Goal: Transaction & Acquisition: Subscribe to service/newsletter

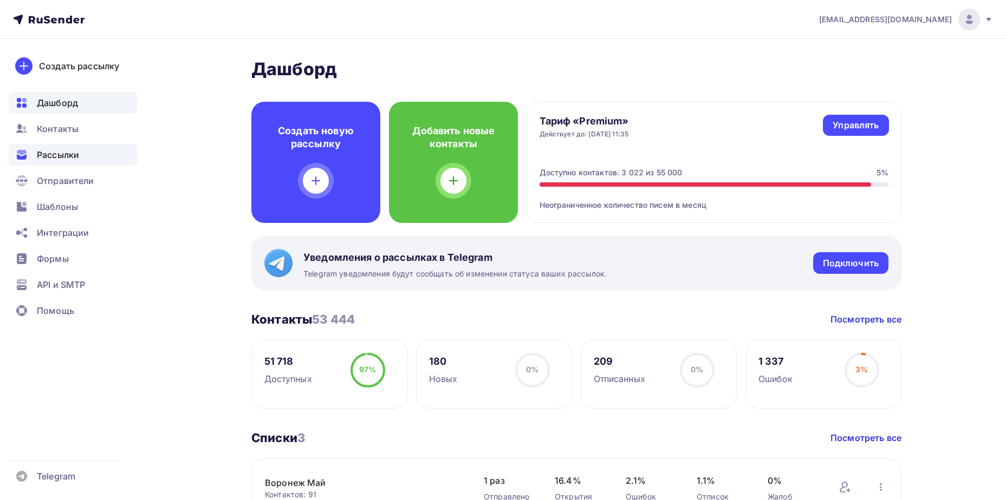
click at [84, 159] on div "Рассылки" at bounding box center [73, 155] width 129 height 22
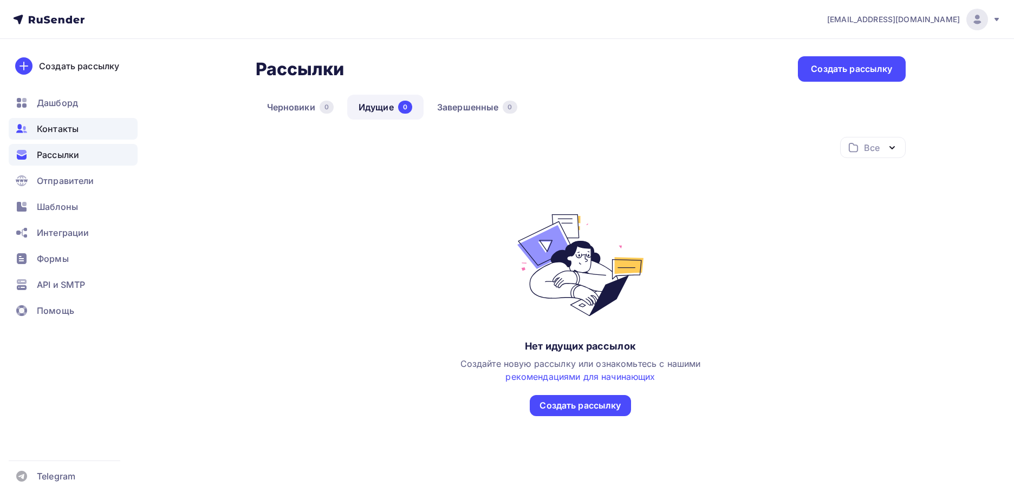
click at [75, 110] on div "Дашборд" at bounding box center [73, 103] width 129 height 22
click at [75, 122] on span "Контакты" at bounding box center [58, 128] width 42 height 13
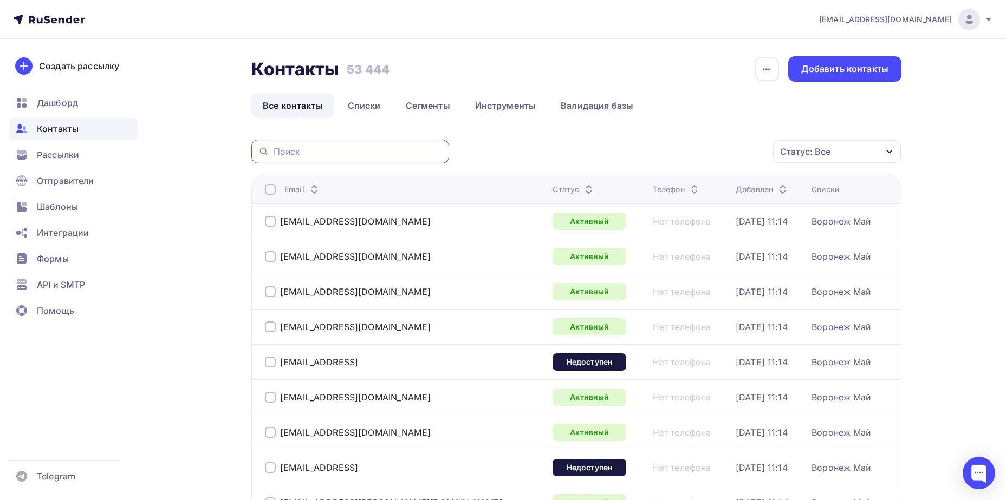
click at [325, 154] on input "text" at bounding box center [357, 152] width 169 height 12
type input "н"
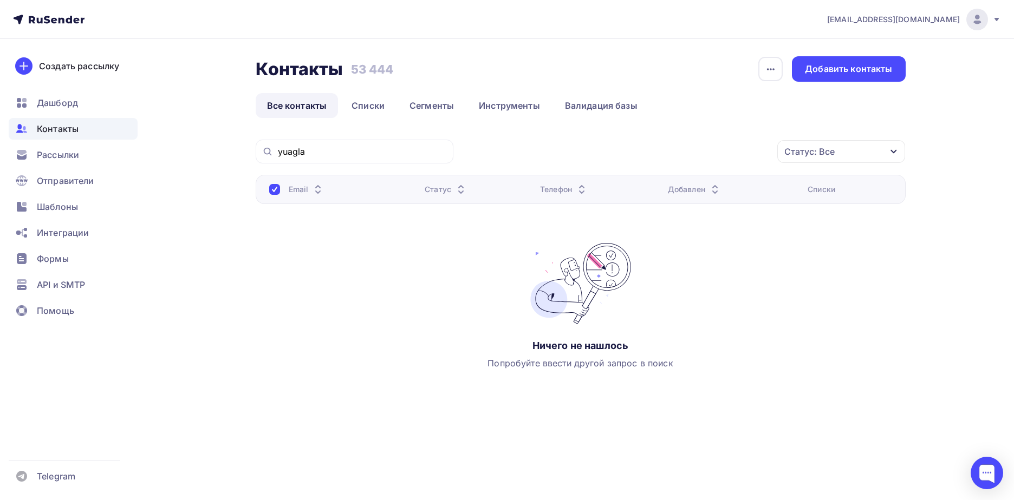
click at [311, 144] on div "yuagla" at bounding box center [355, 152] width 198 height 24
drag, startPoint x: 311, startPoint y: 149, endPoint x: 280, endPoint y: 151, distance: 31.5
click at [280, 151] on input "yuagla" at bounding box center [362, 152] width 169 height 12
click at [266, 153] on icon at bounding box center [268, 151] width 12 height 13
click at [316, 158] on div "yuagla" at bounding box center [355, 152] width 198 height 24
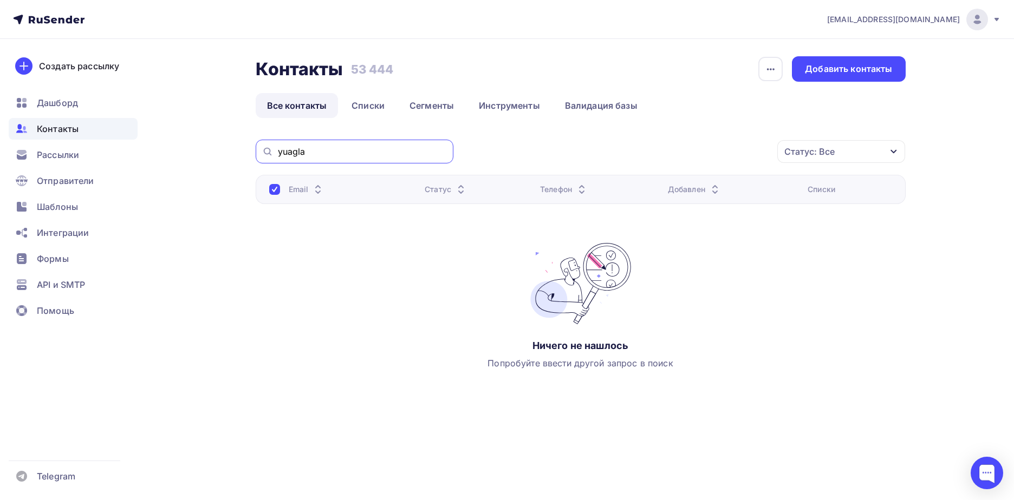
drag, startPoint x: 316, startPoint y: 147, endPoint x: 266, endPoint y: 152, distance: 50.1
click at [276, 151] on div "yuagla" at bounding box center [355, 152] width 198 height 24
click at [266, 152] on icon at bounding box center [268, 151] width 12 height 13
click at [294, 151] on input "yuagla" at bounding box center [362, 152] width 169 height 12
click at [296, 151] on input "yuagla" at bounding box center [362, 152] width 169 height 12
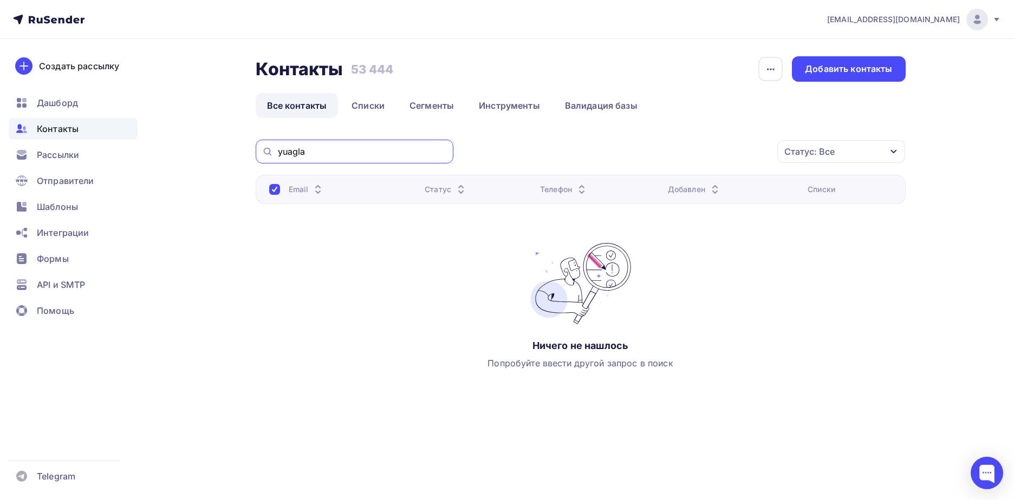
click at [296, 151] on input "yuagla" at bounding box center [362, 152] width 169 height 12
paste input "[EMAIL_ADDRESS][DOMAIN_NAME]"
type input "[EMAIL_ADDRESS][DOMAIN_NAME]"
click at [277, 191] on div at bounding box center [274, 189] width 11 height 11
click at [328, 153] on input "[EMAIL_ADDRESS][DOMAIN_NAME]" at bounding box center [362, 152] width 169 height 12
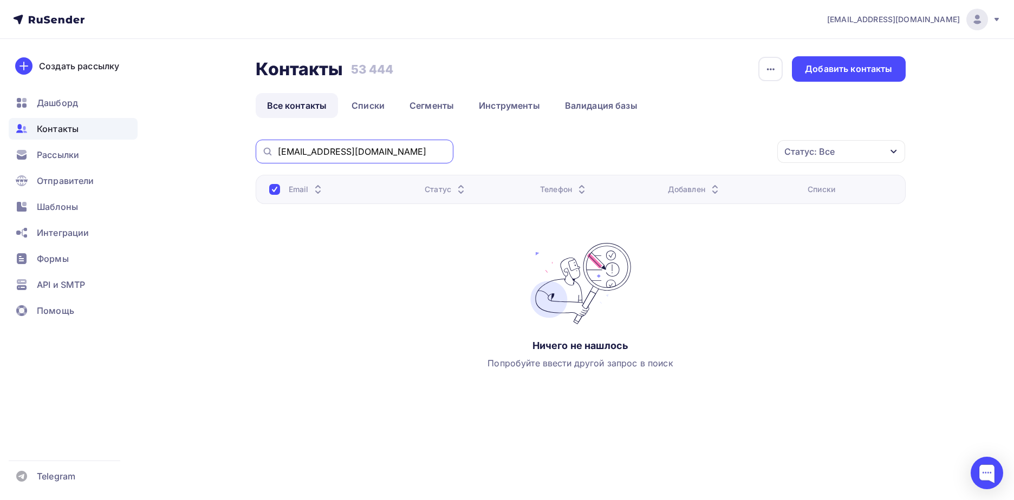
click at [328, 153] on input "[EMAIL_ADDRESS][DOMAIN_NAME]" at bounding box center [362, 152] width 169 height 12
drag, startPoint x: 403, startPoint y: 149, endPoint x: 258, endPoint y: 142, distance: 144.8
click at [258, 142] on div "[EMAIL_ADDRESS][DOMAIN_NAME]" at bounding box center [355, 152] width 198 height 24
click at [77, 184] on span "Отправители" at bounding box center [65, 180] width 57 height 13
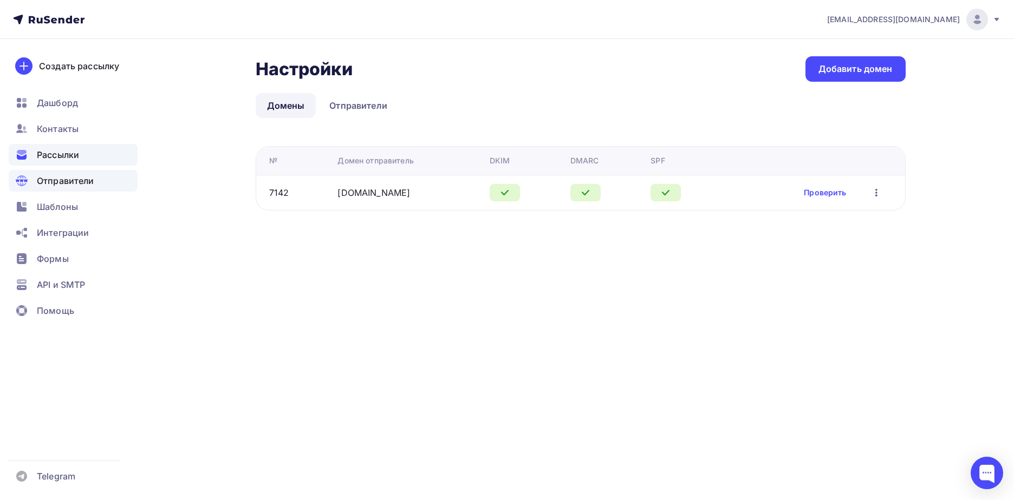
click at [96, 155] on div "Рассылки" at bounding box center [73, 155] width 129 height 22
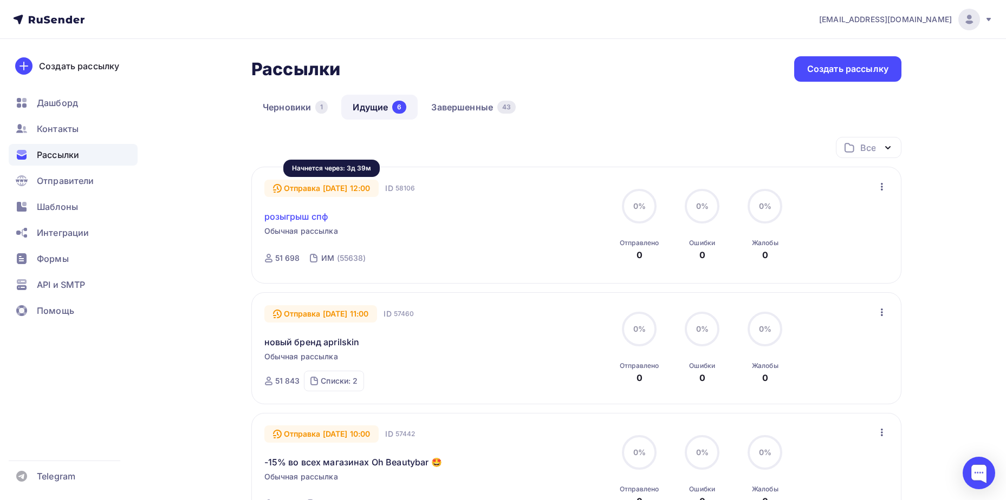
click at [294, 220] on link "розыгрыш спф" at bounding box center [296, 216] width 64 height 13
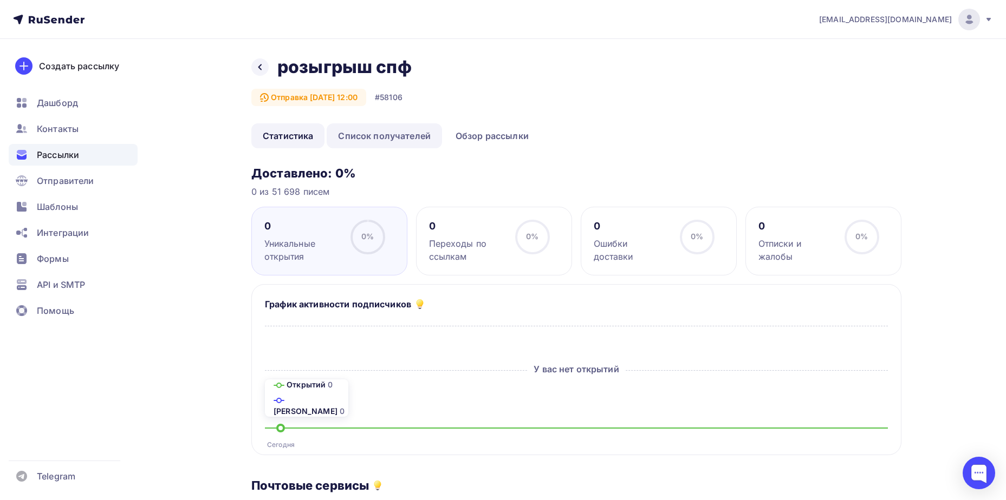
click at [415, 142] on link "Список получателей" at bounding box center [384, 135] width 115 height 25
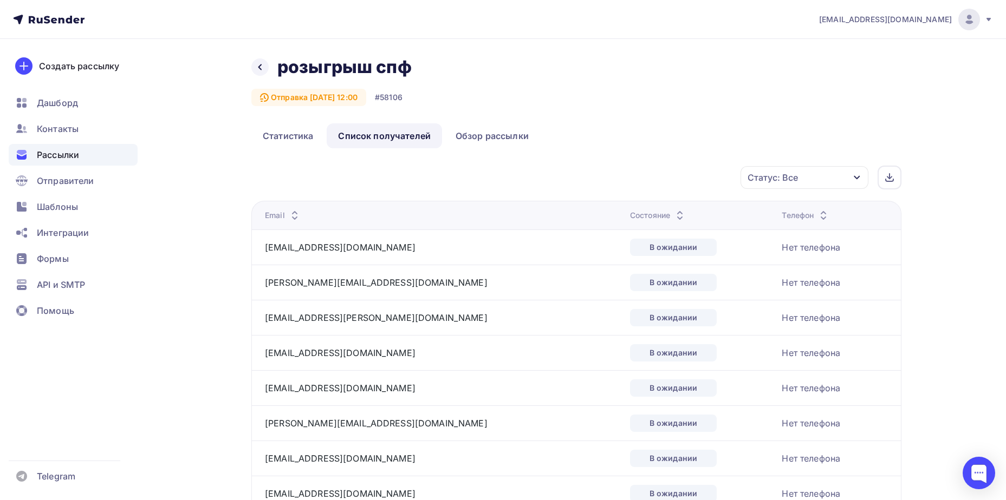
scroll to position [54, 0]
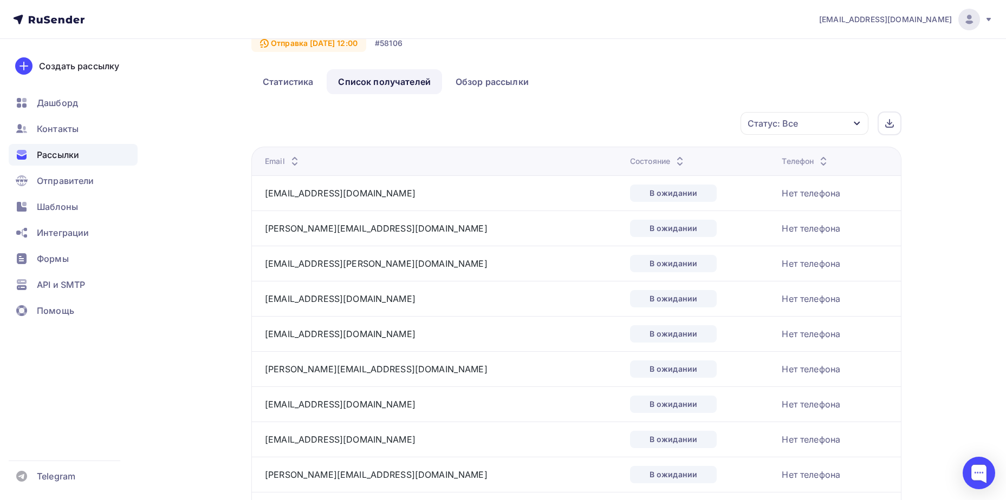
click at [800, 118] on div "Статус: Все" at bounding box center [804, 123] width 128 height 23
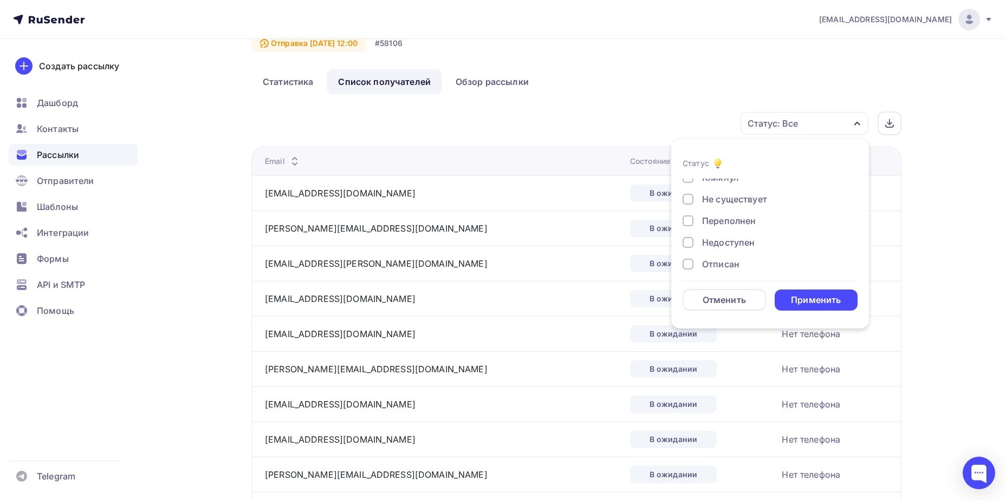
scroll to position [100, 0]
click at [728, 237] on div "Жалоба" at bounding box center [719, 236] width 34 height 13
click at [814, 308] on div "Применить" at bounding box center [815, 300] width 83 height 21
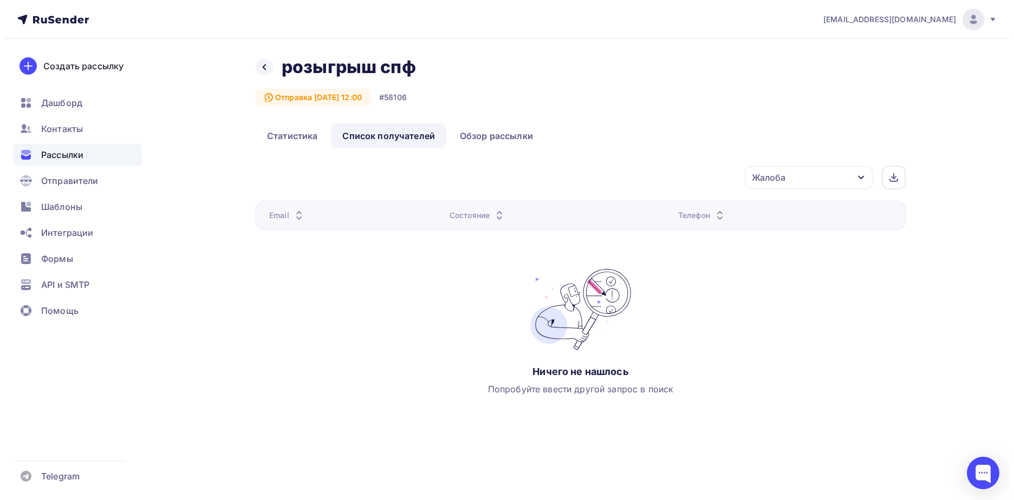
scroll to position [0, 0]
click at [806, 181] on div "Жалоба" at bounding box center [809, 177] width 128 height 23
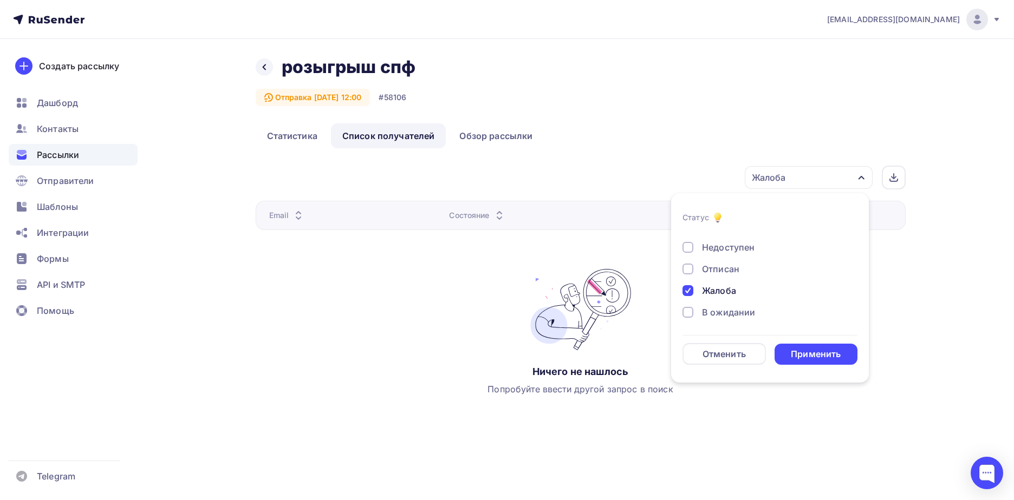
click at [735, 290] on div "Жалоба" at bounding box center [719, 290] width 34 height 13
click at [723, 261] on div "Доставлено Открыто Кликнул Не существует Переполнен Недоступен Отписан [GEOGRAP…" at bounding box center [769, 226] width 175 height 186
click at [731, 275] on div "Отписан" at bounding box center [720, 269] width 37 height 13
click at [797, 342] on form "Статус Доставлено Открыто Кликнул Не существует Переполнен Недоступен Отписан […" at bounding box center [769, 288] width 175 height 154
click at [804, 357] on div "Применить" at bounding box center [816, 354] width 50 height 12
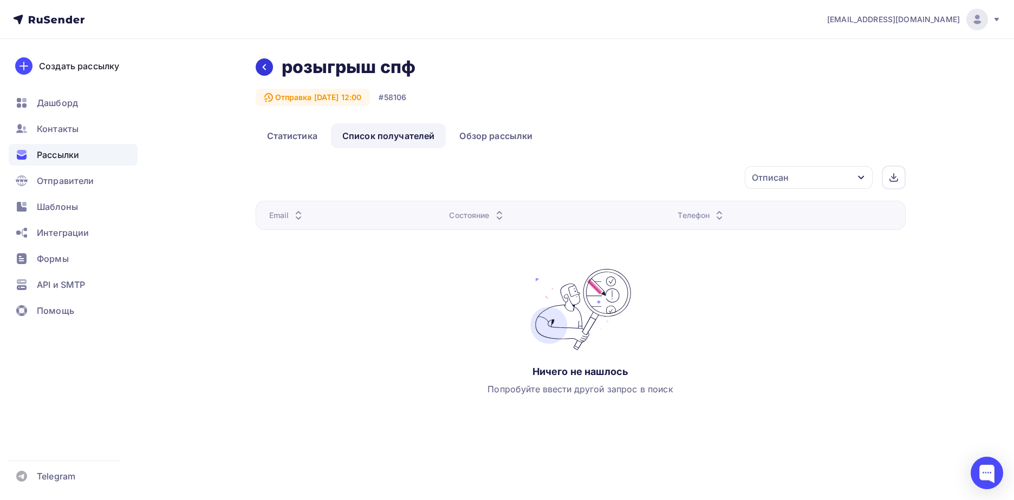
click at [260, 69] on icon at bounding box center [264, 67] width 9 height 9
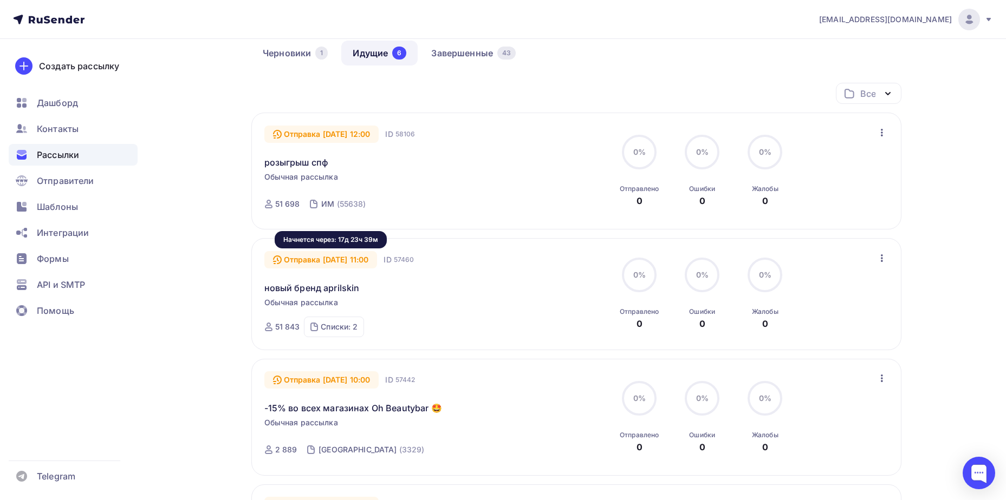
scroll to position [162, 0]
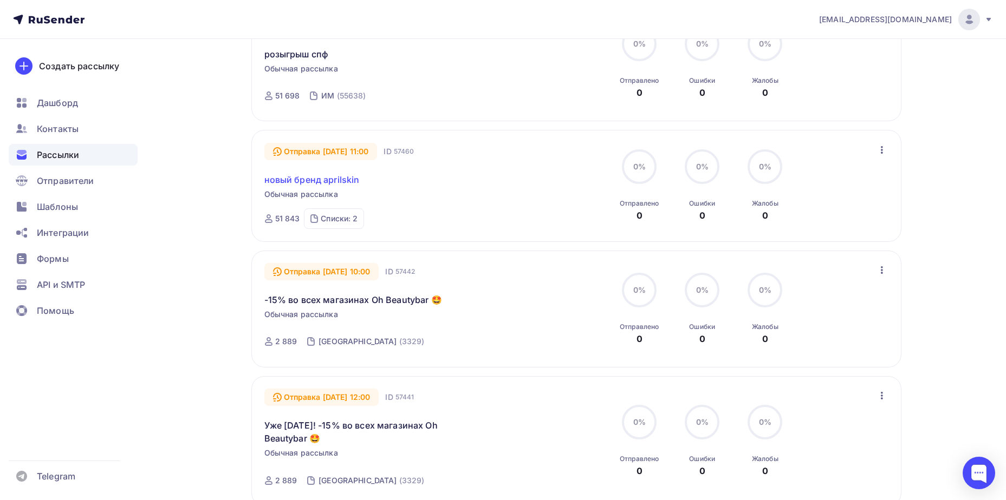
click at [341, 174] on link "новый бренд aprilskin" at bounding box center [311, 179] width 95 height 13
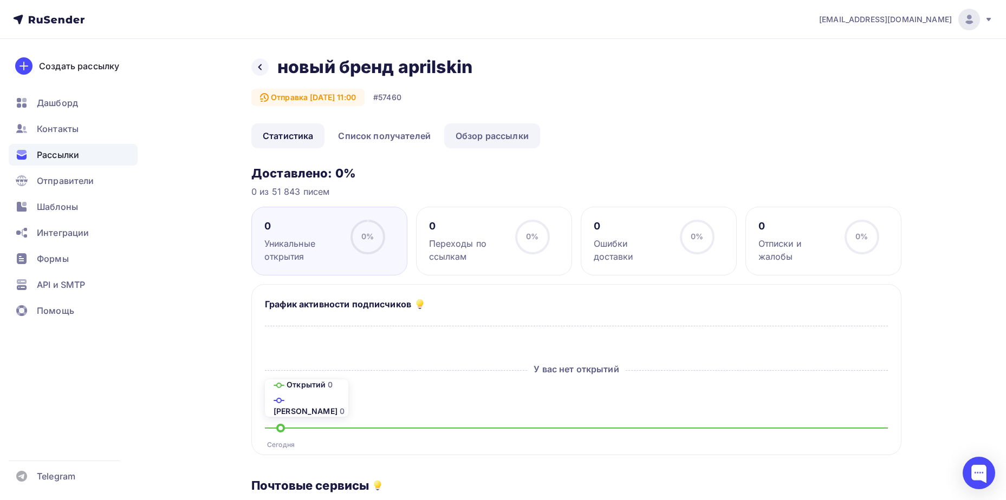
click at [492, 132] on link "Обзор рассылки" at bounding box center [492, 135] width 96 height 25
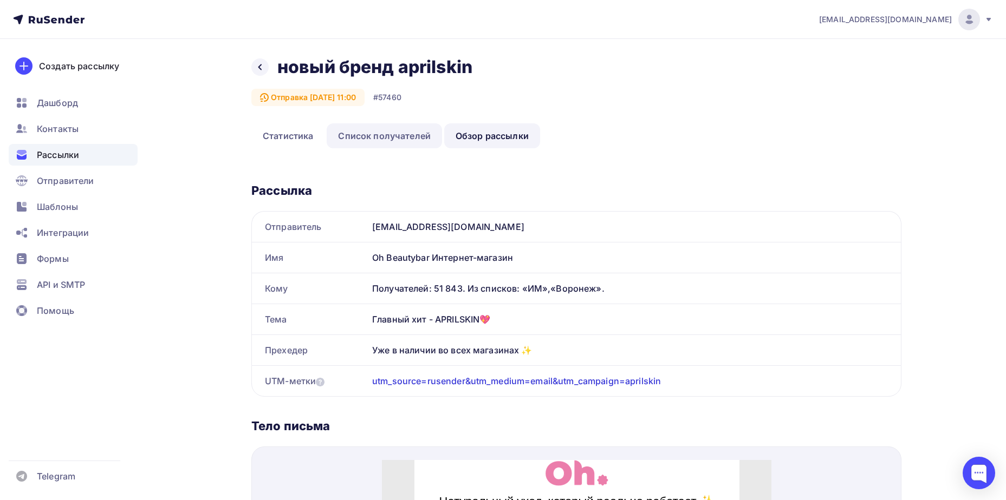
click at [383, 129] on link "Список получателей" at bounding box center [384, 135] width 115 height 25
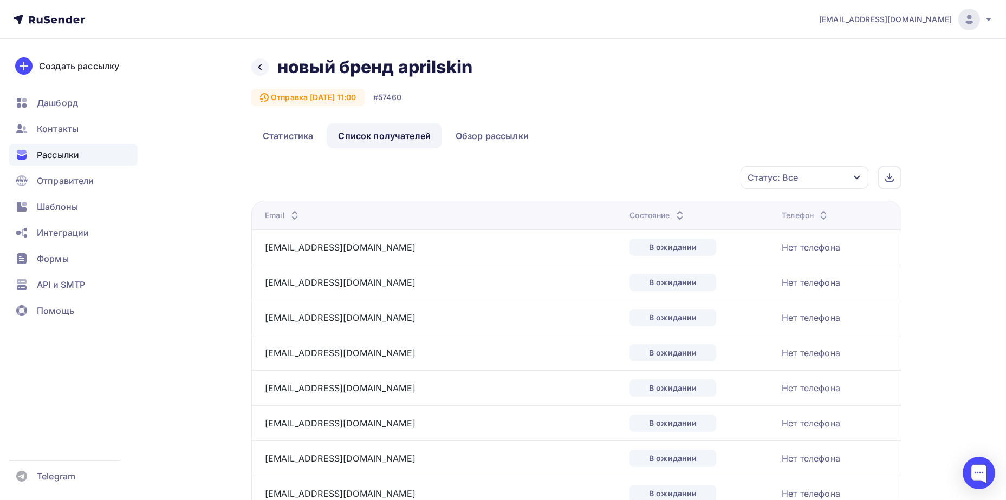
click at [782, 176] on div "Статус: Все" at bounding box center [772, 177] width 50 height 13
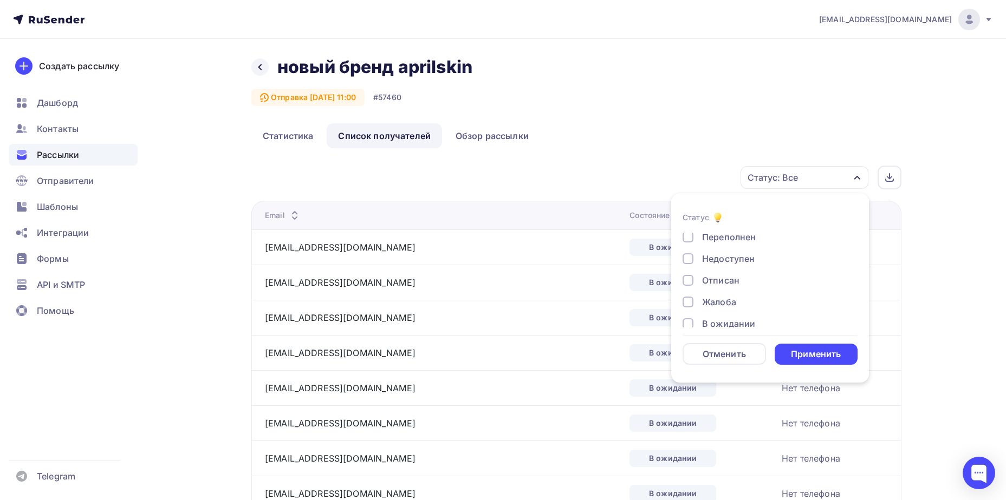
scroll to position [100, 0]
click at [727, 290] on div "Жалоба" at bounding box center [719, 290] width 34 height 13
click at [794, 355] on div "Применить" at bounding box center [816, 354] width 50 height 12
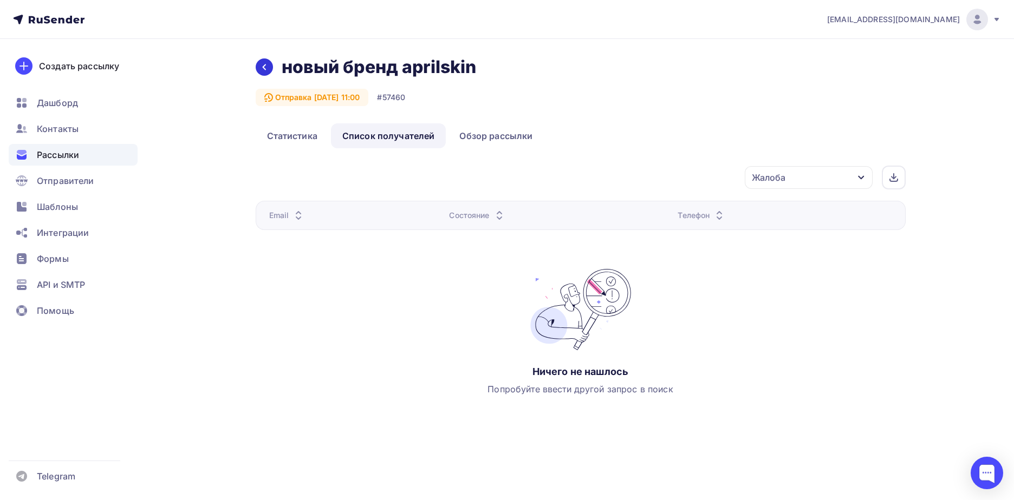
click at [264, 69] on icon at bounding box center [264, 67] width 9 height 9
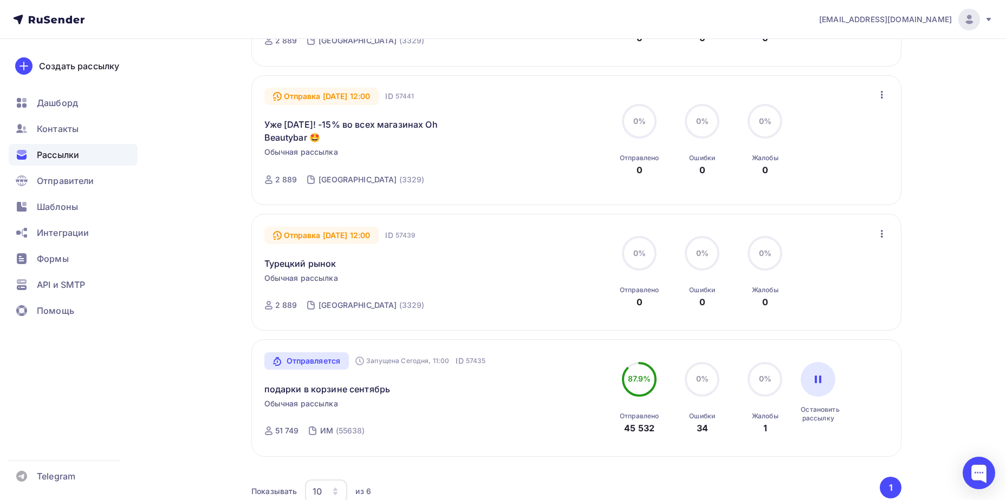
scroll to position [487, 0]
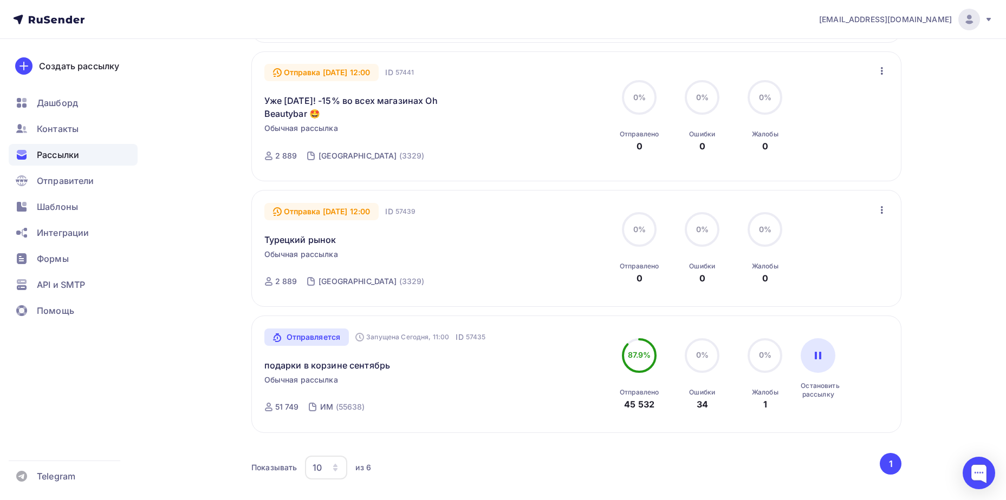
click at [888, 212] on icon "button" at bounding box center [881, 210] width 13 height 13
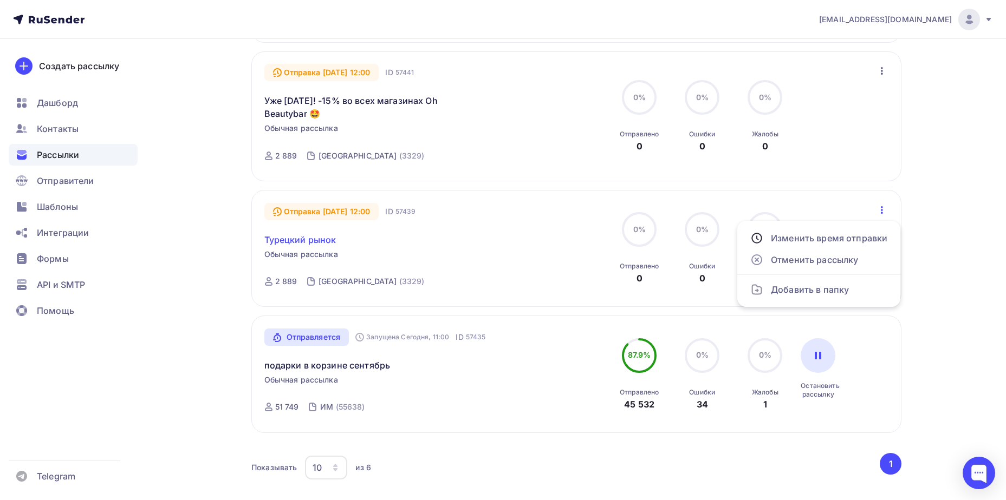
click at [267, 242] on link "Турецкий рынок" at bounding box center [300, 239] width 72 height 13
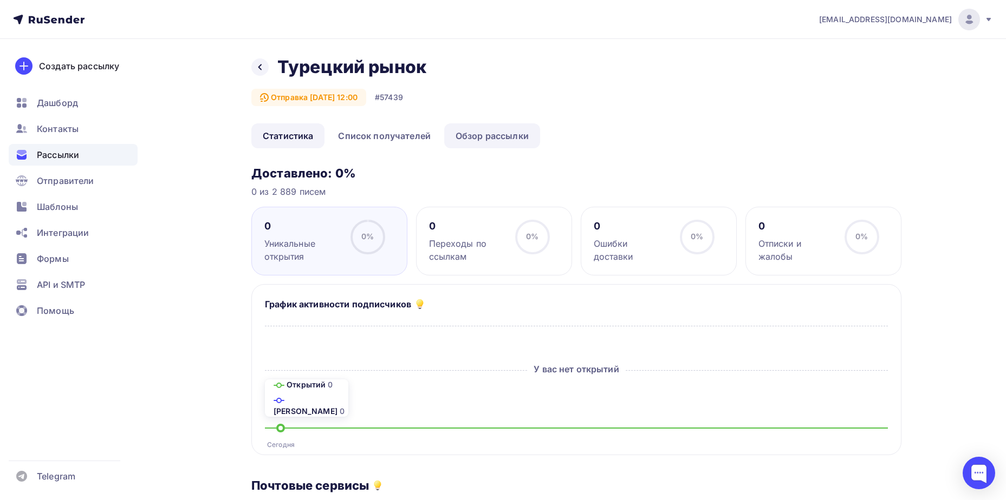
click at [477, 138] on link "Обзор рассылки" at bounding box center [492, 135] width 96 height 25
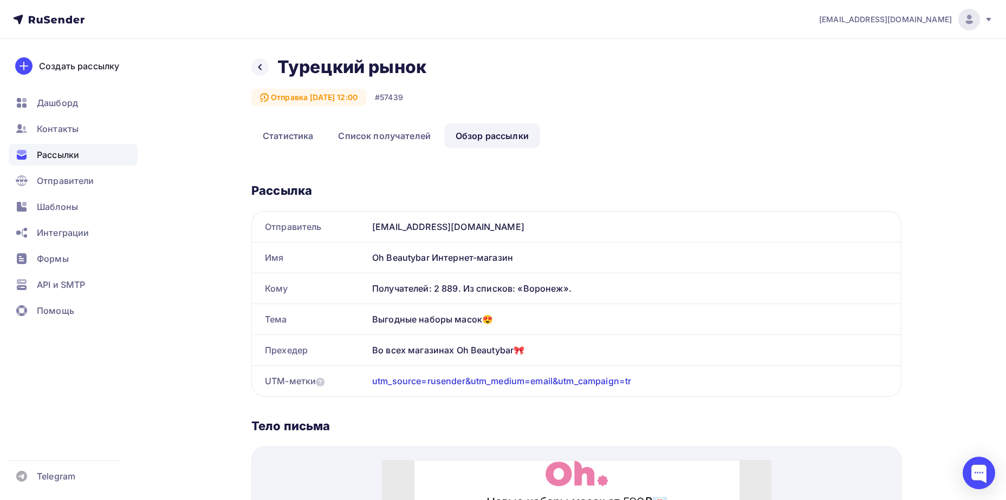
drag, startPoint x: 367, startPoint y: 310, endPoint x: 558, endPoint y: 344, distance: 194.3
click at [558, 344] on div "Отправитель [EMAIL_ADDRESS][DOMAIN_NAME] Имя Oh Beautybar Интернет-магазин Кому…" at bounding box center [576, 304] width 650 height 186
copy div "Тема Выгодные наборы масок😍 Прехедер Во всех магазинах Oh Beautybar🎀"
click at [374, 130] on link "Список получателей" at bounding box center [384, 135] width 115 height 25
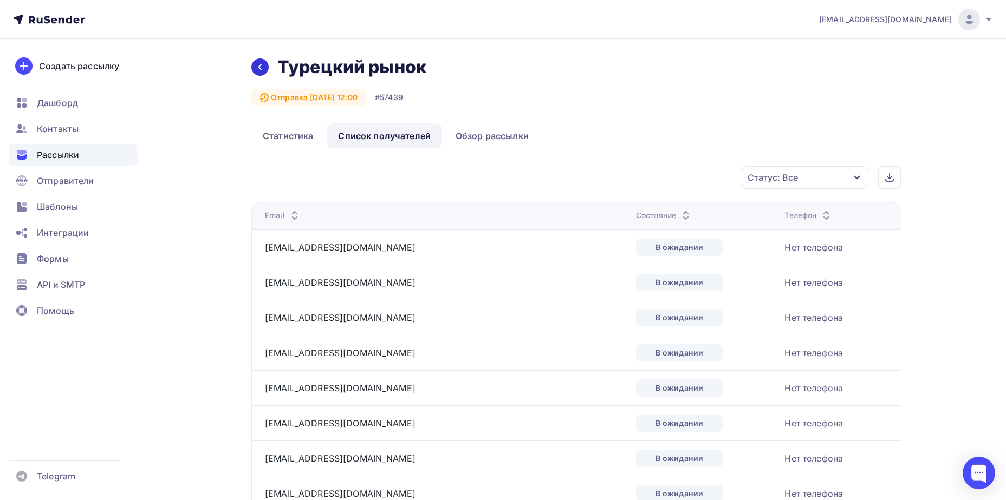
click at [258, 62] on div at bounding box center [259, 66] width 17 height 17
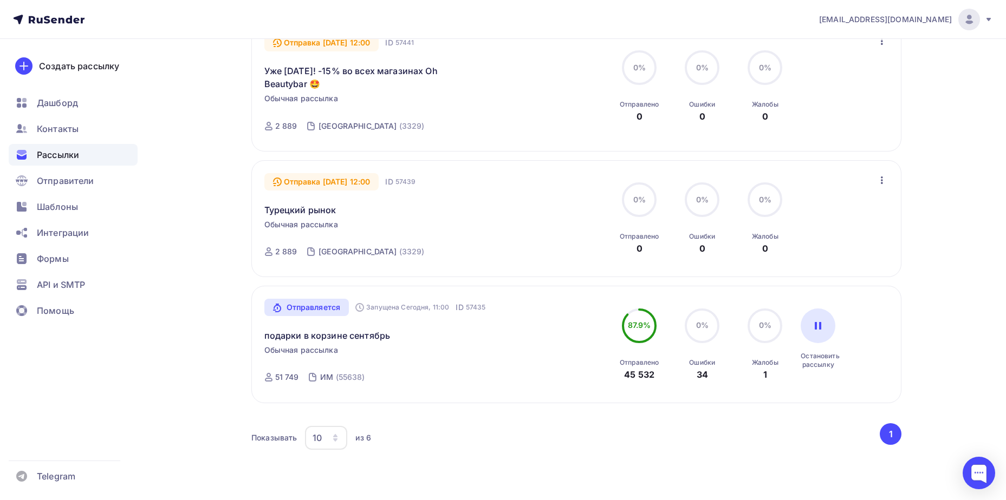
scroll to position [469, 0]
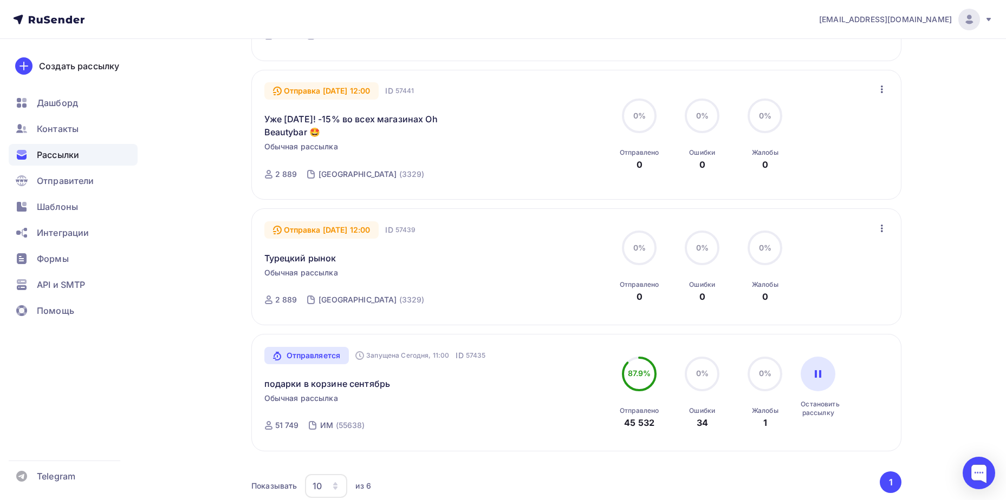
click at [878, 227] on icon "button" at bounding box center [881, 228] width 13 height 13
click at [829, 286] on link "Отменить рассылку" at bounding box center [819, 279] width 150 height 22
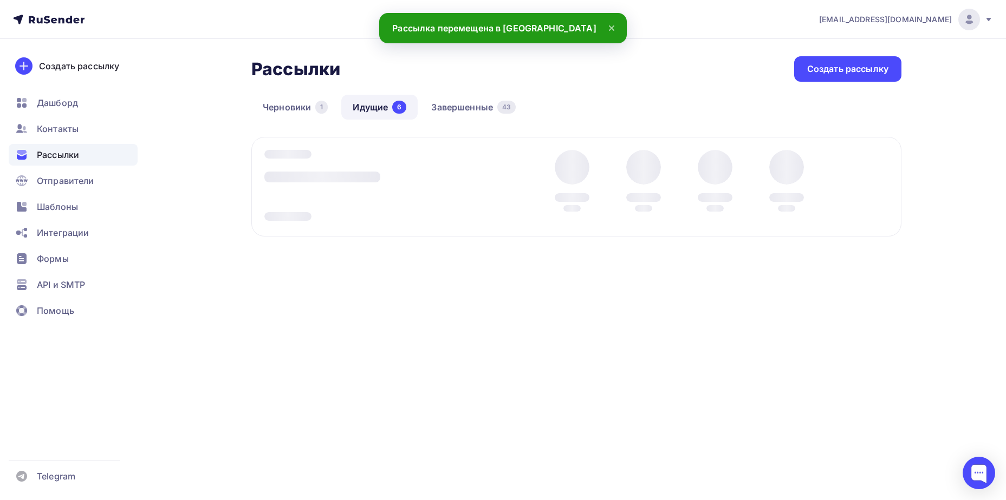
scroll to position [0, 0]
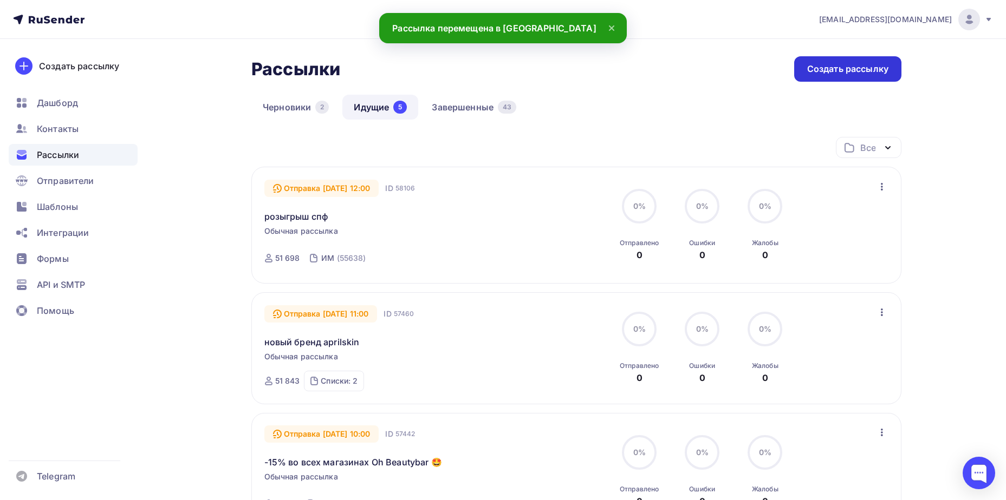
click at [863, 62] on div "Создать рассылку" at bounding box center [847, 68] width 107 height 25
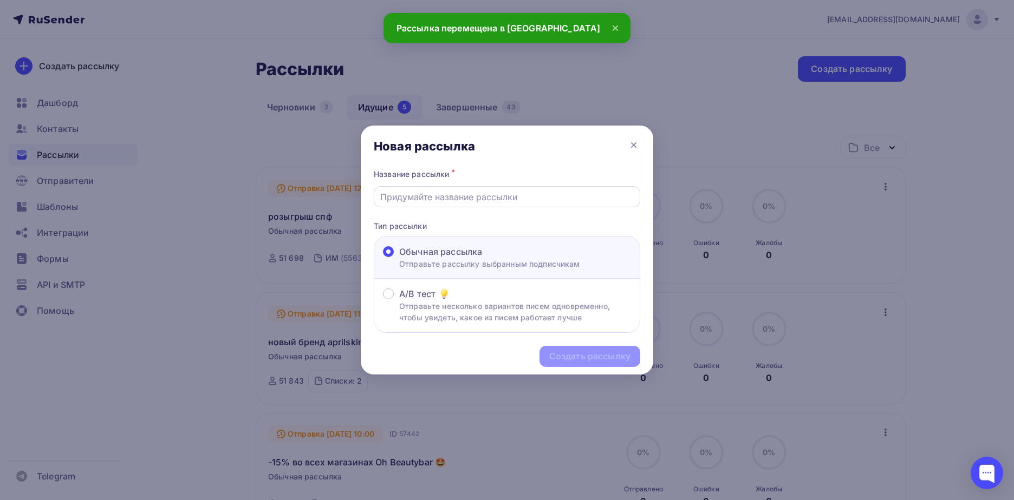
click at [518, 194] on input "text" at bounding box center [507, 197] width 254 height 13
type input "n"
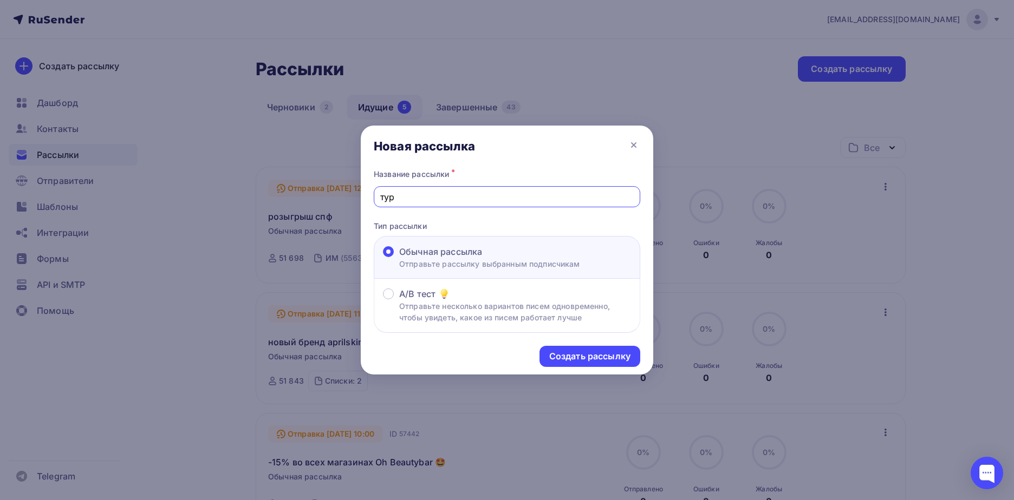
type input "Турецкий рынок"
drag, startPoint x: 591, startPoint y: 344, endPoint x: 596, endPoint y: 352, distance: 9.2
click at [592, 344] on div "Создать рассылку" at bounding box center [507, 356] width 292 height 47
click at [597, 353] on div "Создать рассылку" at bounding box center [589, 356] width 81 height 12
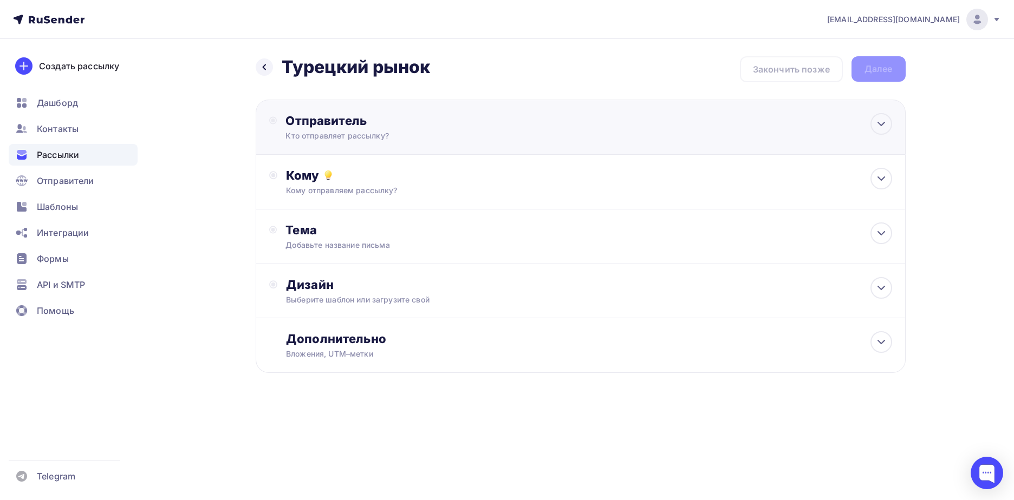
click at [394, 128] on div "Отправитель" at bounding box center [402, 120] width 234 height 15
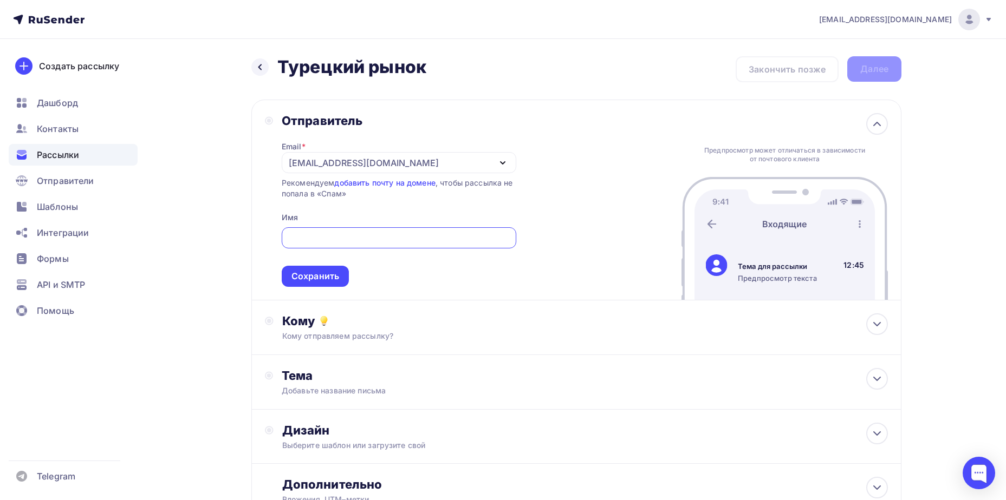
click at [369, 164] on div "[EMAIL_ADDRESS][DOMAIN_NAME]" at bounding box center [364, 162] width 150 height 13
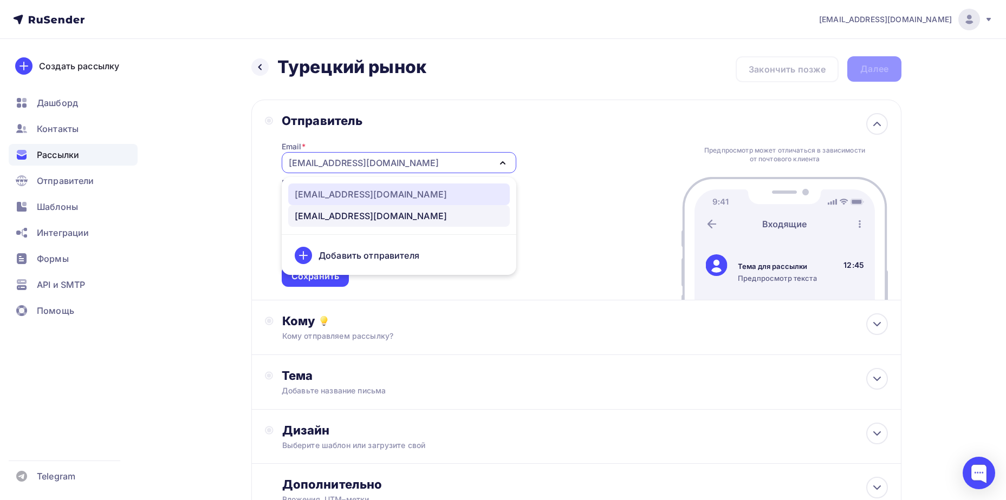
click at [356, 200] on div "[EMAIL_ADDRESS][DOMAIN_NAME]" at bounding box center [371, 194] width 152 height 13
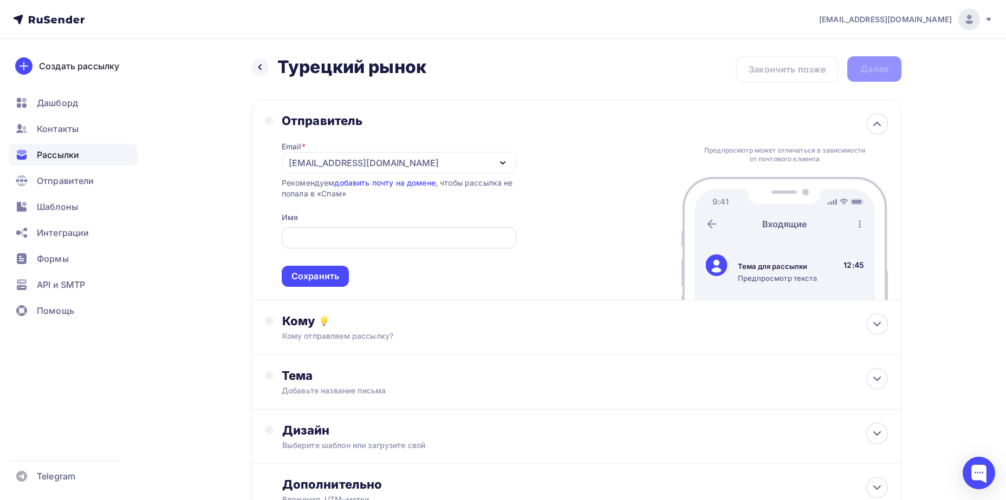
click at [354, 243] on input "text" at bounding box center [399, 238] width 222 height 13
type input "Oh Beautybar Интернет-магазин"
click at [331, 272] on div "Сохранить" at bounding box center [315, 276] width 48 height 12
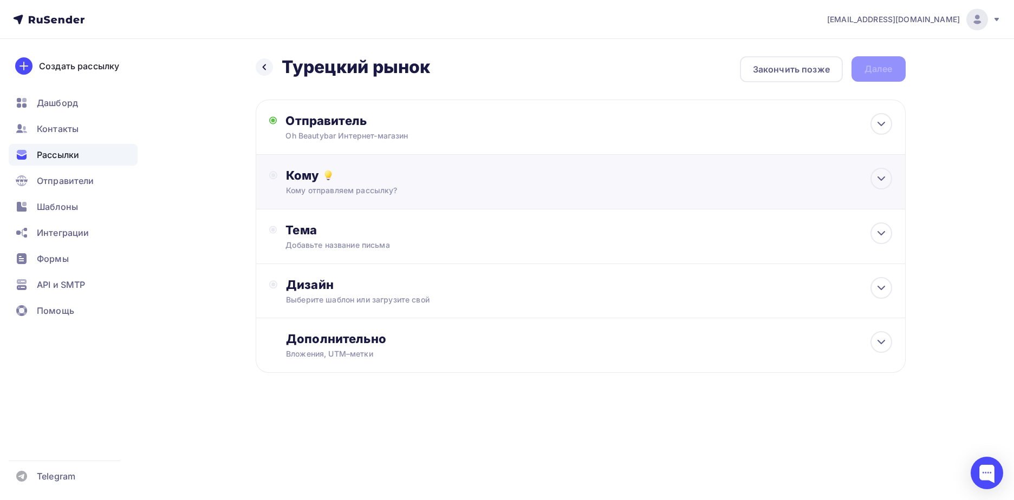
click at [368, 184] on div "Кому Кому отправляем рассылку? Списки получателей Выберите список Все списки id…" at bounding box center [588, 182] width 605 height 28
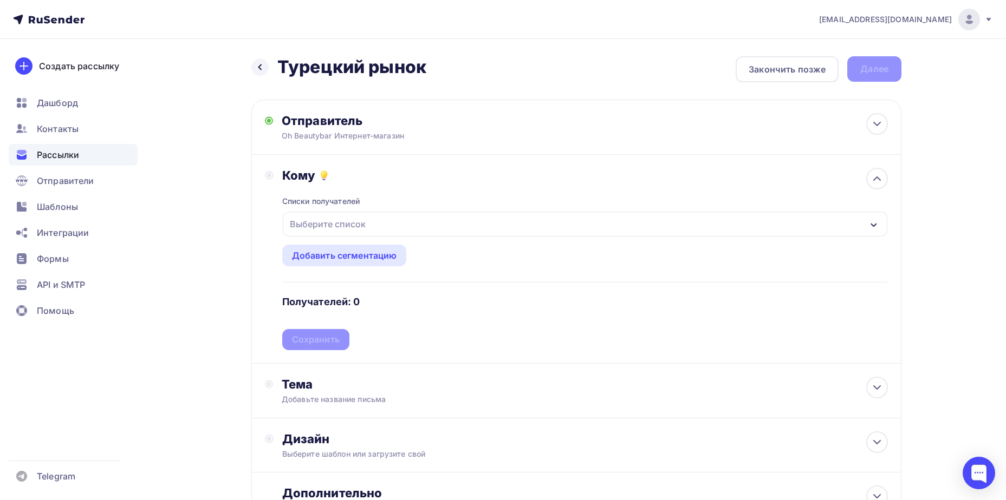
click at [367, 226] on div "Выберите список" at bounding box center [327, 223] width 84 height 19
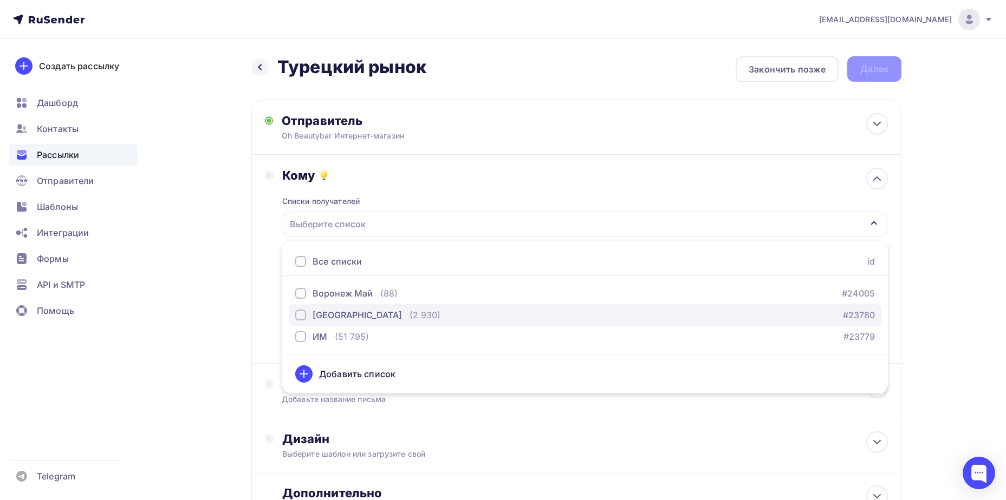
click at [333, 315] on div "[GEOGRAPHIC_DATA]" at bounding box center [356, 315] width 89 height 13
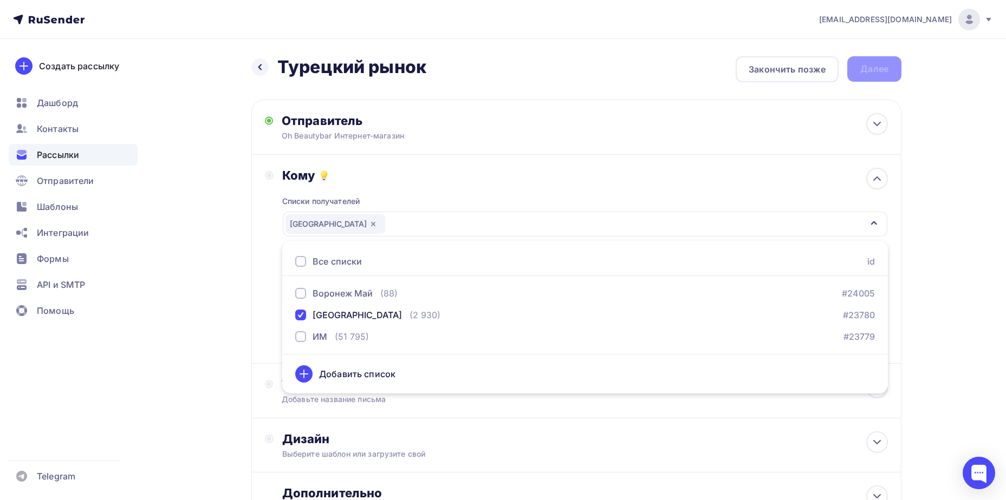
click at [257, 326] on div "Кому Списки получателей [GEOGRAPHIC_DATA] Все списки id Воронеж Май (88) #24005…" at bounding box center [576, 259] width 650 height 209
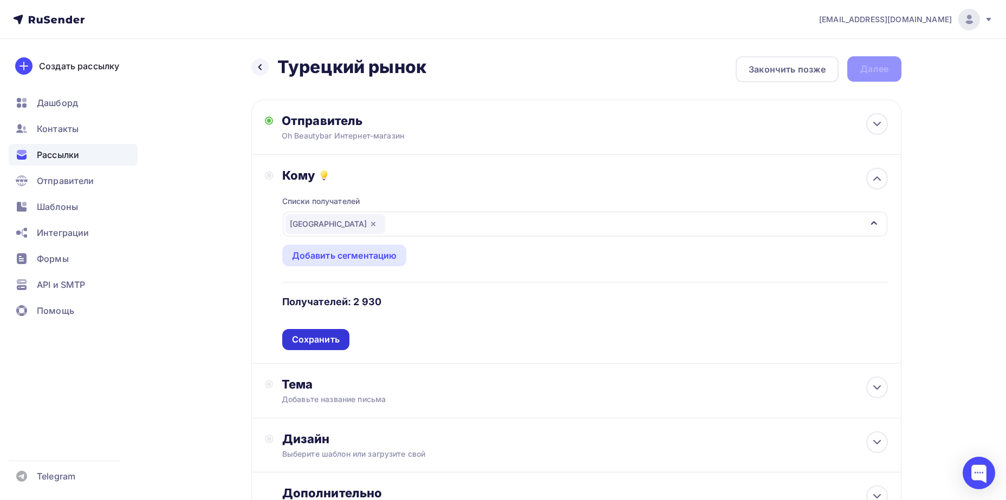
click at [339, 340] on div "Сохранить" at bounding box center [316, 340] width 48 height 12
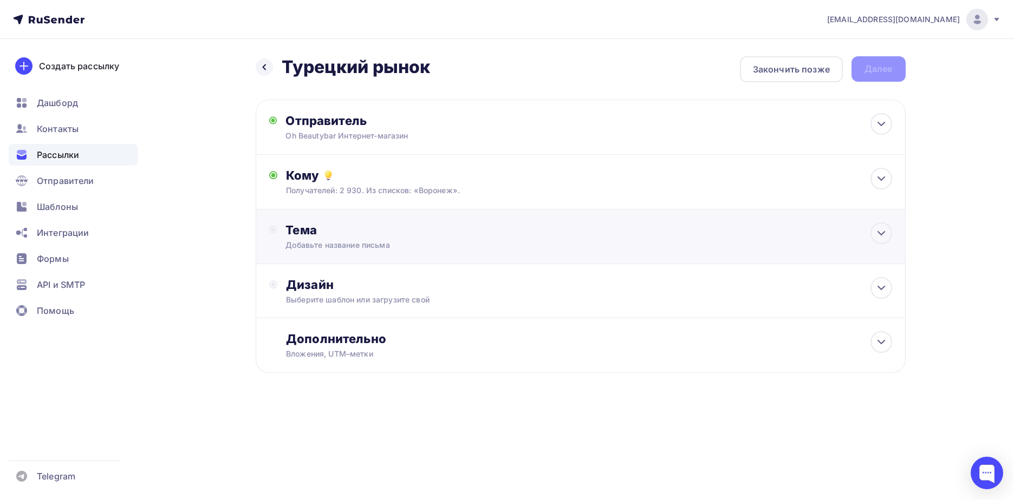
click at [351, 224] on div "Тема" at bounding box center [392, 230] width 214 height 15
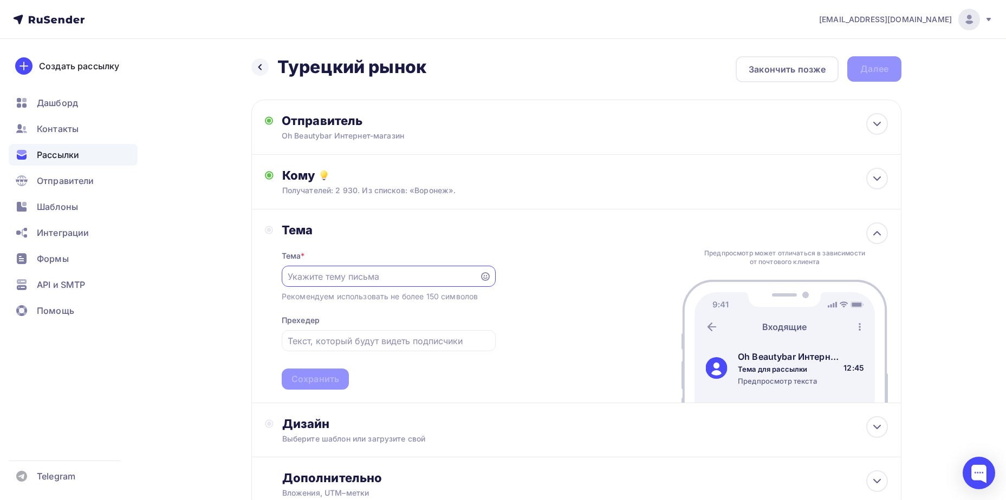
paste input "Выгодные наборы масок😍 Прехедер Во всех магазинах Oh Beautybar🎀"
drag, startPoint x: 321, startPoint y: 276, endPoint x: 413, endPoint y: 278, distance: 91.5
click at [413, 278] on input "Выгодные наборы масок😍 Прехедер Во всех магазинах Oh Beautybar🎀" at bounding box center [380, 276] width 185 height 13
drag, startPoint x: 409, startPoint y: 276, endPoint x: 519, endPoint y: 275, distance: 109.9
click at [519, 275] on div "Тема Тема * Выгодные наборы масок😍 Во всех магазинах Oh Beautybar🎀 Рекомендуем …" at bounding box center [576, 307] width 650 height 194
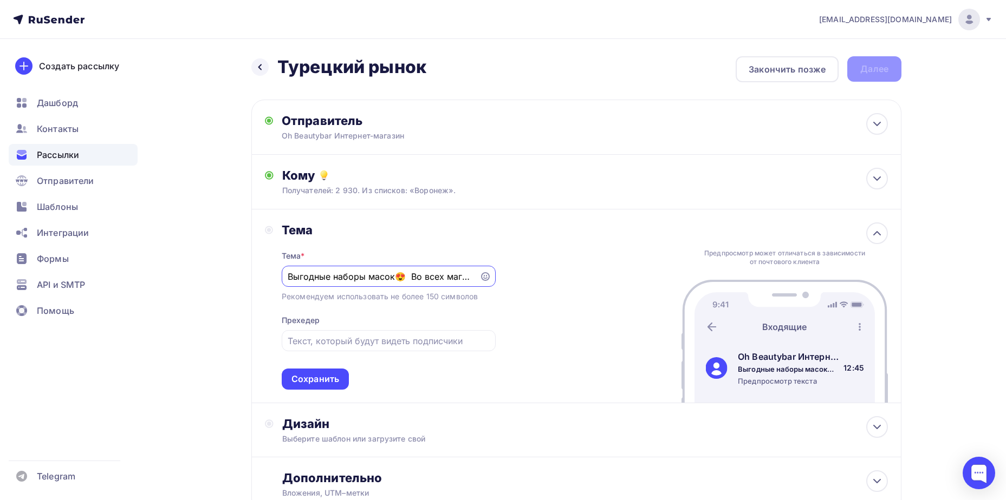
click at [433, 274] on input "Выгодные наборы масок😍 Во всех магазинах Oh Beautybar🎀" at bounding box center [380, 276] width 185 height 13
drag, startPoint x: 415, startPoint y: 279, endPoint x: 479, endPoint y: 280, distance: 64.4
click at [479, 280] on div "Выгодные наборы масок😍 Во всех магазинах Oh Beautybar🎀" at bounding box center [389, 276] width 214 height 21
type input "Выгодные наборы масок😍 Во всех магазинах Oh Beautybar🎀"
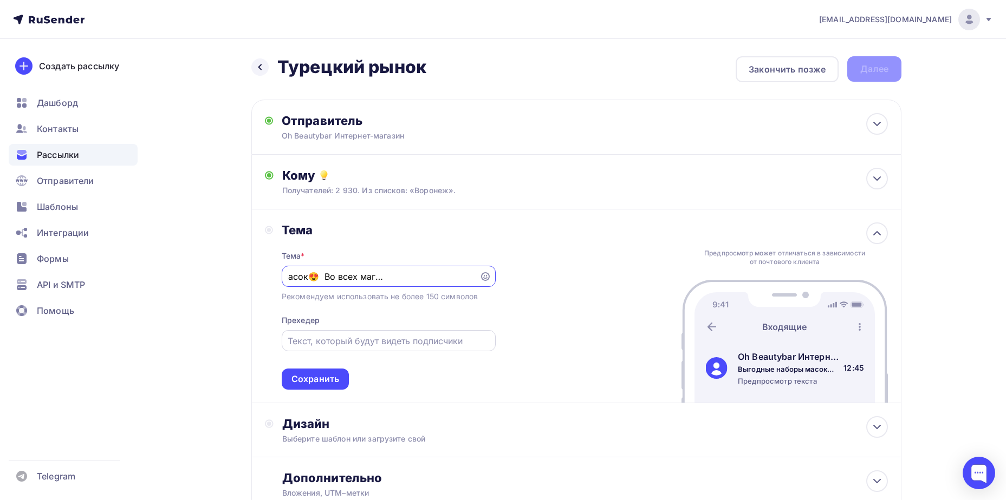
click at [387, 338] on input "text" at bounding box center [388, 341] width 201 height 13
paste input "Во всех магазинах Oh Beautybar🎀"
type input "Во всех магазинах Oh Beautybar🎀"
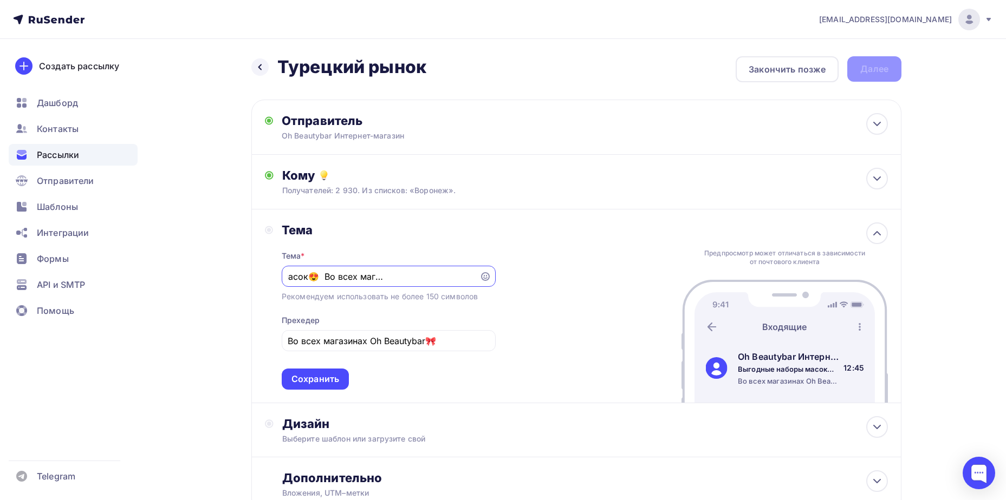
drag, startPoint x: 408, startPoint y: 282, endPoint x: 576, endPoint y: 277, distance: 168.0
click at [576, 277] on div "Тема Тема * Выгодные наборы масок😍 Во всех магазинах Oh Beautybar🎀 Рекомендуем …" at bounding box center [576, 307] width 650 height 194
type input "Выгодные наборы масок😍"
click at [314, 382] on div "Сохранить" at bounding box center [315, 379] width 48 height 12
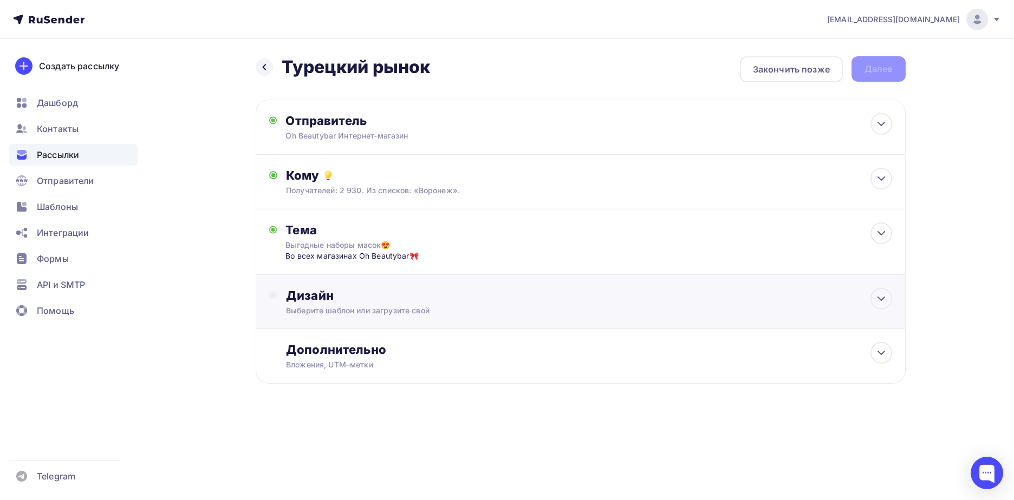
click at [380, 300] on div "Дизайн" at bounding box center [588, 295] width 605 height 15
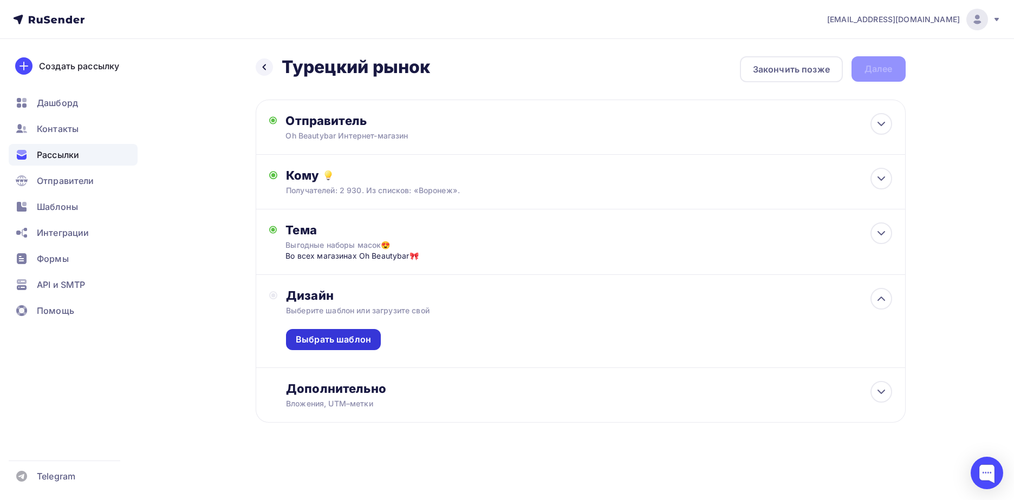
click at [349, 337] on div "Выбрать шаблон" at bounding box center [333, 340] width 75 height 12
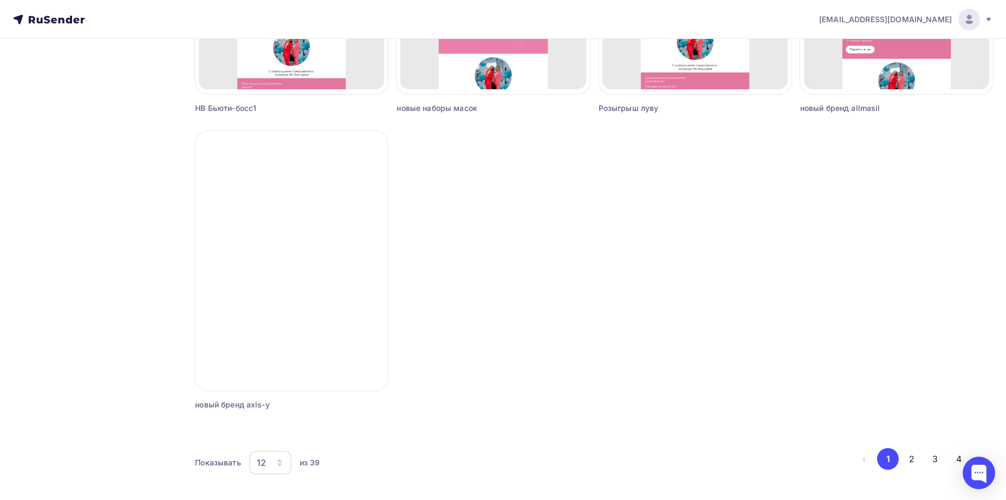
scroll to position [907, 0]
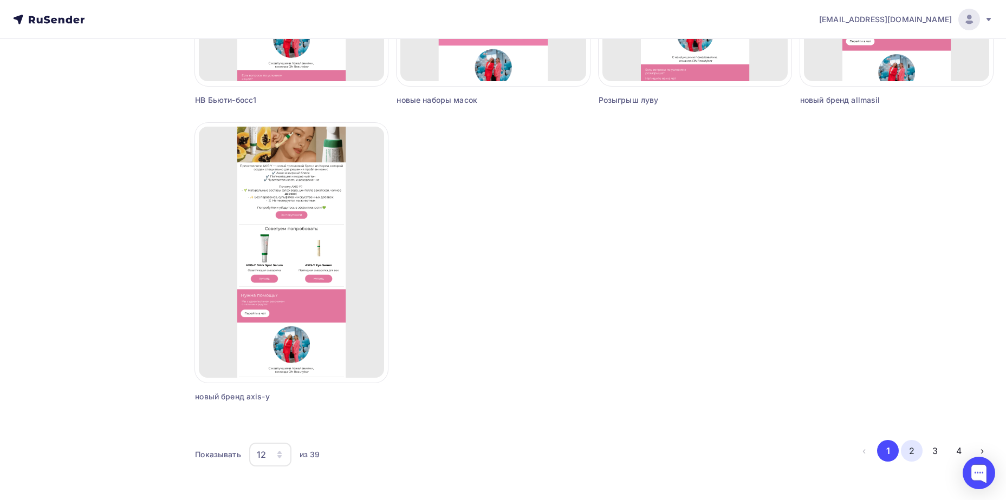
click at [917, 457] on button "2" at bounding box center [912, 451] width 22 height 22
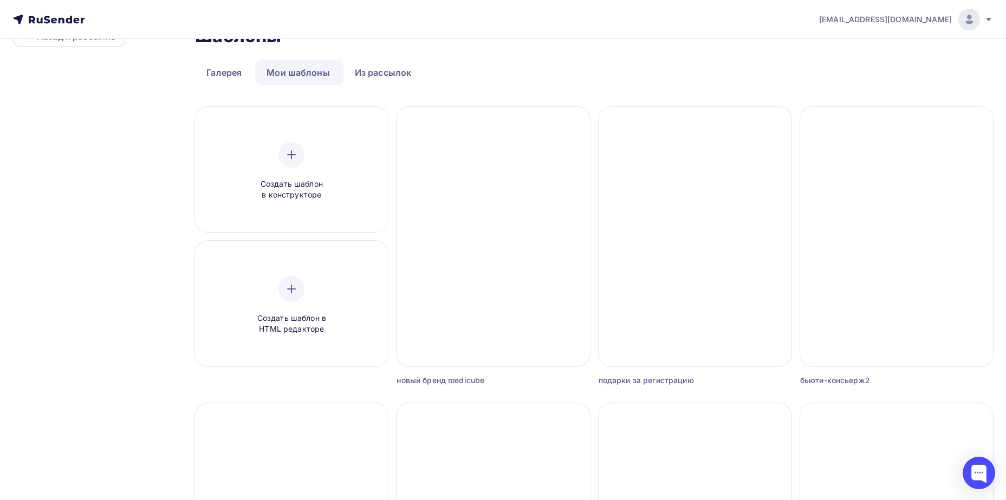
scroll to position [0, 0]
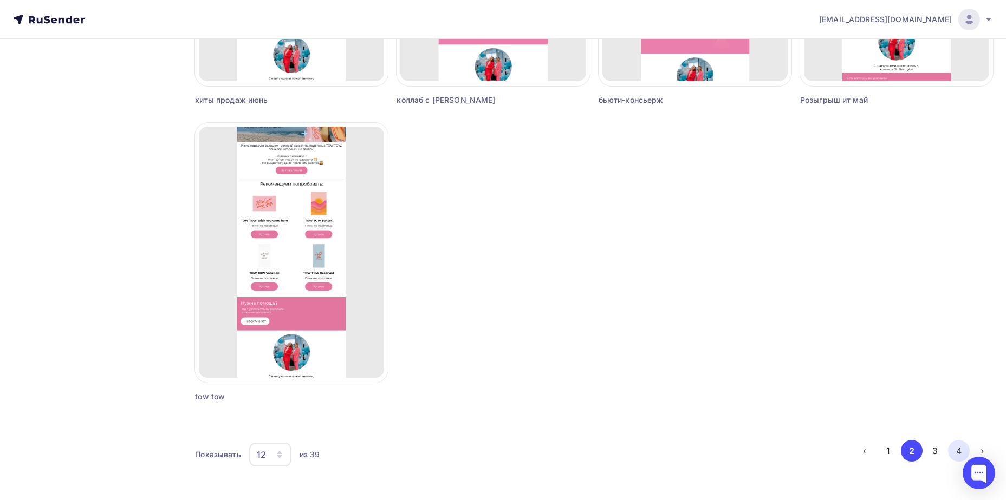
click at [948, 454] on button "4" at bounding box center [959, 451] width 22 height 22
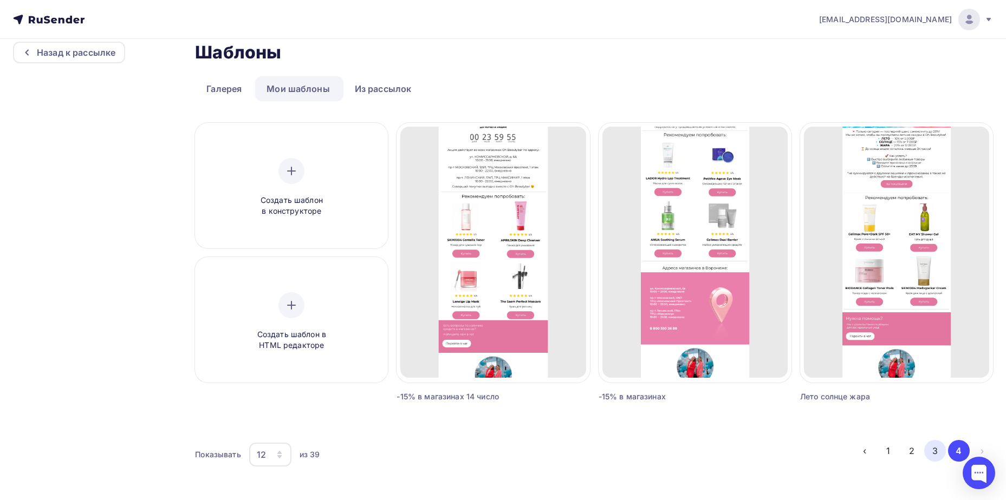
scroll to position [17, 0]
click at [944, 453] on button "3" at bounding box center [935, 451] width 22 height 22
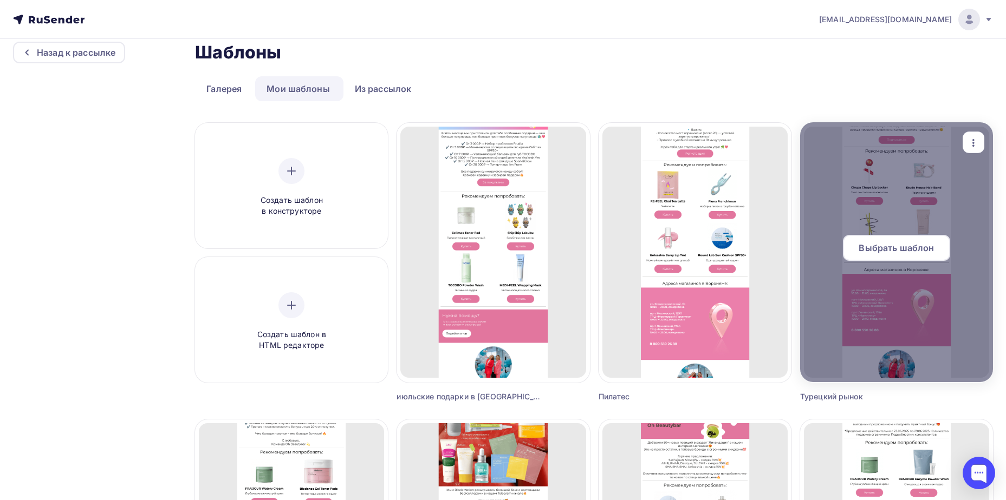
click at [868, 248] on span "Выбрать шаблон" at bounding box center [895, 248] width 75 height 13
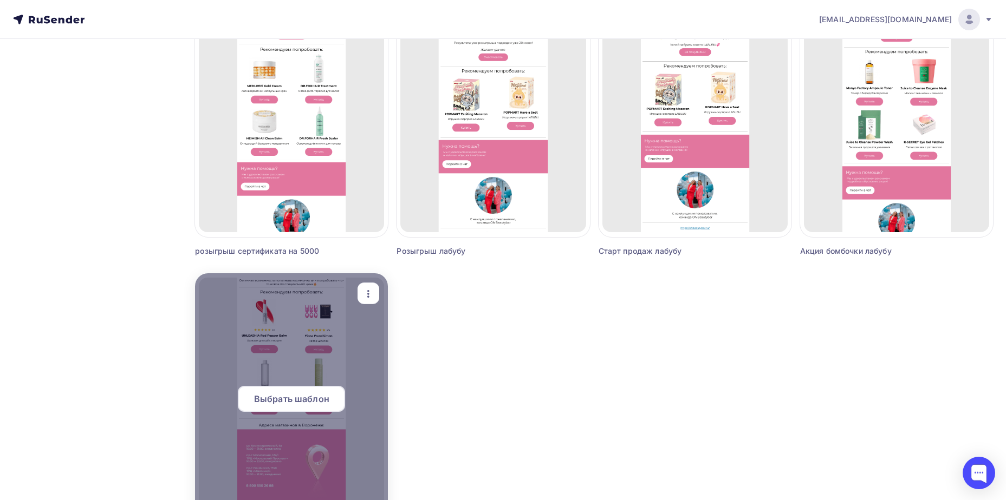
scroll to position [907, 0]
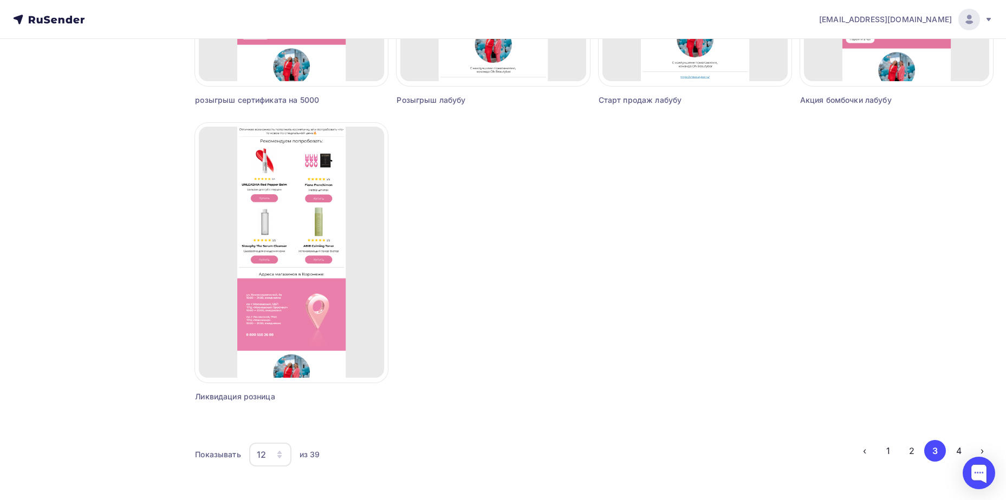
click at [922, 448] on li "3" at bounding box center [934, 451] width 24 height 22
click at [916, 452] on button "2" at bounding box center [912, 451] width 22 height 22
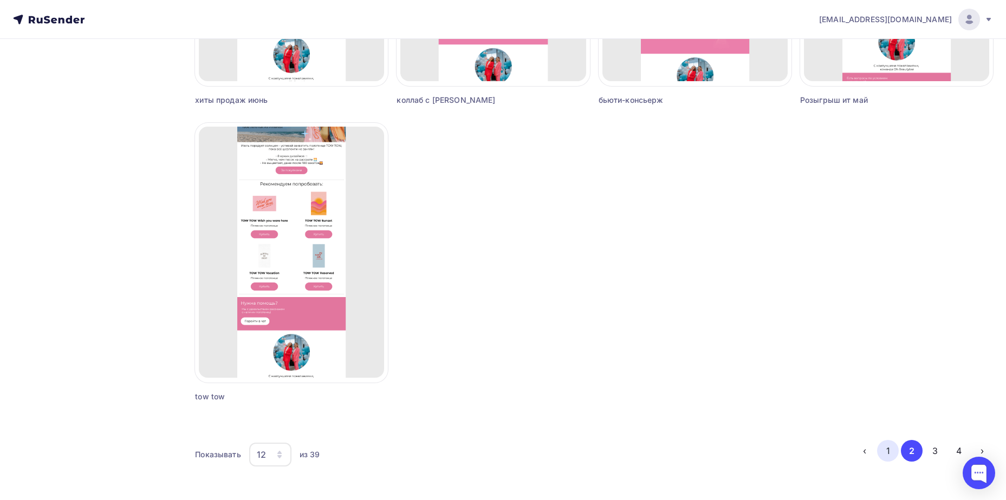
click at [883, 453] on button "1" at bounding box center [888, 451] width 22 height 22
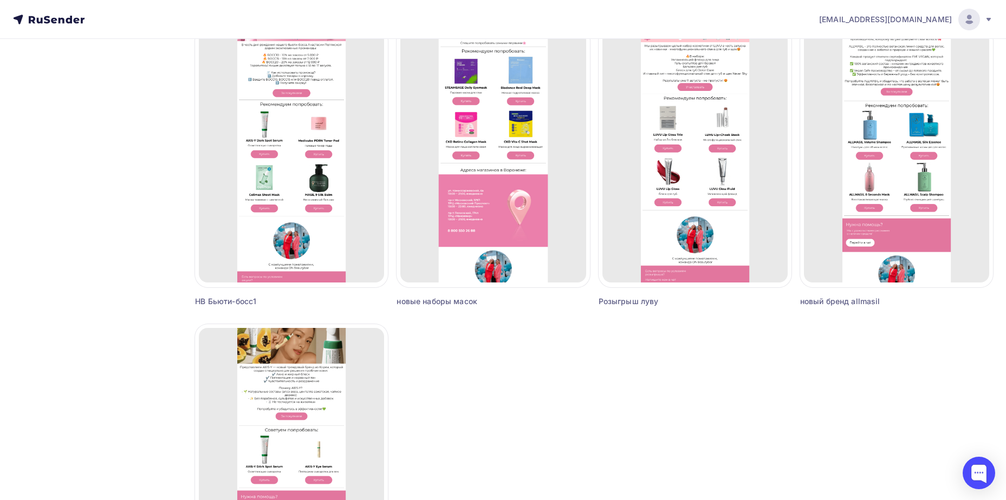
scroll to position [690, 0]
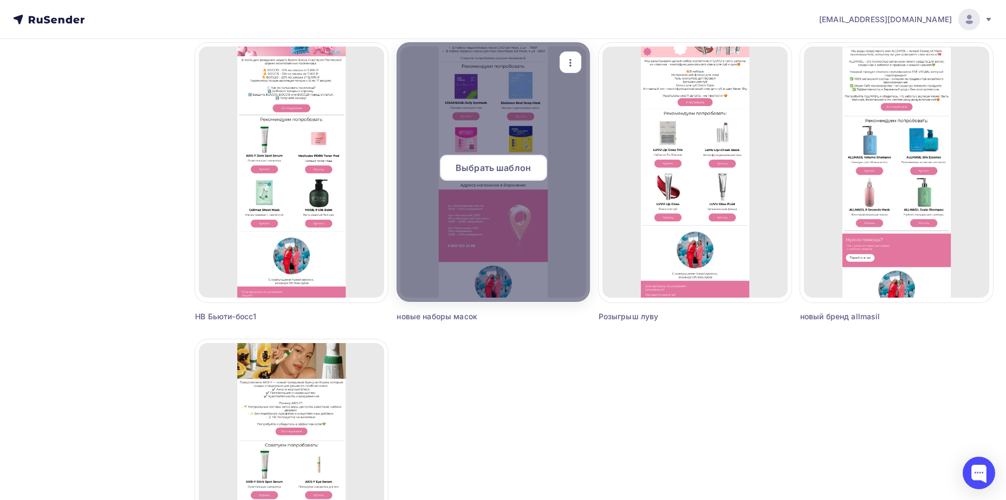
click at [473, 164] on span "Выбрать шаблон" at bounding box center [492, 167] width 75 height 13
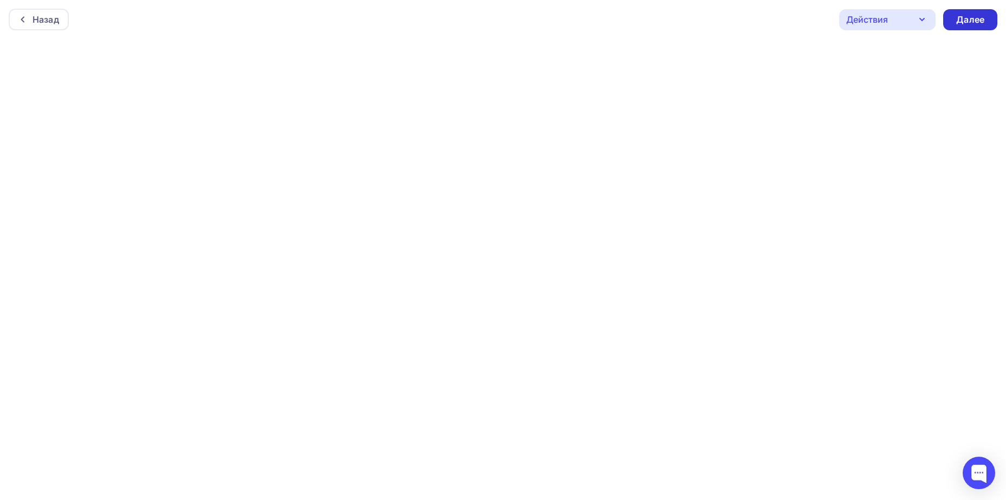
click at [961, 19] on div "Далее" at bounding box center [970, 20] width 28 height 12
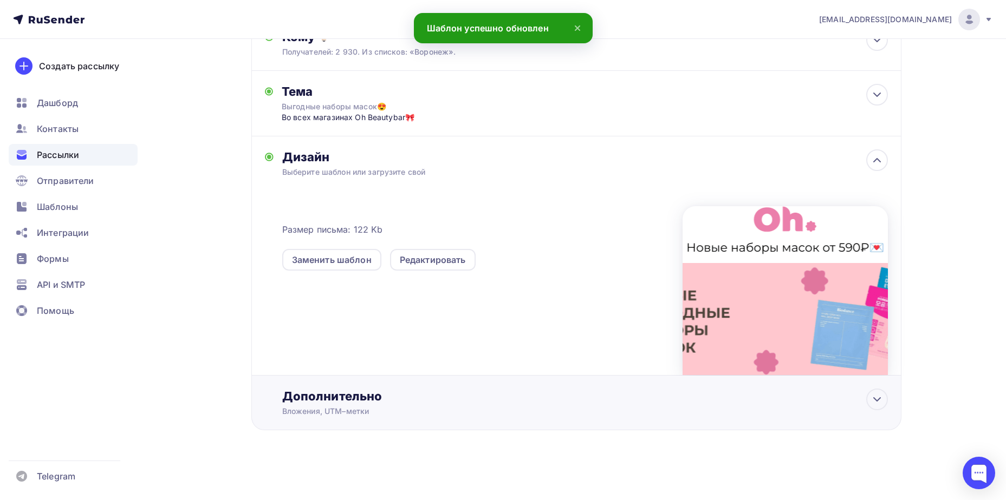
click at [512, 400] on div "Дополнительно" at bounding box center [584, 396] width 605 height 15
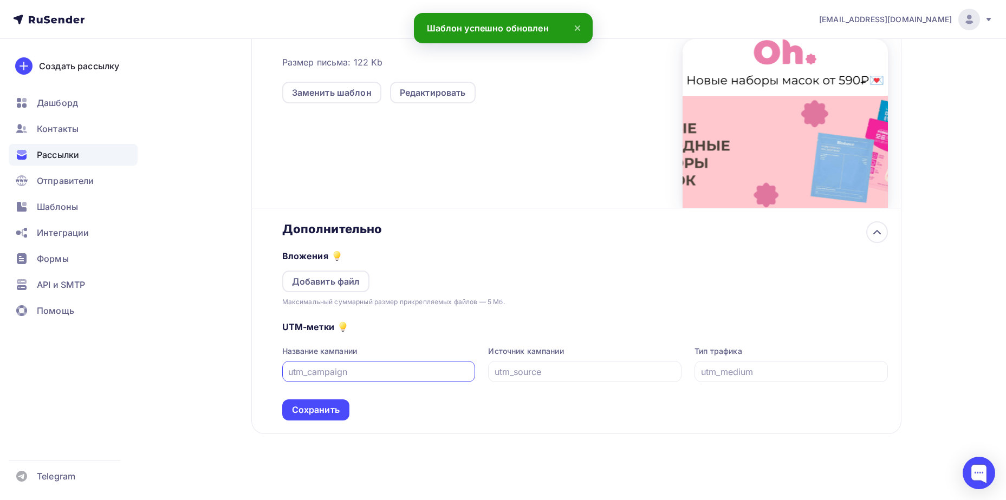
scroll to position [310, 0]
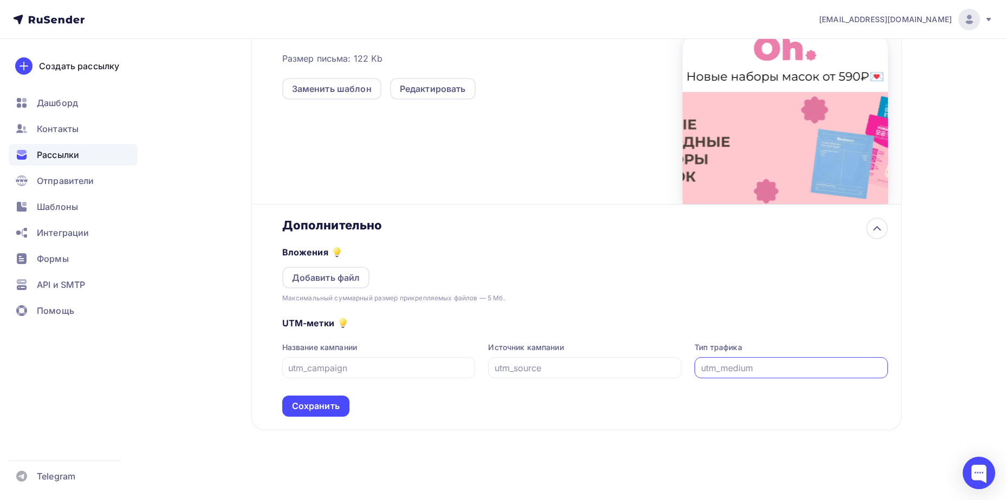
click at [746, 364] on input "text" at bounding box center [791, 368] width 181 height 13
type input "у"
type input "email"
click at [532, 373] on input "text" at bounding box center [584, 368] width 181 height 13
type input "rusender"
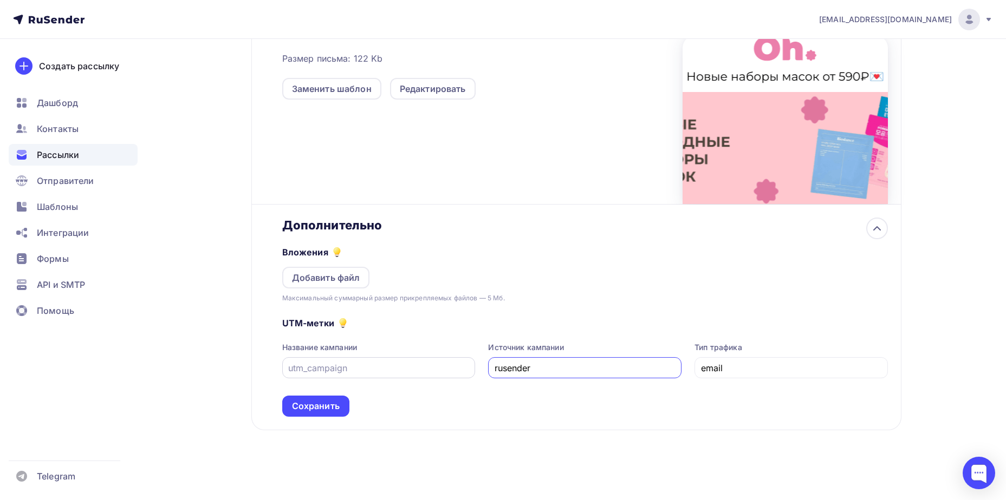
click at [437, 371] on input "text" at bounding box center [378, 368] width 181 height 13
type input "turezkiy"
click at [333, 403] on div "Сохранить" at bounding box center [316, 406] width 48 height 12
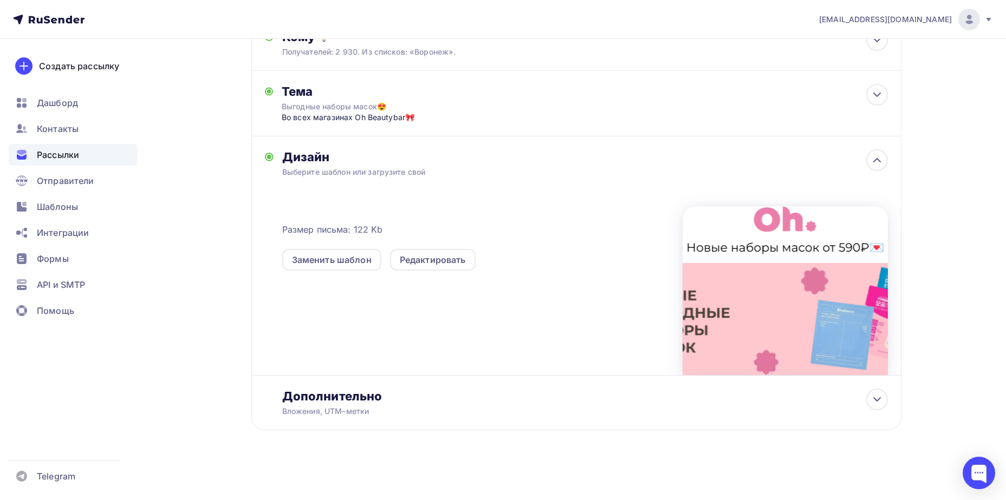
scroll to position [0, 0]
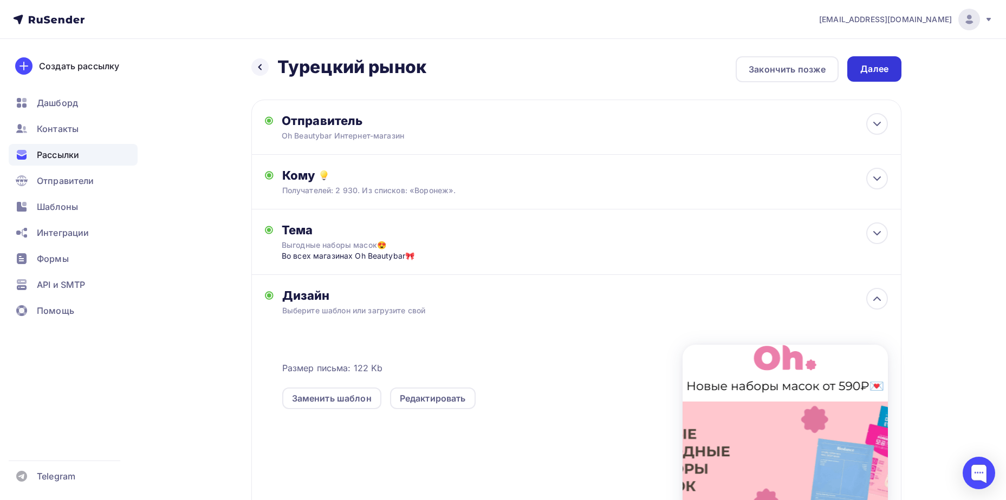
click at [892, 69] on div "Далее" at bounding box center [874, 68] width 54 height 25
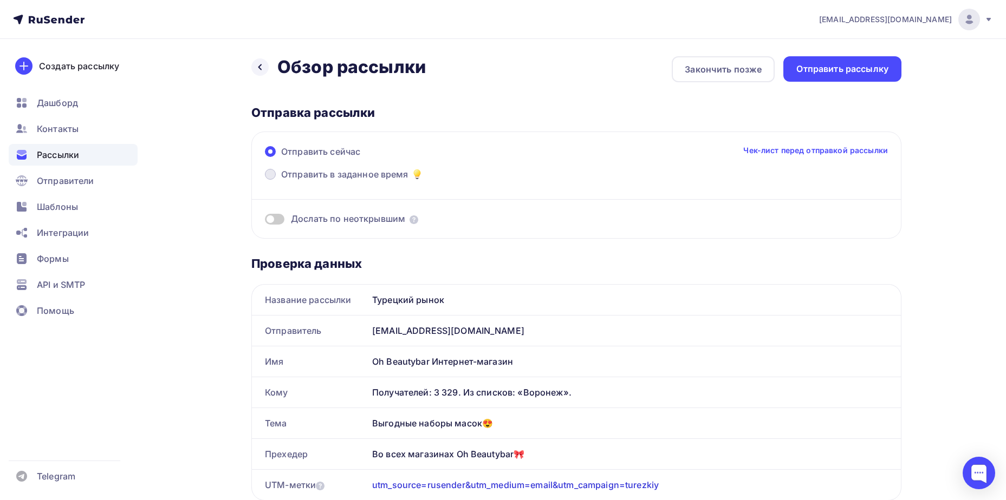
click at [366, 173] on span "Отправить в заданное время" at bounding box center [344, 174] width 127 height 13
click at [281, 181] on input "Отправить в заданное время" at bounding box center [281, 181] width 0 height 0
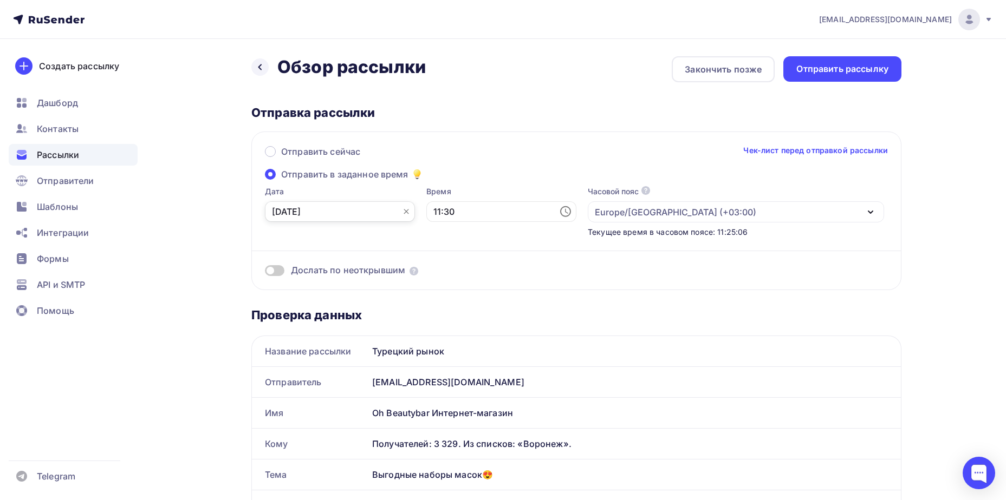
click at [355, 203] on input "[DATE]" at bounding box center [340, 211] width 150 height 21
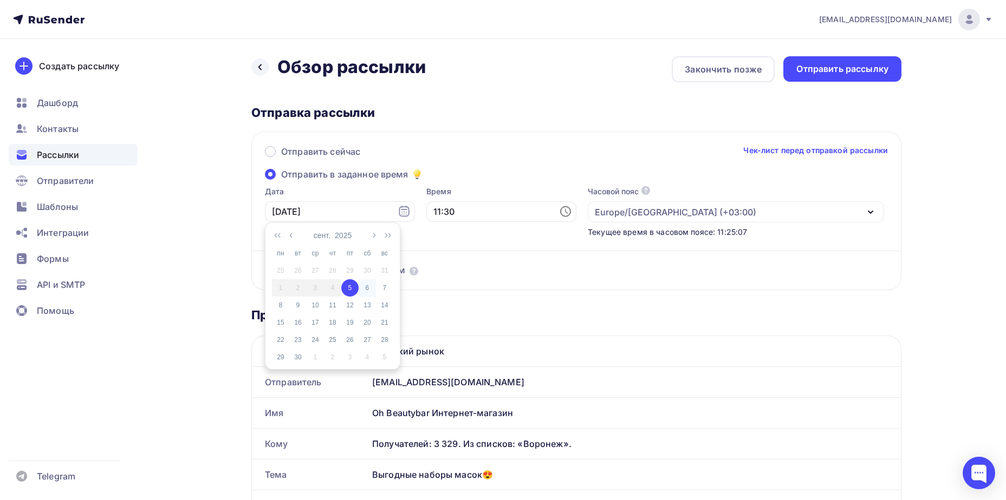
click at [372, 289] on div "6" at bounding box center [366, 288] width 17 height 10
type input "[DATE]"
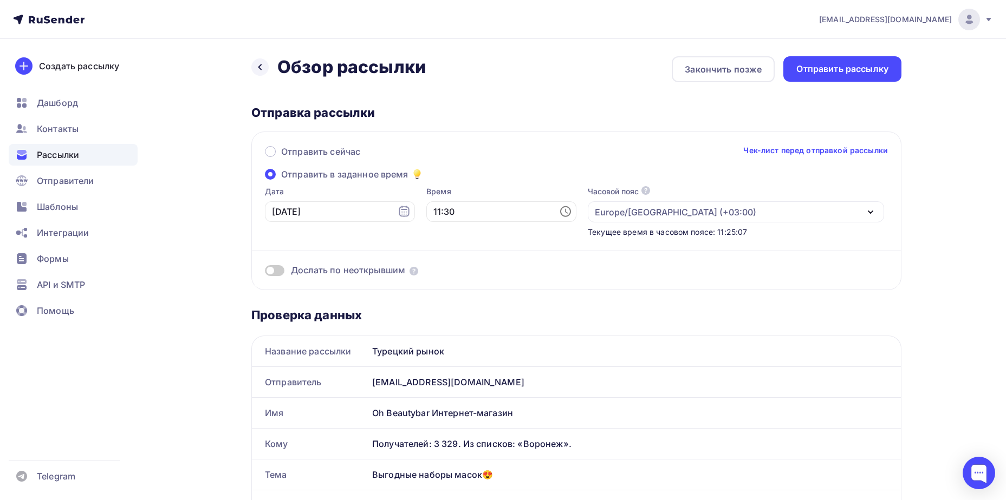
drag, startPoint x: 460, startPoint y: 230, endPoint x: 457, endPoint y: 210, distance: 20.4
click at [460, 227] on div "Время 11:30" at bounding box center [501, 211] width 150 height 51
click at [457, 210] on input "11:30" at bounding box center [501, 211] width 150 height 21
click at [441, 255] on li "12" at bounding box center [442, 248] width 56 height 17
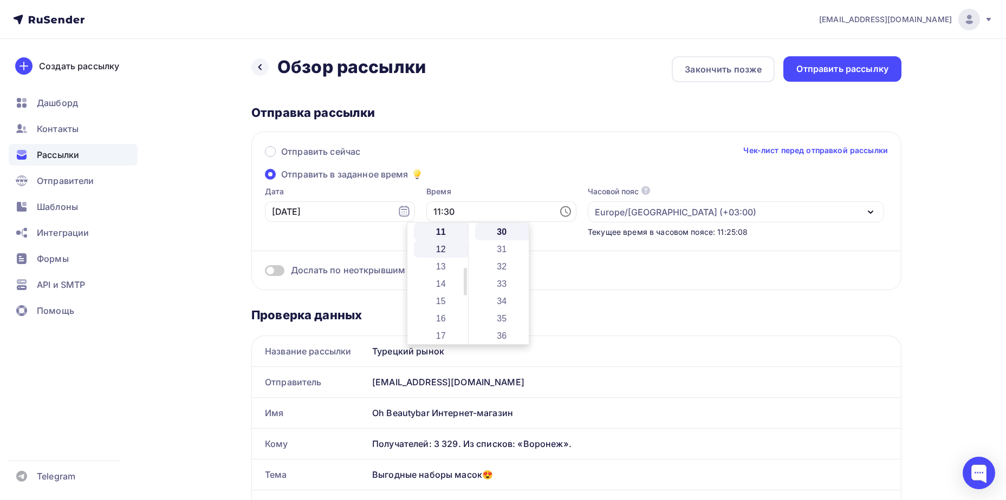
type input "12:30"
click at [829, 62] on div "Отправить рассылку" at bounding box center [842, 68] width 118 height 25
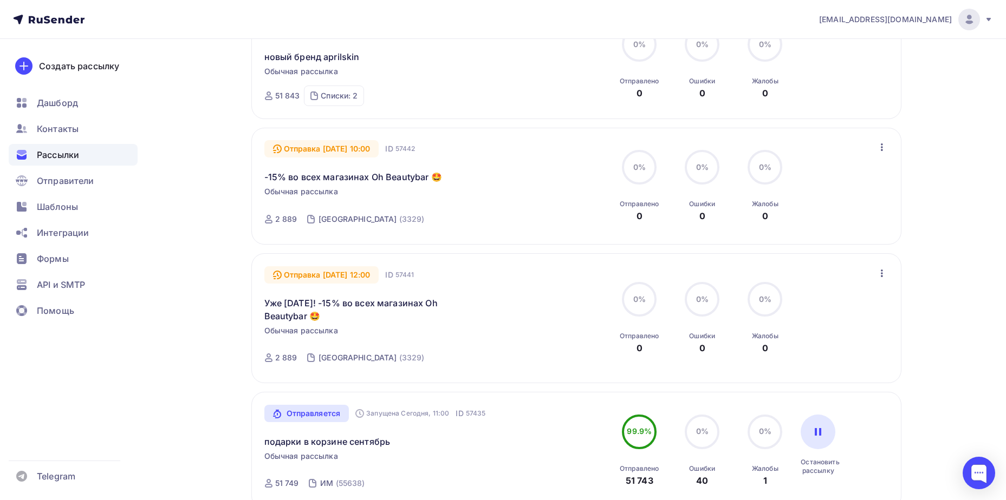
scroll to position [433, 0]
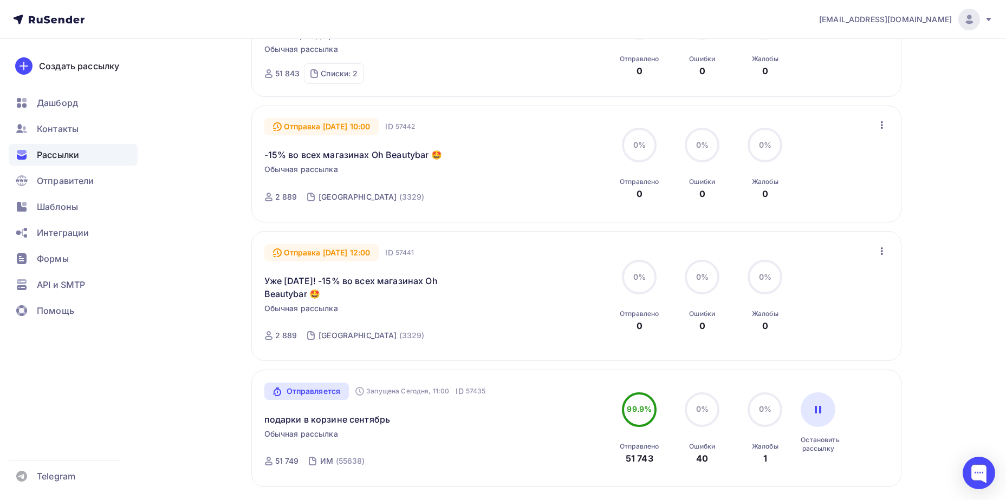
click at [886, 250] on icon "button" at bounding box center [881, 251] width 13 height 13
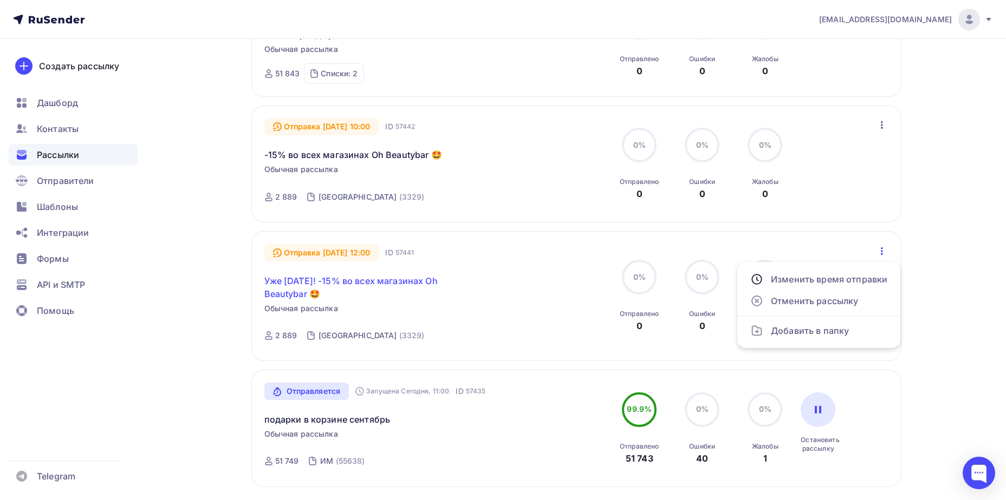
click at [397, 286] on link "Уже [DATE]! -15% во всех магазинах Oh Beautybar 🤩" at bounding box center [357, 288] width 186 height 26
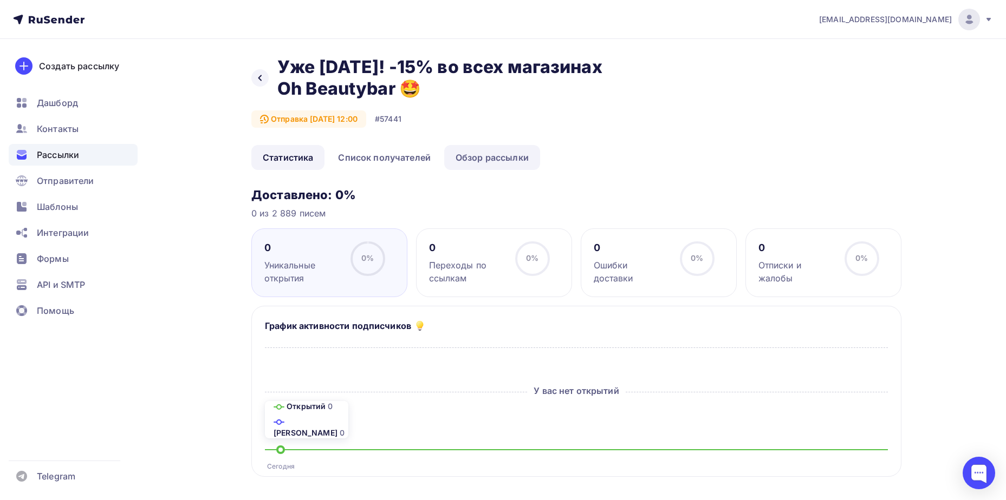
click at [483, 146] on link "Обзор рассылки" at bounding box center [492, 157] width 96 height 25
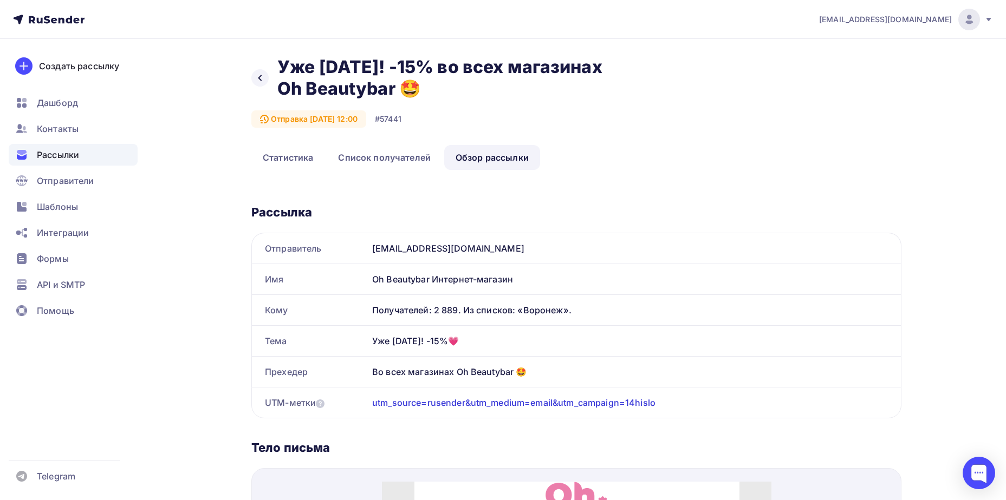
scroll to position [162, 0]
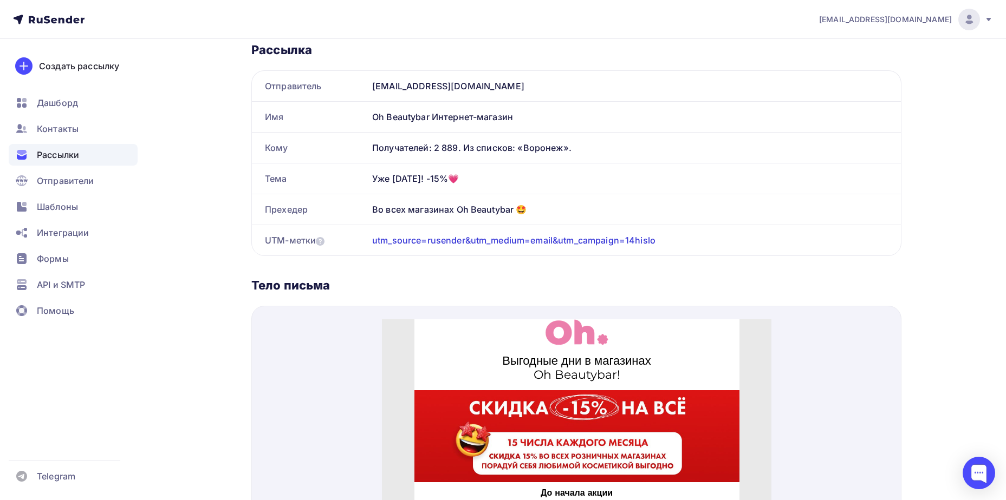
drag, startPoint x: 369, startPoint y: 174, endPoint x: 571, endPoint y: 212, distance: 205.9
click at [571, 212] on div "Отправитель [EMAIL_ADDRESS][DOMAIN_NAME] Имя Oh Beautybar Интернет-магазин Кому…" at bounding box center [576, 163] width 650 height 186
copy div "Уже [DATE]! -15%💗 Прехедер Во всех магазинах Oh Beautybar 🤩"
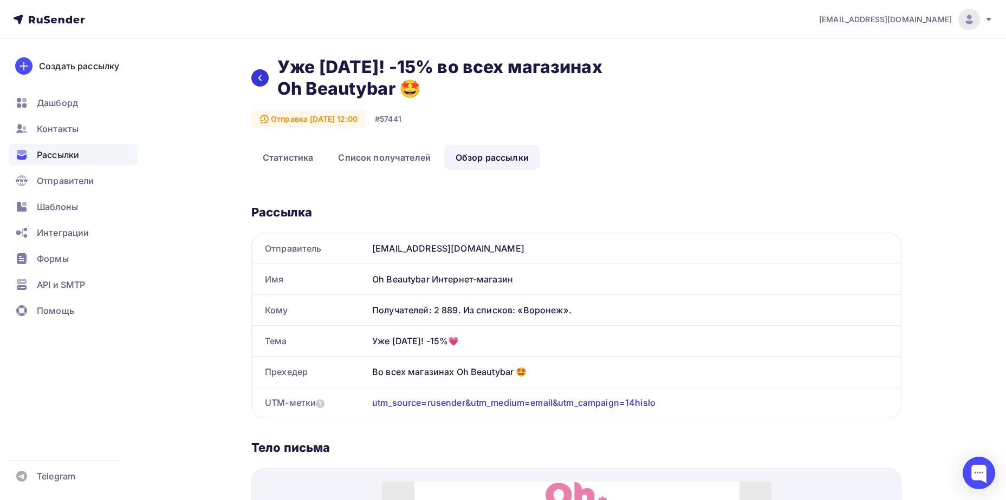
click at [265, 82] on div at bounding box center [259, 77] width 17 height 17
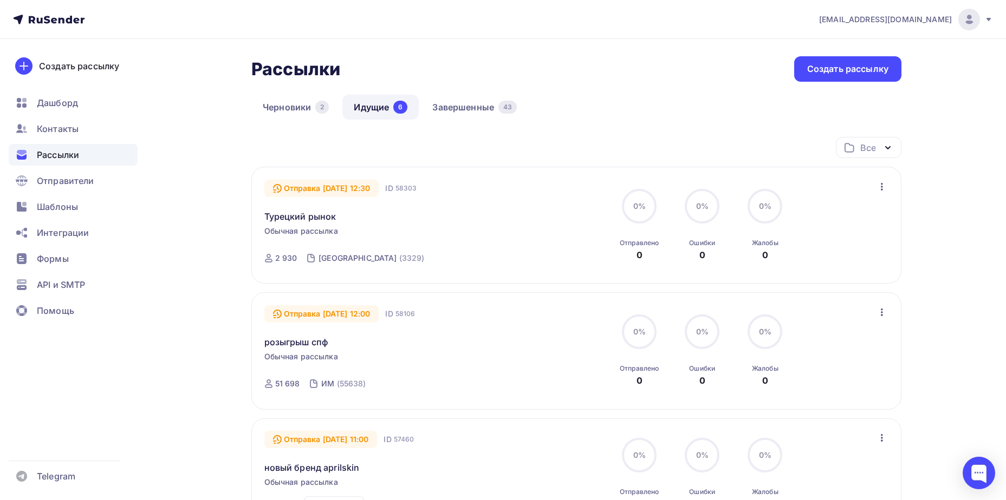
scroll to position [479, 0]
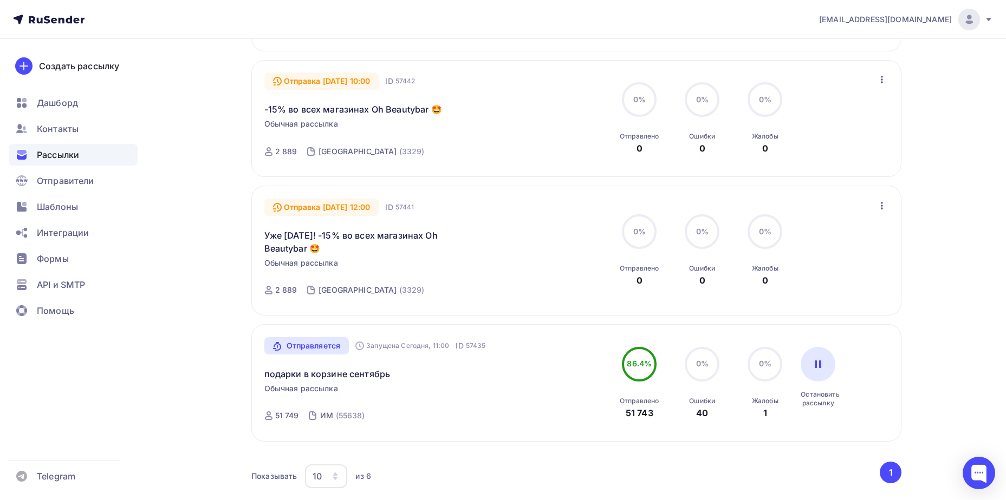
click at [876, 206] on icon "button" at bounding box center [881, 205] width 13 height 13
click at [817, 263] on link "Отменить рассылку" at bounding box center [819, 256] width 150 height 22
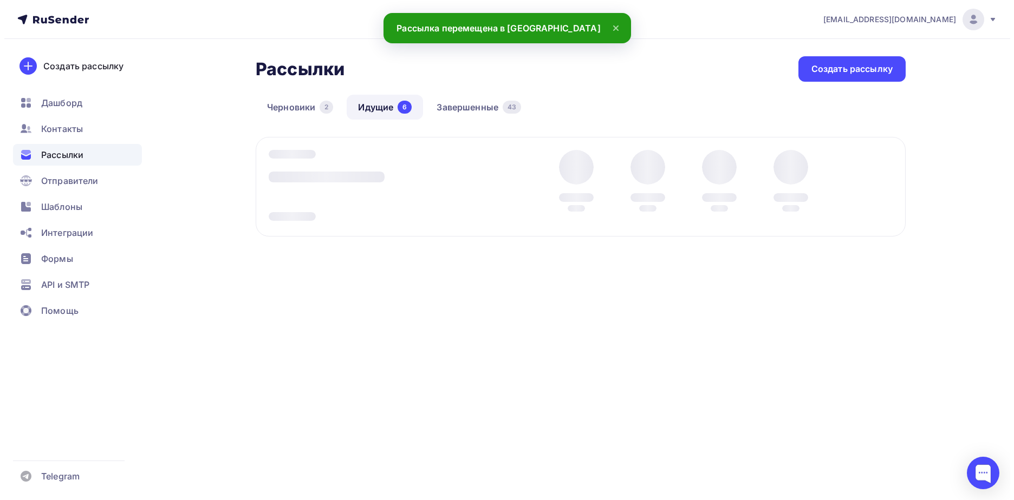
scroll to position [0, 0]
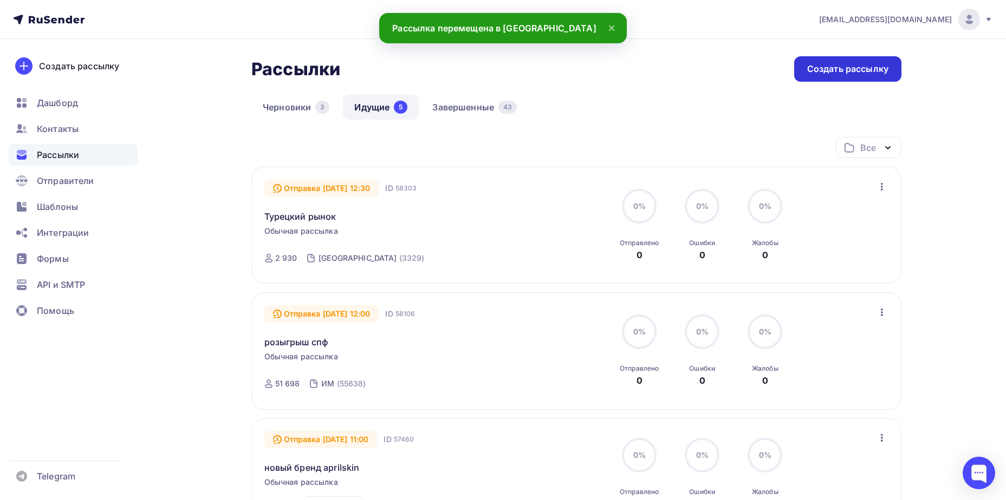
click at [820, 75] on div "Создать рассылку" at bounding box center [847, 69] width 81 height 12
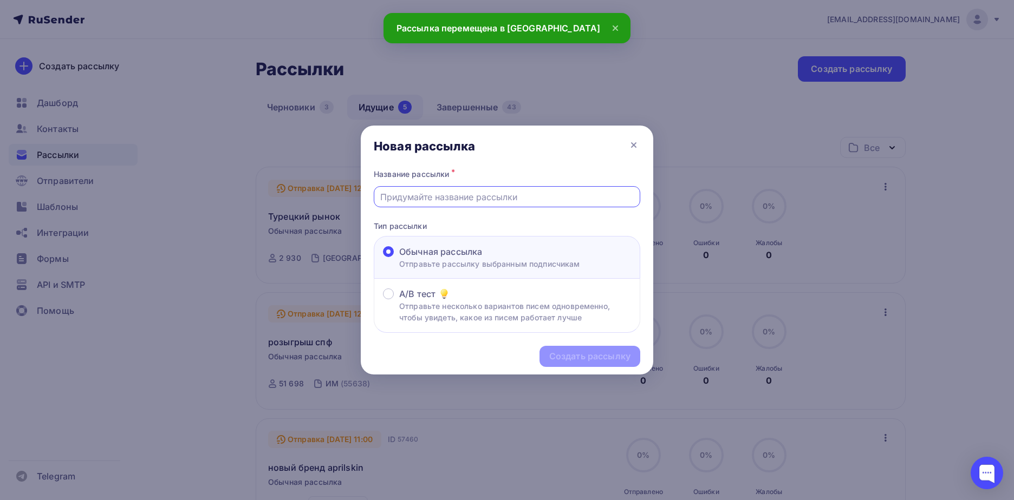
click at [500, 199] on input "text" at bounding box center [507, 197] width 254 height 13
type input "Уже [DATE]! -15% во всех магазинах Oh Beautybar 🤩"
click at [576, 356] on div "Создать рассылку" at bounding box center [589, 356] width 81 height 12
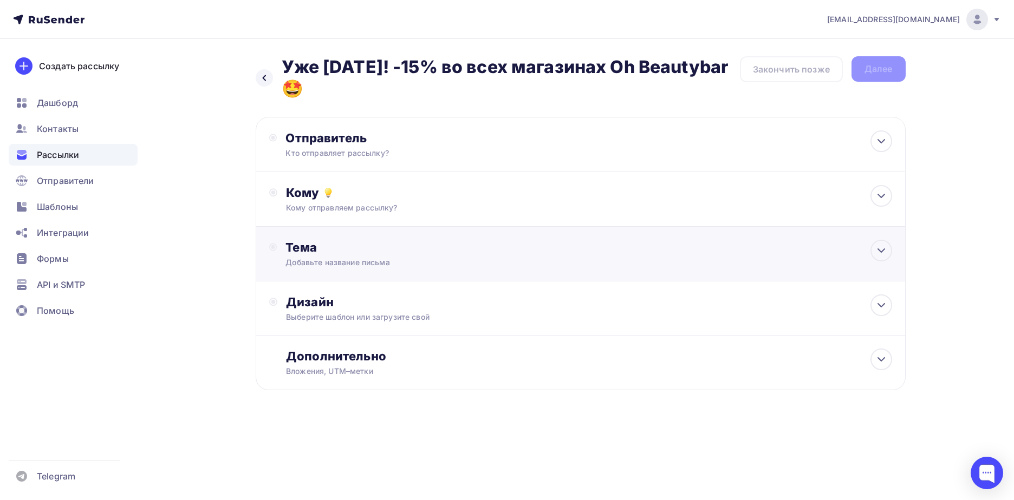
click at [441, 267] on div "Добавьте название письма" at bounding box center [381, 262] width 193 height 11
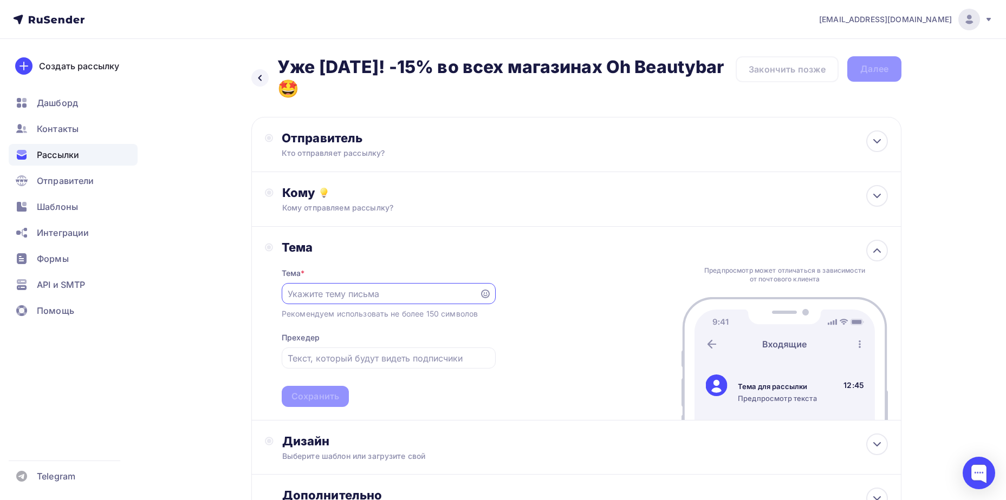
paste input "Уже [DATE]! -15%💗 Прехедер Во всех магазинах Oh Beautybar 🤩"
click at [300, 292] on input "Уже [DATE]! -15%💗 Прехедер Во всех магазинах Oh Beautybar 🤩" at bounding box center [380, 294] width 185 height 13
drag, startPoint x: 321, startPoint y: 296, endPoint x: 507, endPoint y: 292, distance: 186.3
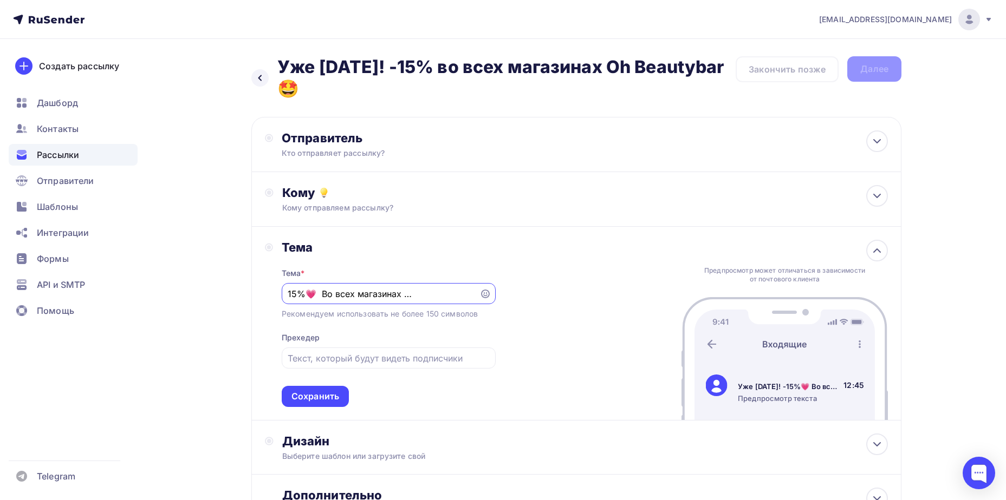
click at [507, 292] on div "Тема Тема * Уже [DATE]! -15%💗 Во всех магазинах Oh Beautybar 🤩 Рекомендуем испо…" at bounding box center [576, 324] width 650 height 194
type input "Уже [DATE]! -15%💗 Во всех магазинах Oh Beautybar 🤩"
click at [388, 367] on div at bounding box center [389, 358] width 214 height 21
click at [371, 354] on input "text" at bounding box center [388, 358] width 201 height 13
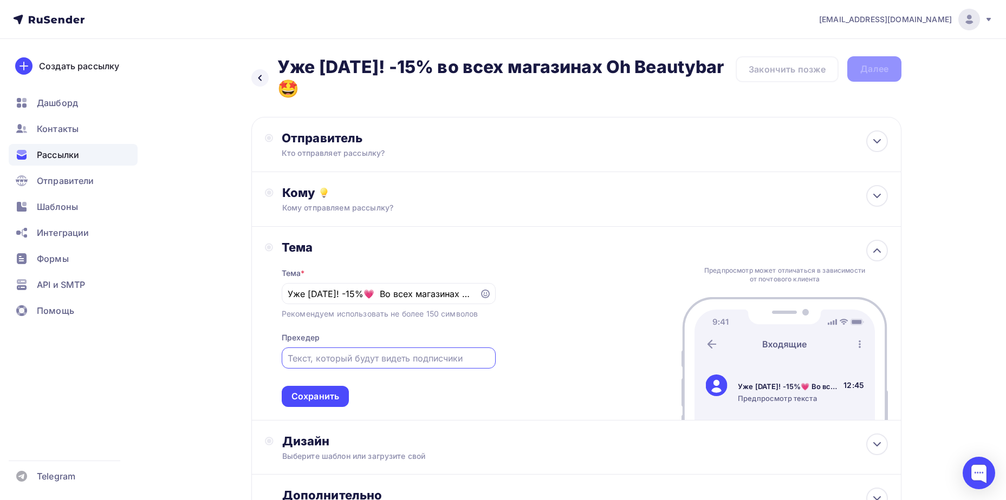
paste input "Во всех магазинах Oh Beautybar 🤩"
type input "Во всех магазинах Oh Beautybar 🤩"
drag, startPoint x: 377, startPoint y: 299, endPoint x: 581, endPoint y: 298, distance: 203.6
click at [580, 298] on div "Тема Тема * Уже [DATE]! -15%💗 Во всех магазинах Oh Beautybar 🤩 Рекомендуем испо…" at bounding box center [576, 324] width 650 height 194
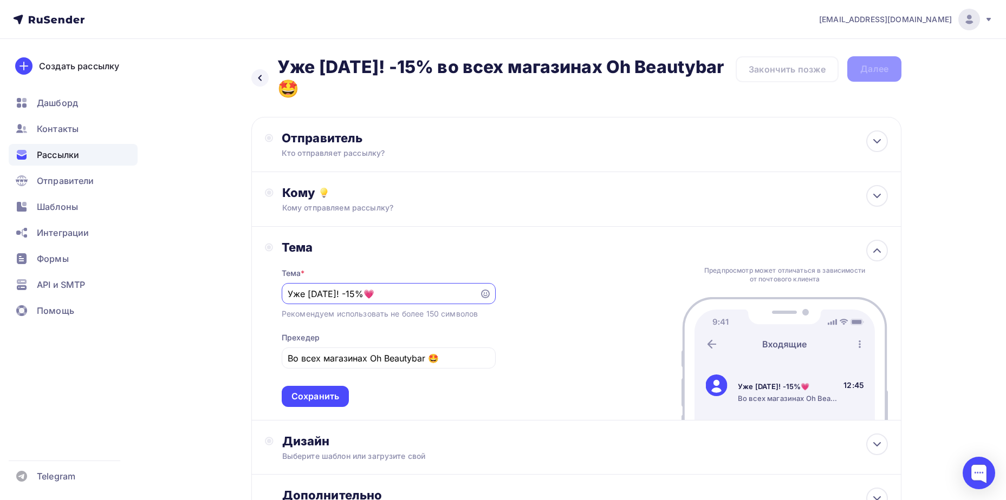
scroll to position [0, 0]
type input "Уже [DATE]! -15%💗"
click at [353, 150] on div "Кто отправляет рассылку?" at bounding box center [387, 153] width 211 height 11
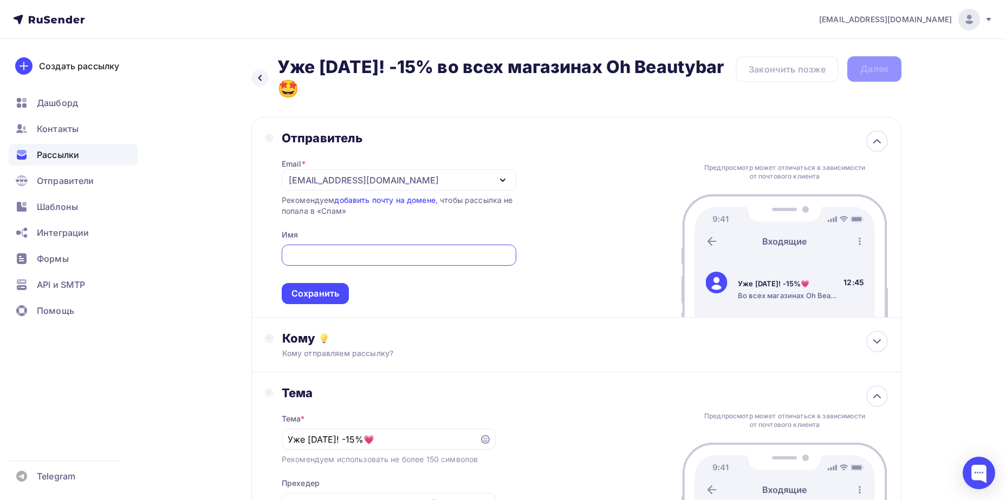
click at [353, 179] on div "[EMAIL_ADDRESS][DOMAIN_NAME]" at bounding box center [364, 180] width 150 height 13
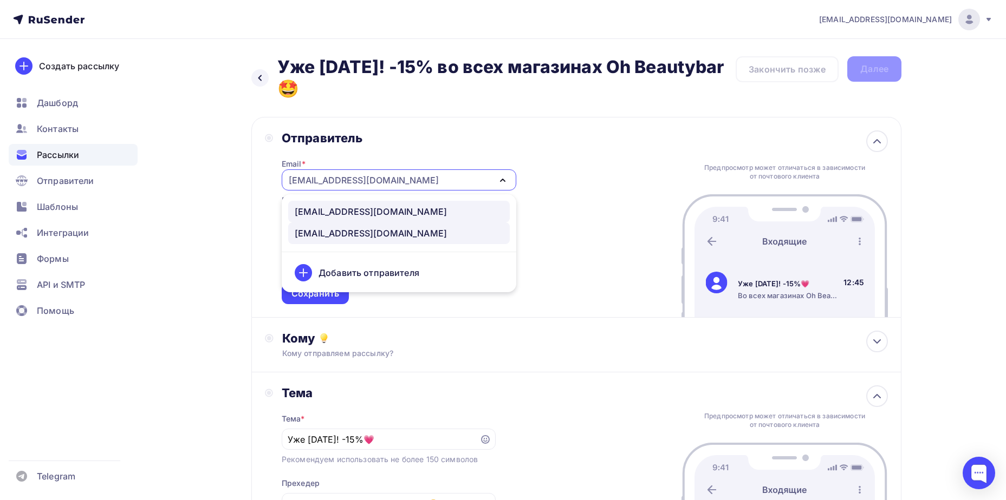
click at [343, 216] on div "[EMAIL_ADDRESS][DOMAIN_NAME]" at bounding box center [371, 211] width 152 height 13
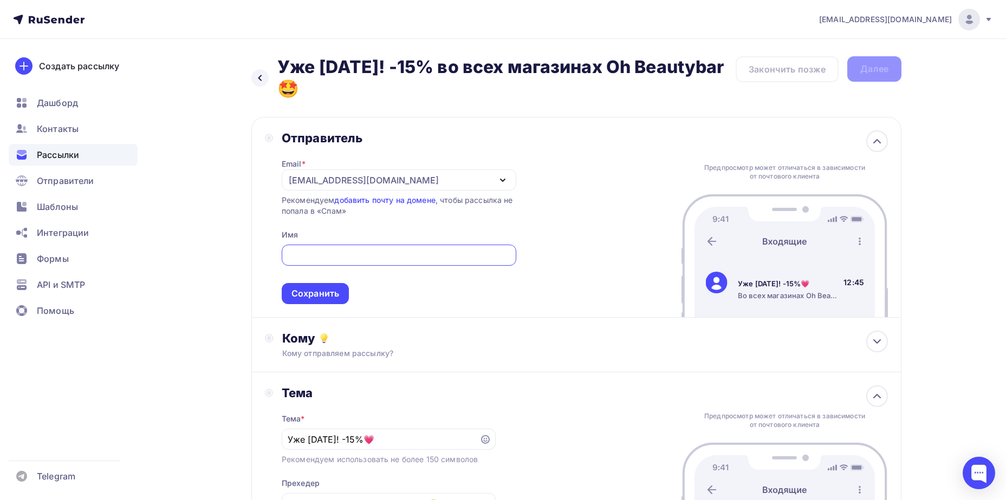
click at [331, 251] on input "text" at bounding box center [399, 255] width 222 height 13
type input "Oh Beautybar Интернет-магазин"
click at [342, 295] on div "Сохранить" at bounding box center [315, 293] width 67 height 21
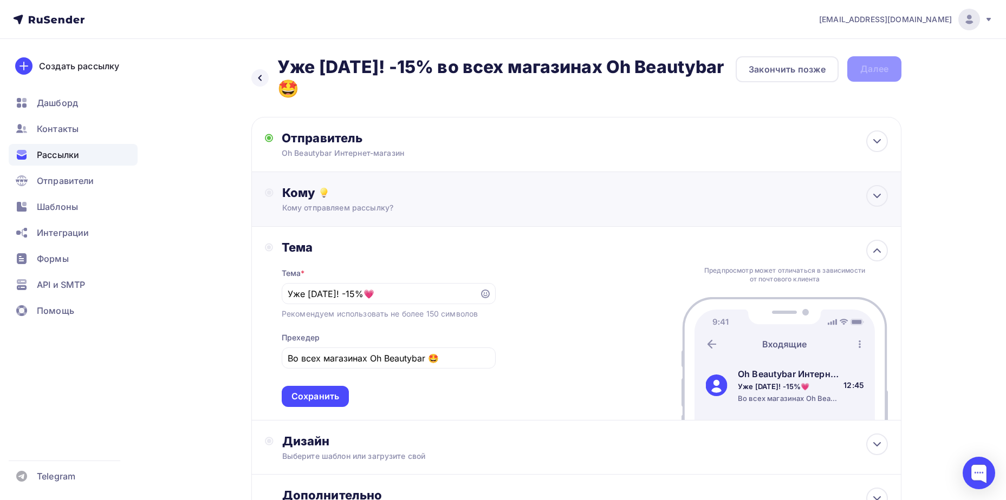
click at [382, 205] on div "Кому отправляем рассылку?" at bounding box center [554, 208] width 545 height 11
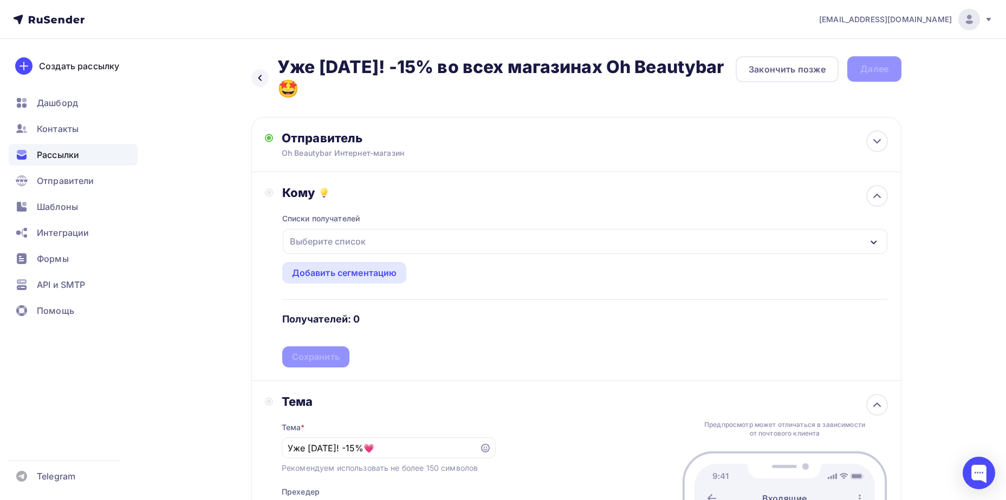
click at [366, 238] on div "Выберите список" at bounding box center [327, 241] width 84 height 19
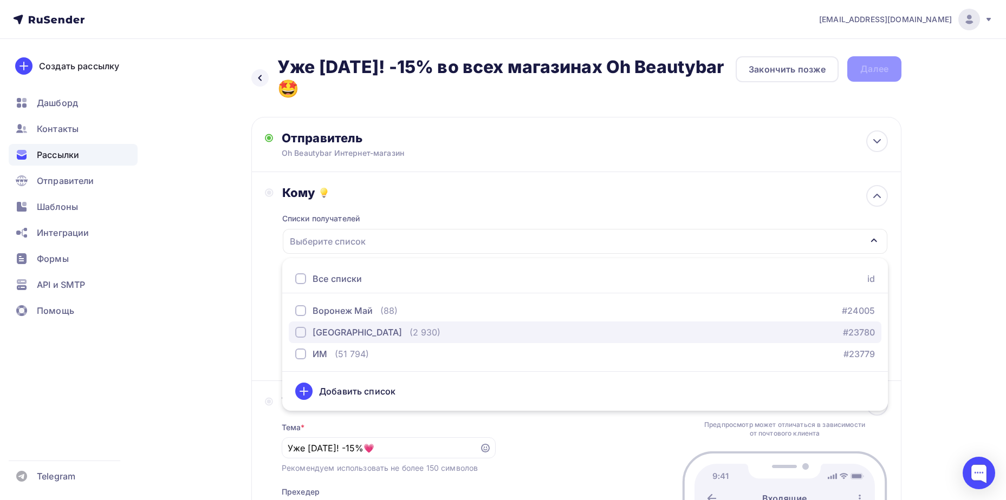
click at [332, 336] on div "[GEOGRAPHIC_DATA]" at bounding box center [356, 332] width 89 height 13
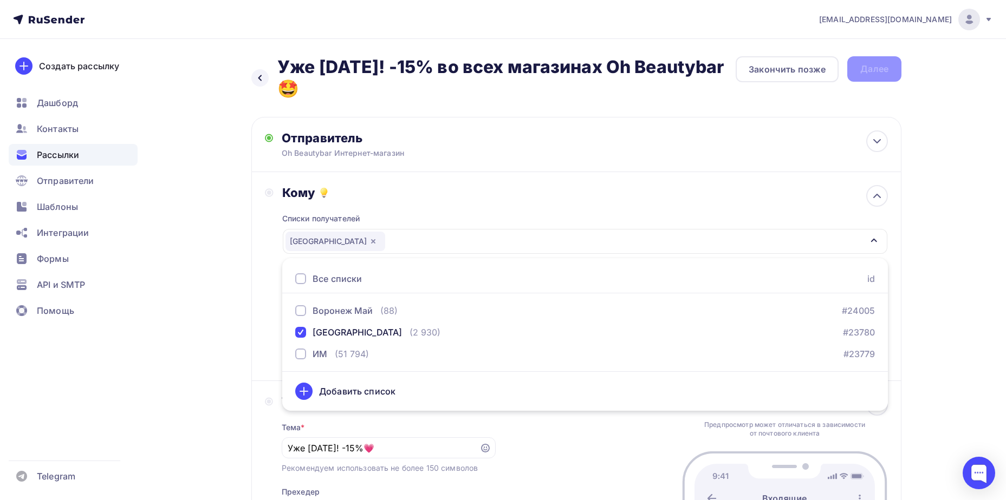
click at [244, 324] on div "Назад Уже [DATE]! -15% во всех магазинах Oh Beautybar 🤩 Уже [DATE]! -15% во все…" at bounding box center [503, 396] width 888 height 715
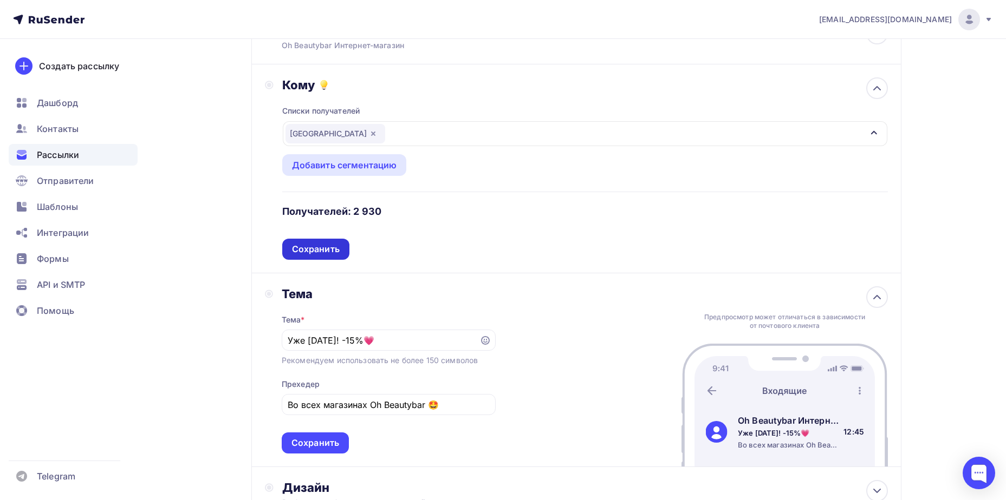
scroll to position [108, 0]
click at [337, 259] on div "Кому Списки получателей [GEOGRAPHIC_DATA] Все списки id Воронеж Май (88) #24005…" at bounding box center [576, 168] width 650 height 209
click at [337, 250] on div "Сохранить" at bounding box center [316, 249] width 48 height 12
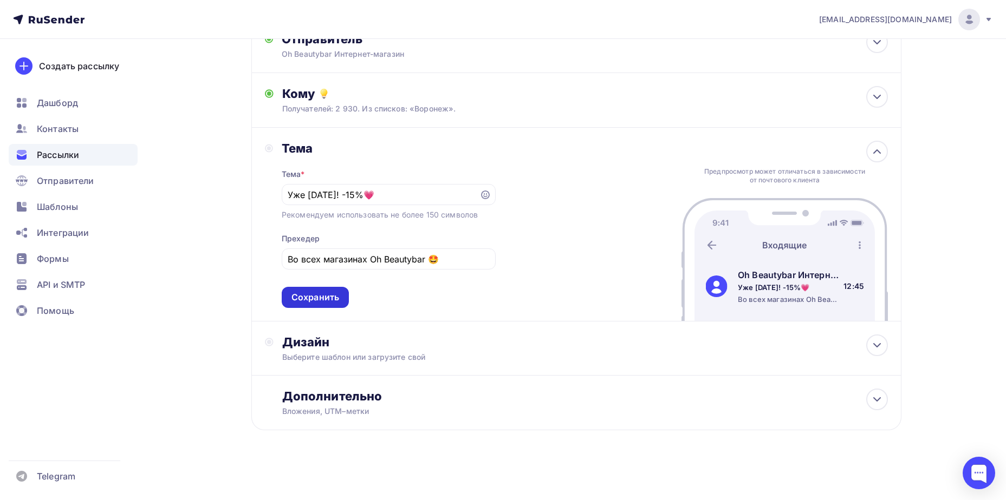
click at [327, 288] on div "Сохранить" at bounding box center [315, 297] width 67 height 21
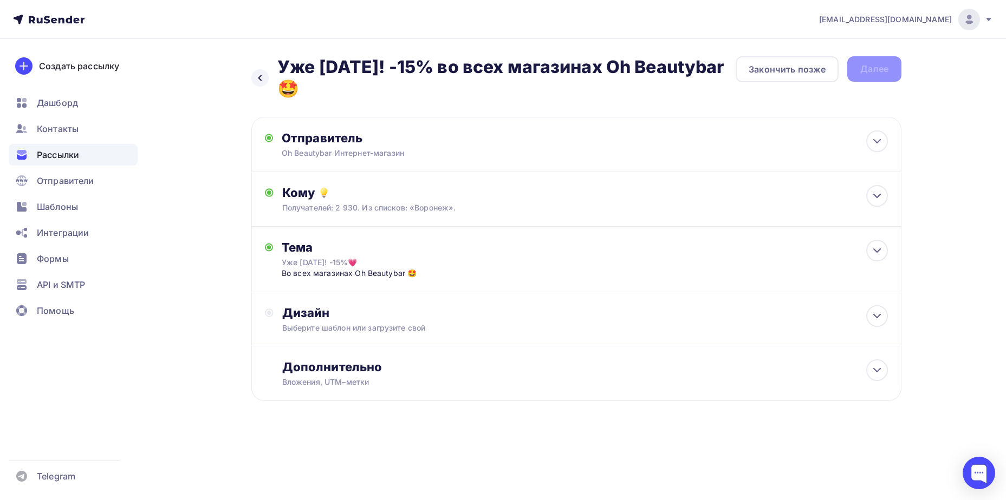
scroll to position [0, 0]
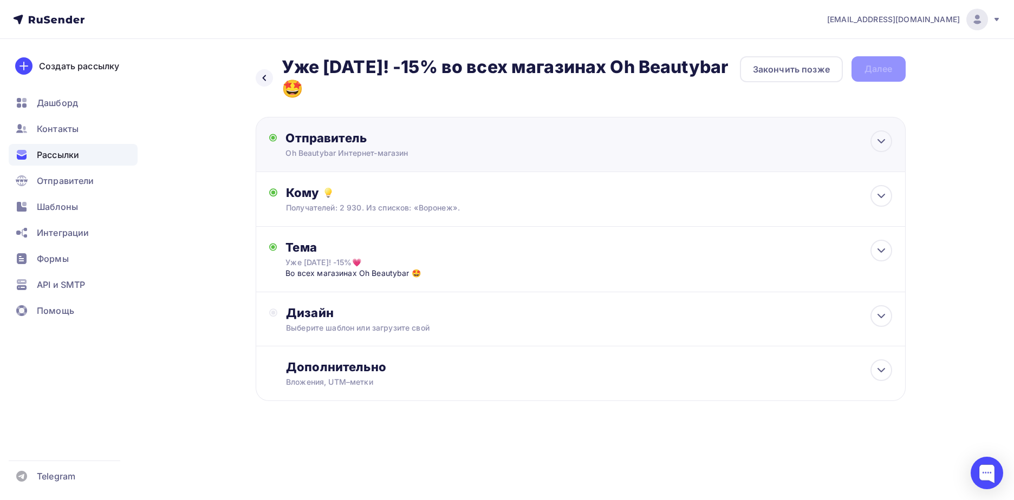
click at [469, 148] on div "Oh Beautybar Интернет-магазин" at bounding box center [390, 153] width 211 height 11
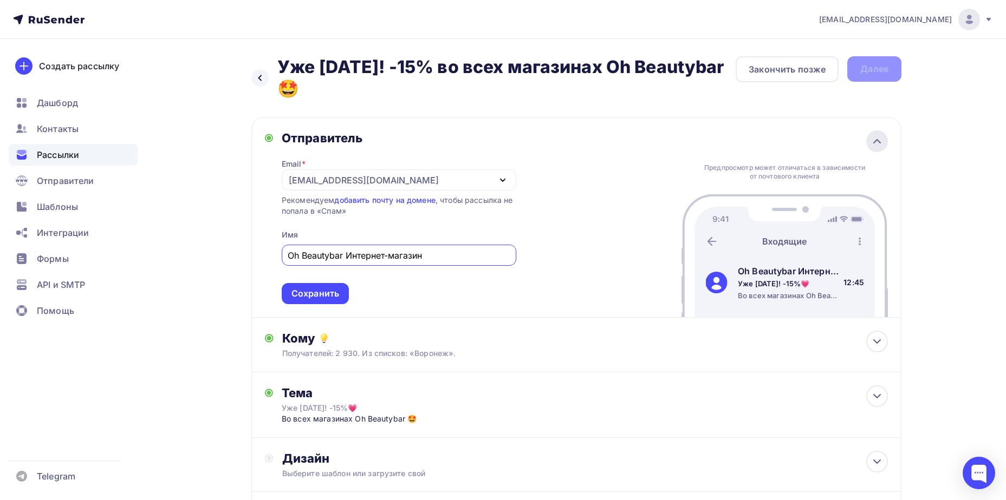
click at [882, 145] on icon at bounding box center [876, 141] width 13 height 13
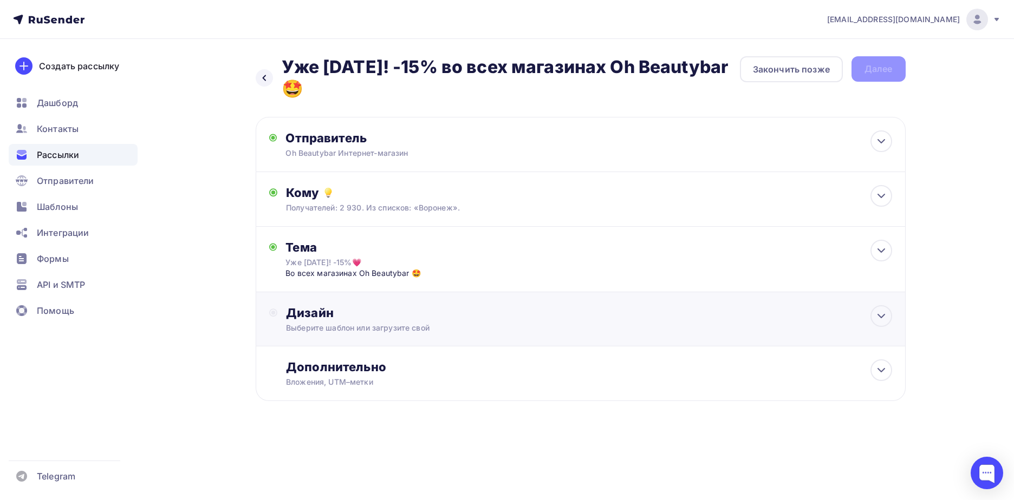
click at [484, 334] on div "Дизайн Выберите шаблон или загрузите свой" at bounding box center [580, 325] width 623 height 41
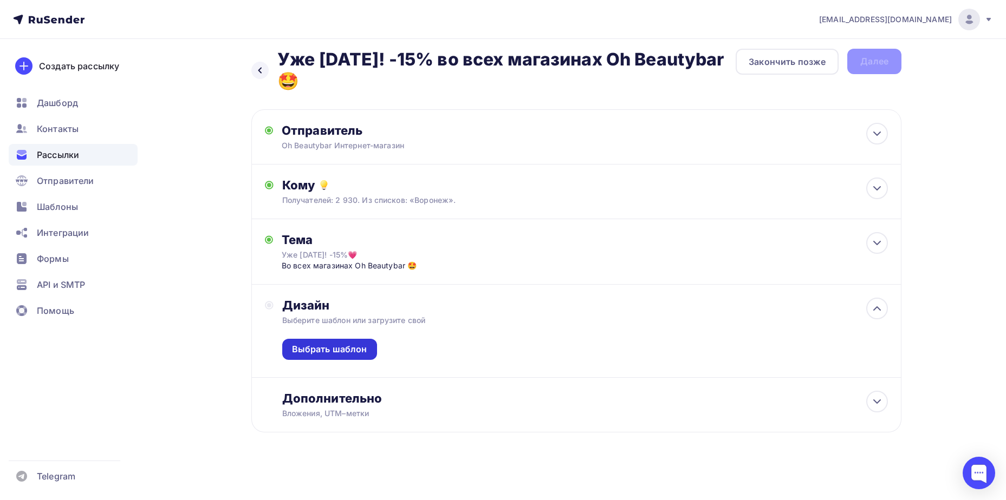
scroll to position [10, 0]
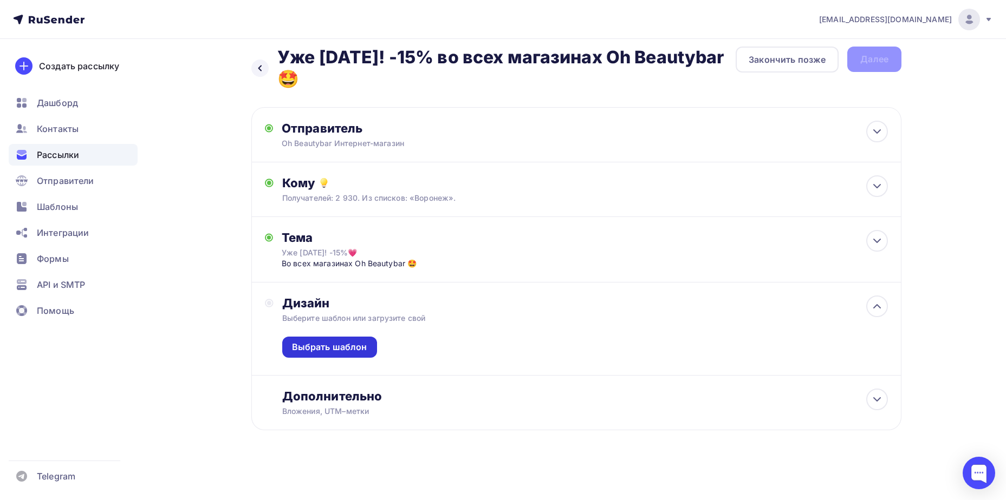
click at [340, 354] on div "Выбрать шаблон" at bounding box center [329, 347] width 95 height 21
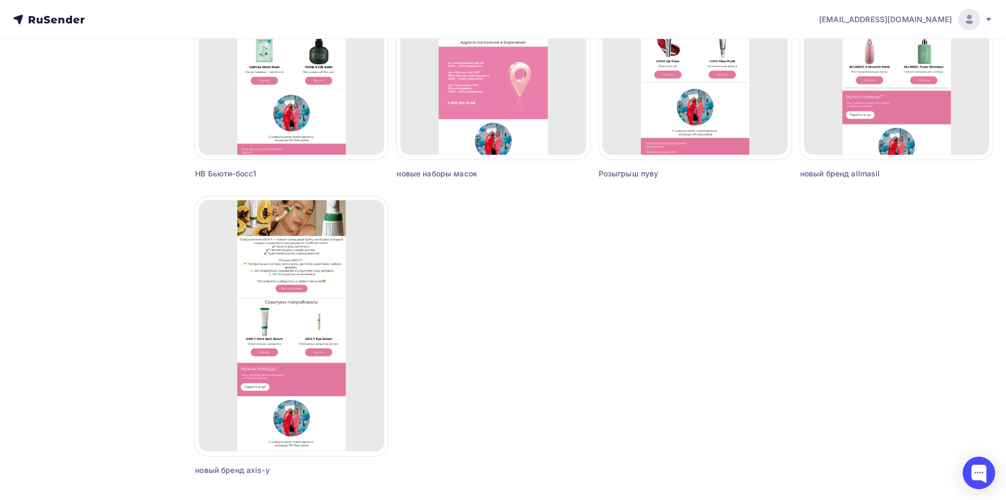
scroll to position [907, 0]
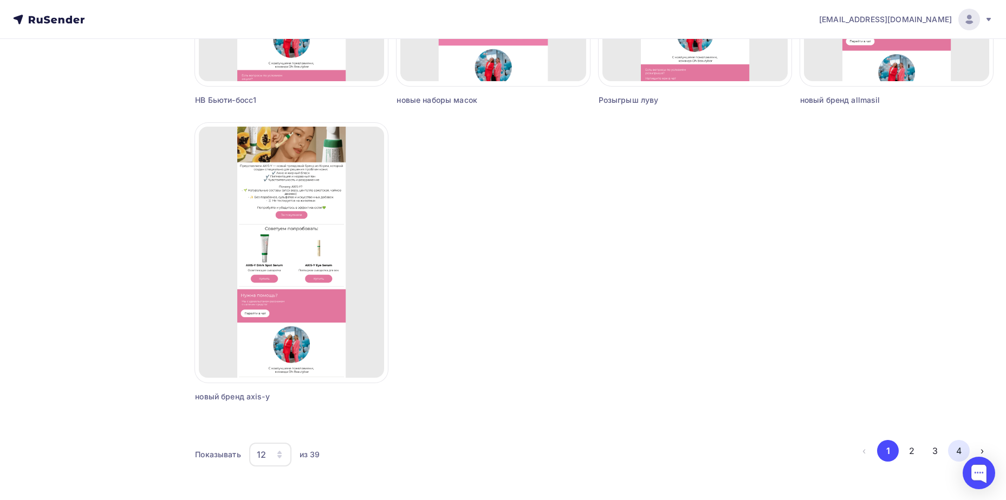
click at [955, 446] on button "4" at bounding box center [959, 451] width 22 height 22
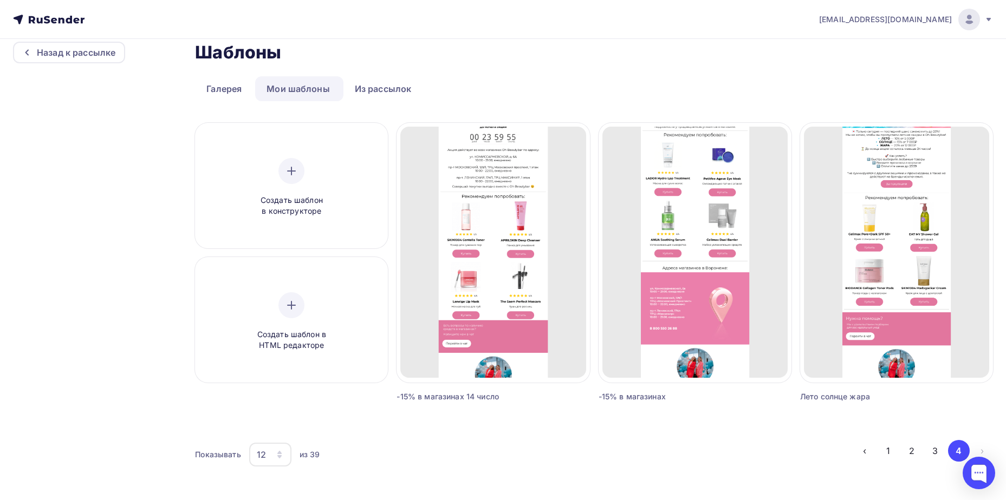
scroll to position [17, 0]
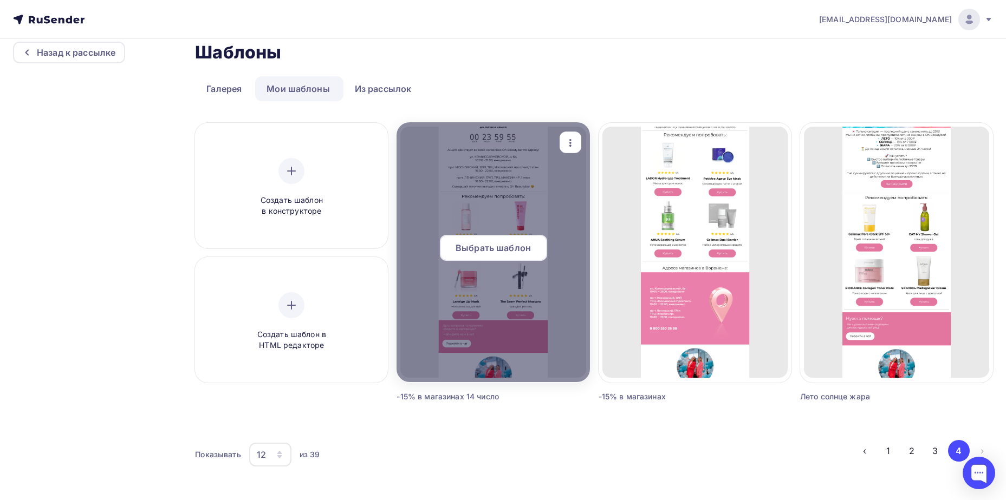
click at [475, 252] on span "Выбрать шаблон" at bounding box center [492, 248] width 75 height 13
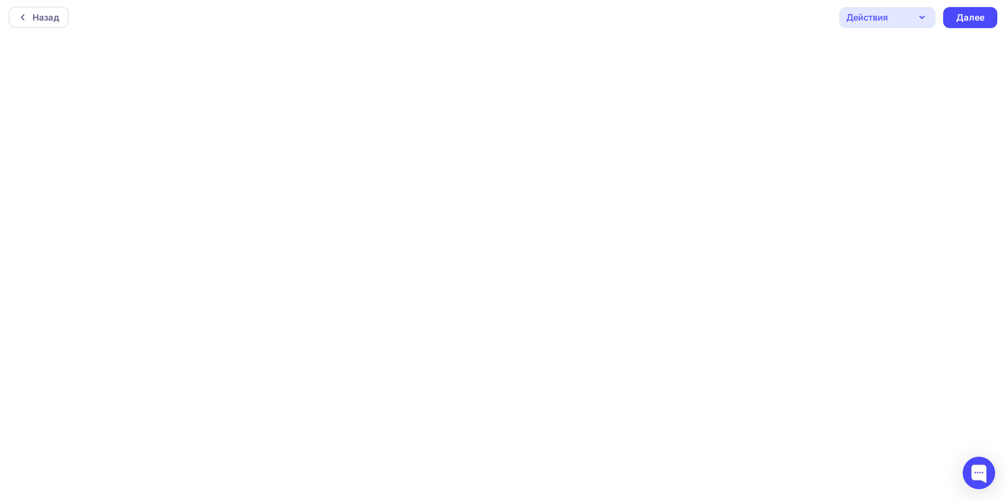
scroll to position [3, 0]
click at [957, 12] on div "Далее" at bounding box center [970, 17] width 28 height 12
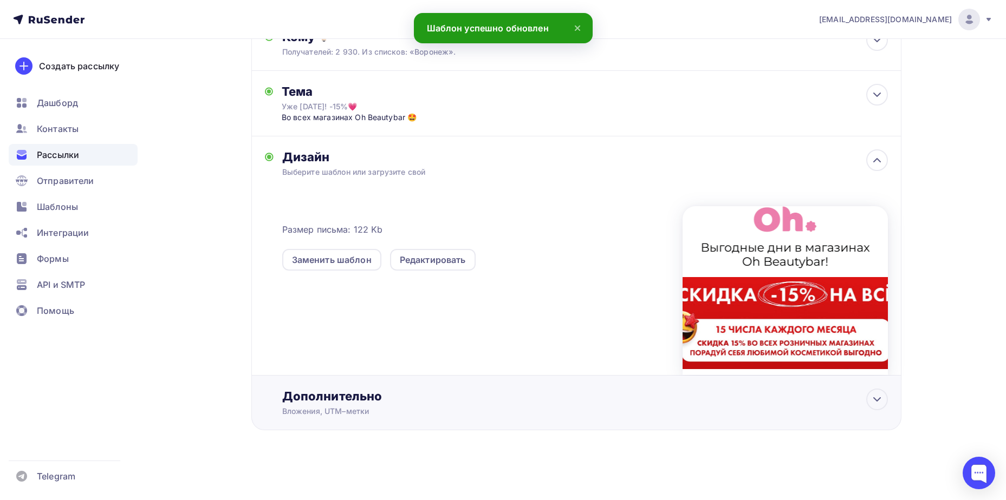
click at [696, 397] on div "Дополнительно" at bounding box center [584, 396] width 605 height 15
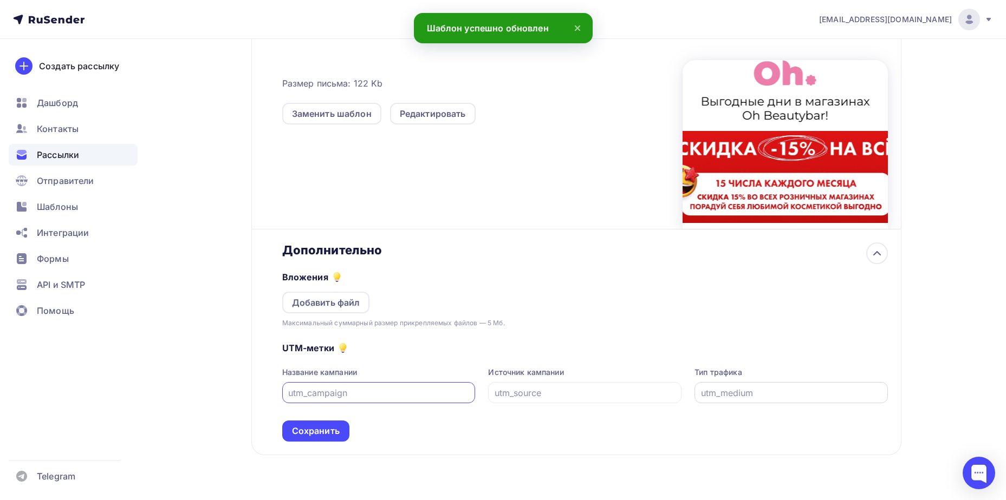
click at [752, 395] on input "text" at bounding box center [791, 393] width 181 height 13
type input "у"
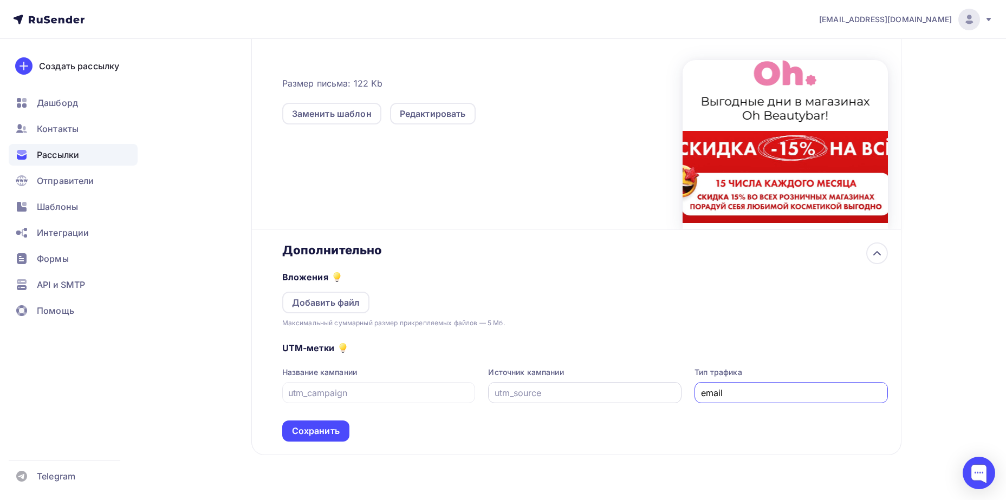
type input "email"
click at [616, 399] on input "text" at bounding box center [584, 393] width 181 height 13
type input "rusender"
click at [402, 384] on div at bounding box center [378, 392] width 193 height 21
click at [404, 387] on input "text" at bounding box center [378, 393] width 181 height 13
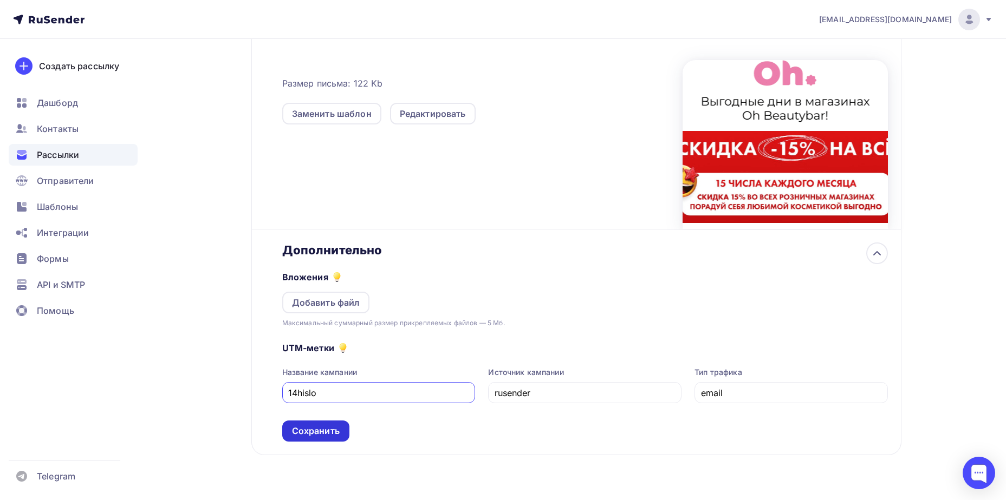
click at [339, 434] on div "Сохранить" at bounding box center [316, 431] width 48 height 12
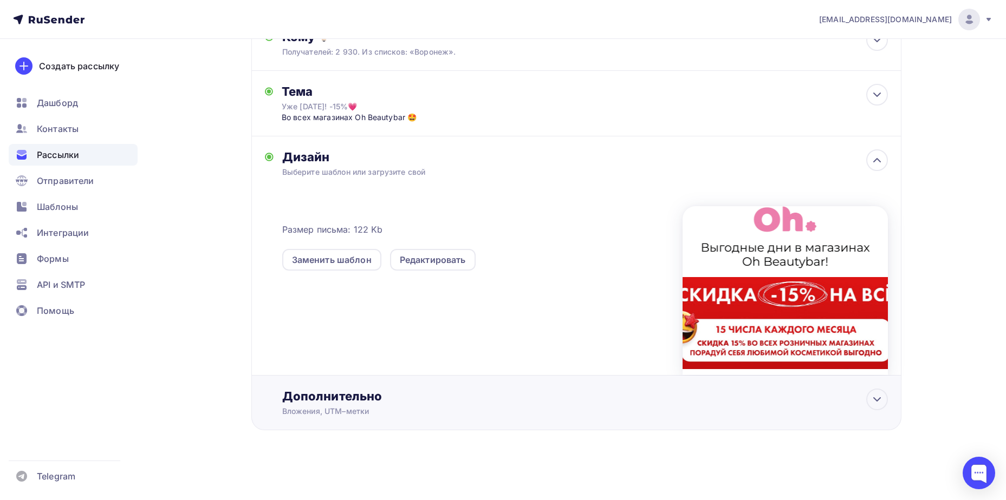
click at [342, 415] on div "Вложения, UTM–метки" at bounding box center [554, 411] width 545 height 11
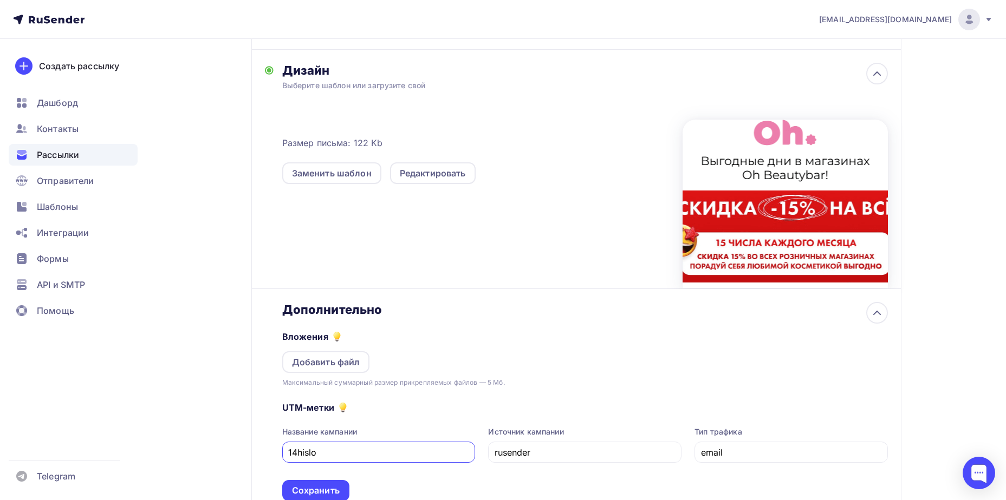
scroll to position [327, 0]
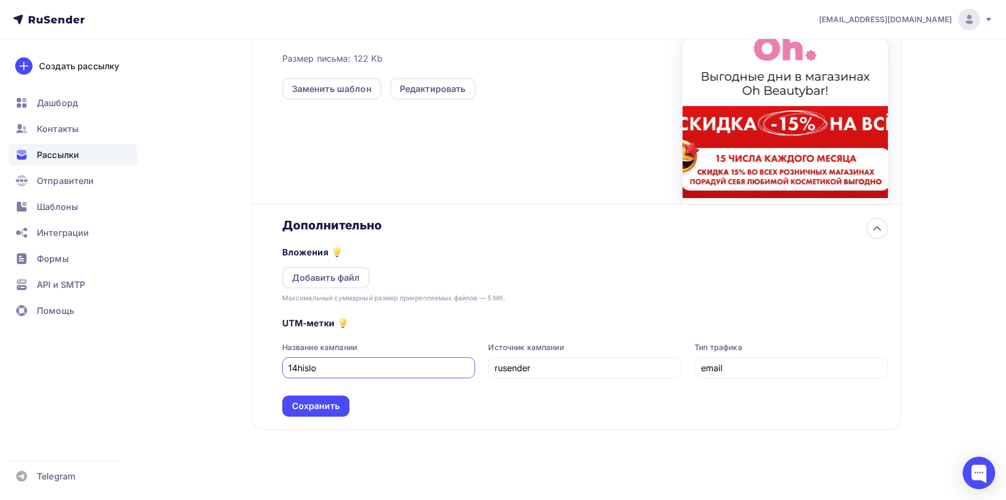
click at [297, 372] on input "14hislo" at bounding box center [378, 368] width 181 height 13
type input "14chislo"
click at [342, 412] on div "Сохранить" at bounding box center [315, 406] width 67 height 21
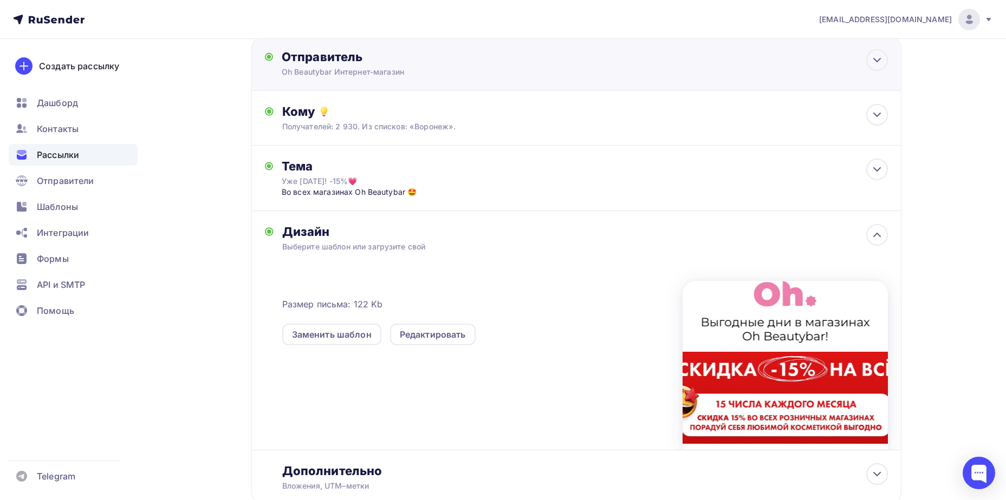
scroll to position [0, 0]
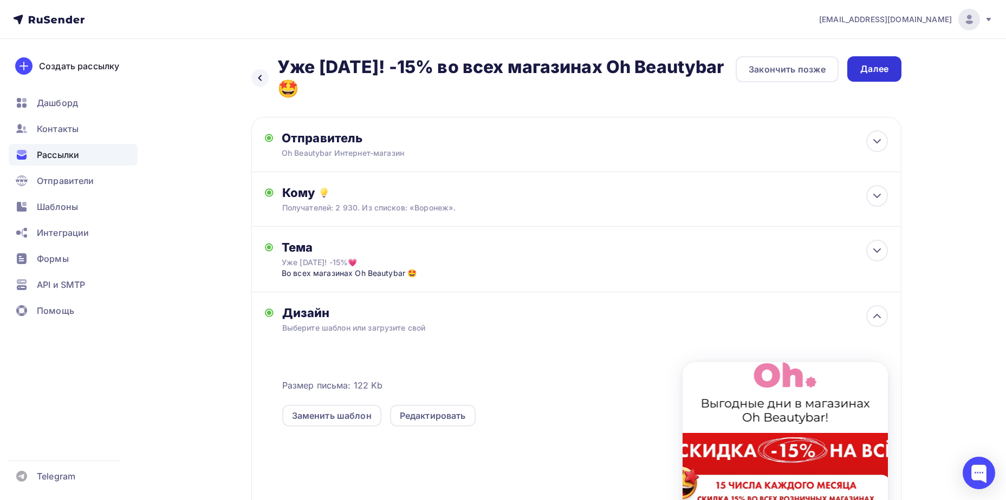
click at [853, 71] on div "Далее" at bounding box center [874, 68] width 54 height 25
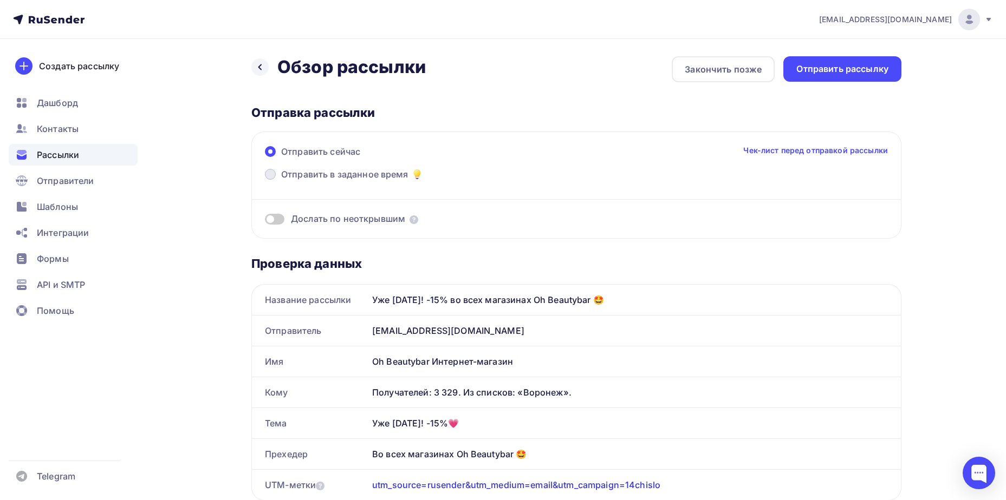
click at [379, 177] on span "Отправить в заданное время" at bounding box center [344, 174] width 127 height 13
click at [281, 181] on input "Отправить в заданное время" at bounding box center [281, 181] width 0 height 0
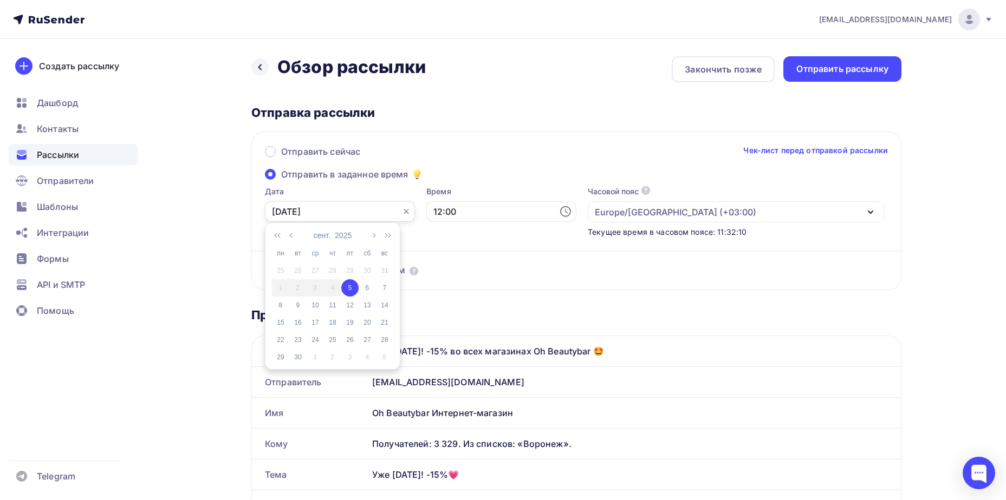
click at [330, 205] on input "[DATE]" at bounding box center [340, 211] width 150 height 21
click at [385, 307] on div "14" at bounding box center [384, 306] width 17 height 10
type input "[DATE]"
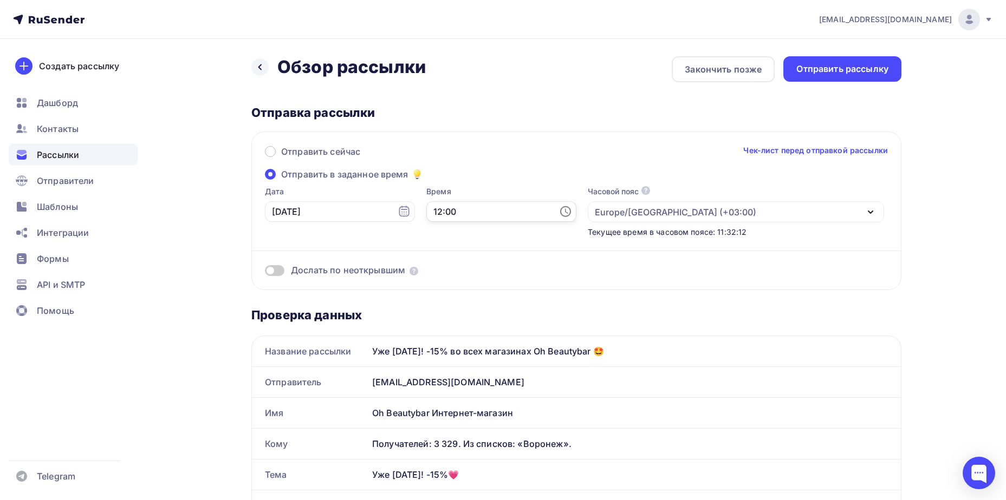
click at [427, 206] on input "12:00" at bounding box center [501, 211] width 150 height 21
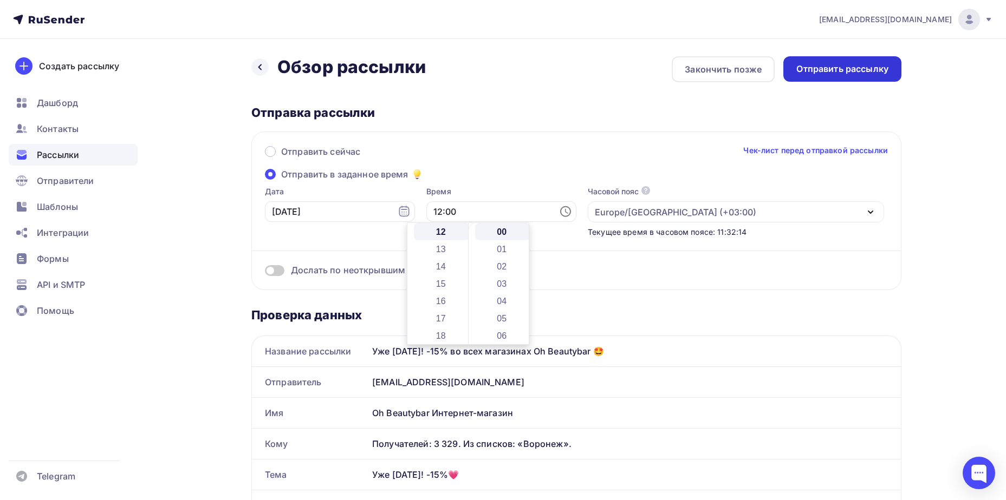
click at [818, 69] on div "Отправить рассылку" at bounding box center [842, 69] width 92 height 12
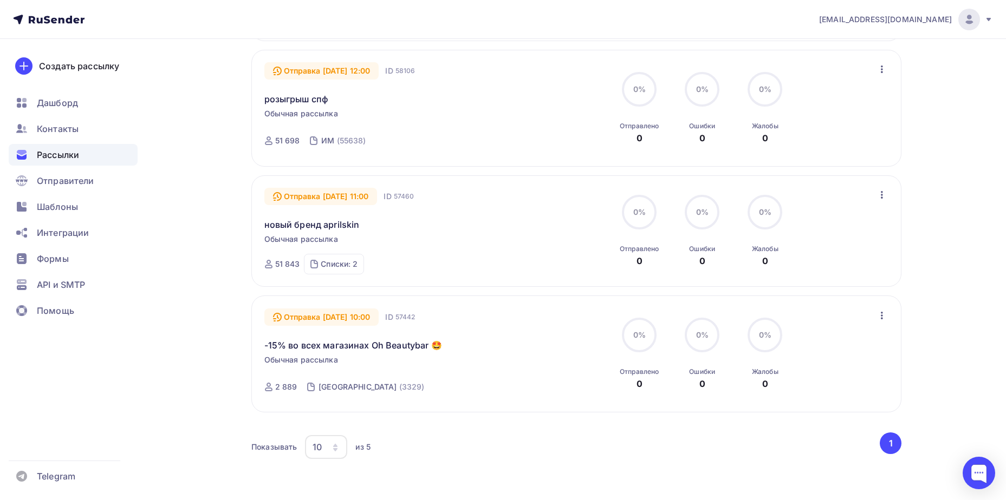
scroll to position [451, 0]
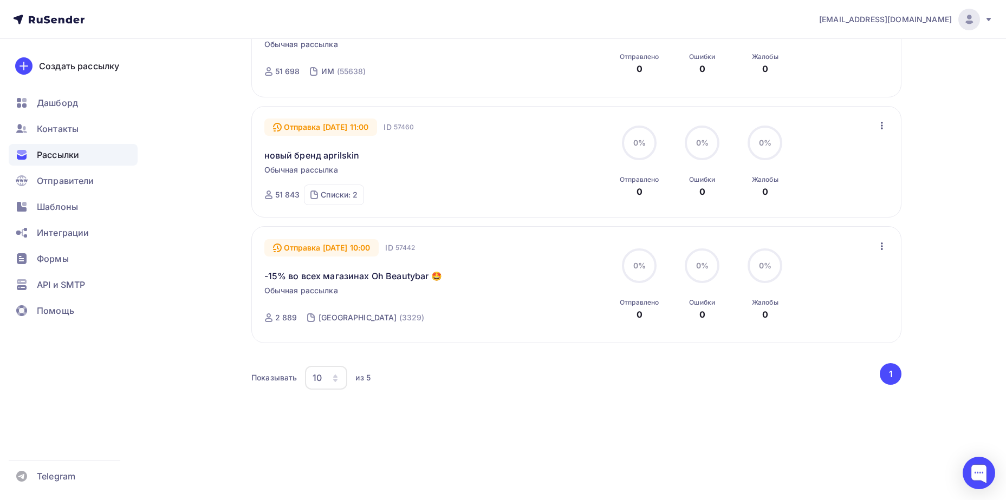
click at [885, 249] on icon "button" at bounding box center [881, 246] width 13 height 13
click at [820, 301] on div "Отменить рассылку" at bounding box center [818, 296] width 137 height 13
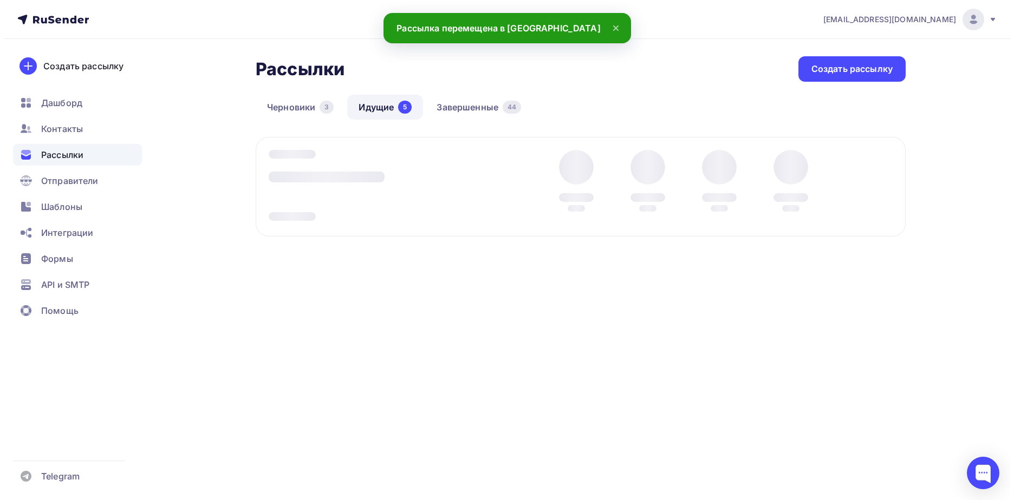
scroll to position [0, 0]
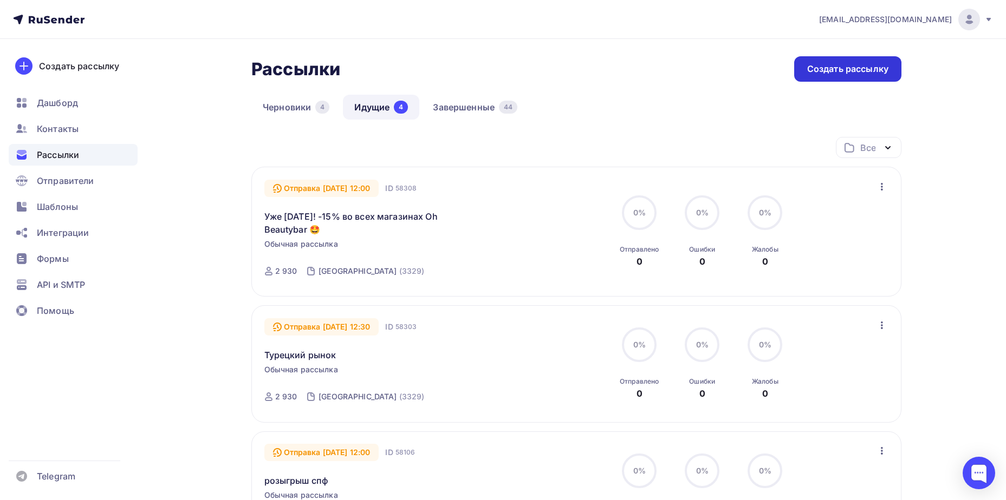
click at [848, 64] on div "Создать рассылку" at bounding box center [847, 69] width 81 height 12
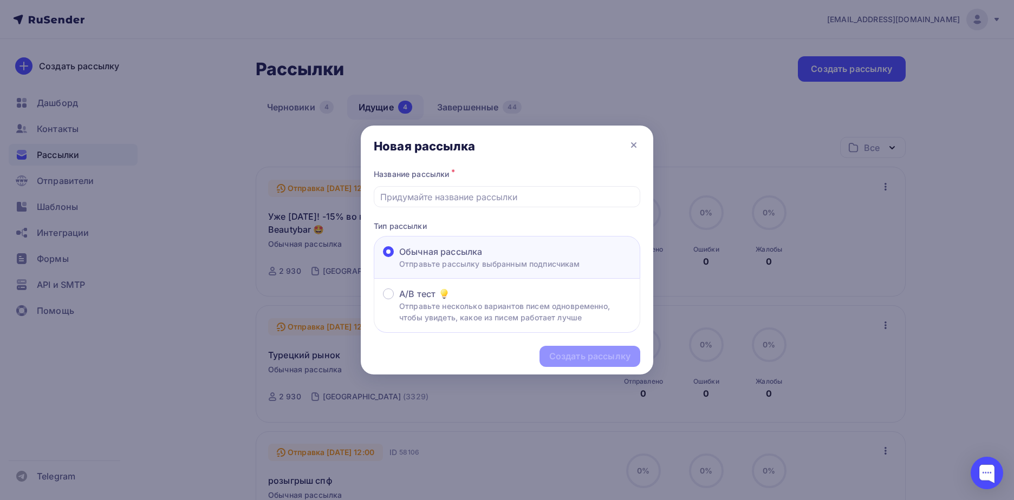
click at [496, 208] on div "Название рассылки * Тип рассылки Обычная рассылка Отправьте рассылку выбранным …" at bounding box center [507, 250] width 292 height 166
click at [493, 198] on input "text" at bounding box center [507, 197] width 254 height 13
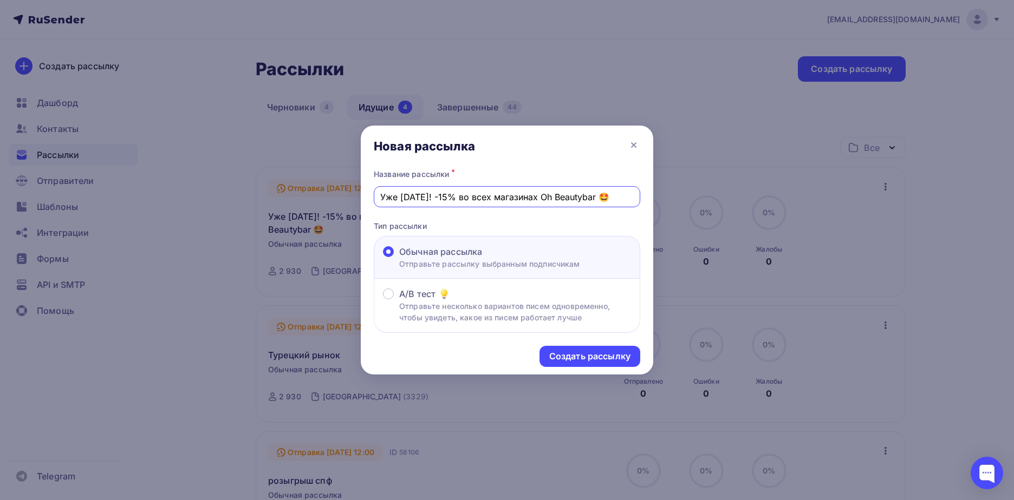
drag, startPoint x: 428, startPoint y: 199, endPoint x: 383, endPoint y: 199, distance: 44.9
click at [383, 199] on input "Уже [DATE]! -15% во всех магазинах Oh Beautybar 🤩" at bounding box center [507, 197] width 254 height 13
drag, startPoint x: 387, startPoint y: 199, endPoint x: 367, endPoint y: 199, distance: 20.0
click at [367, 199] on div "Название рассылки * У! -15% во всех магазинах Oh Beautybar 🤩 Тип рассылки Обычн…" at bounding box center [507, 250] width 292 height 166
type input "-15% во всех магазинах Oh Beautybar 🤩"
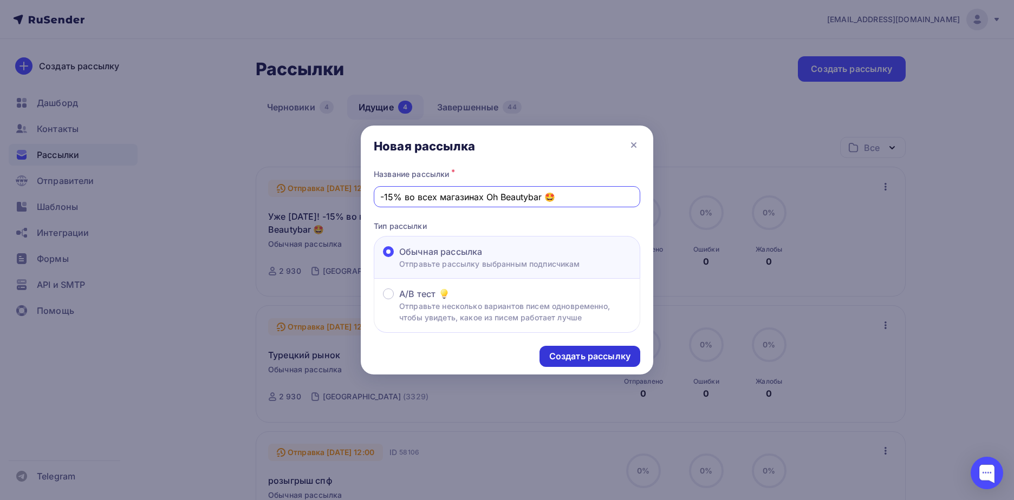
click at [579, 346] on div "Создать рассылку" at bounding box center [589, 356] width 101 height 21
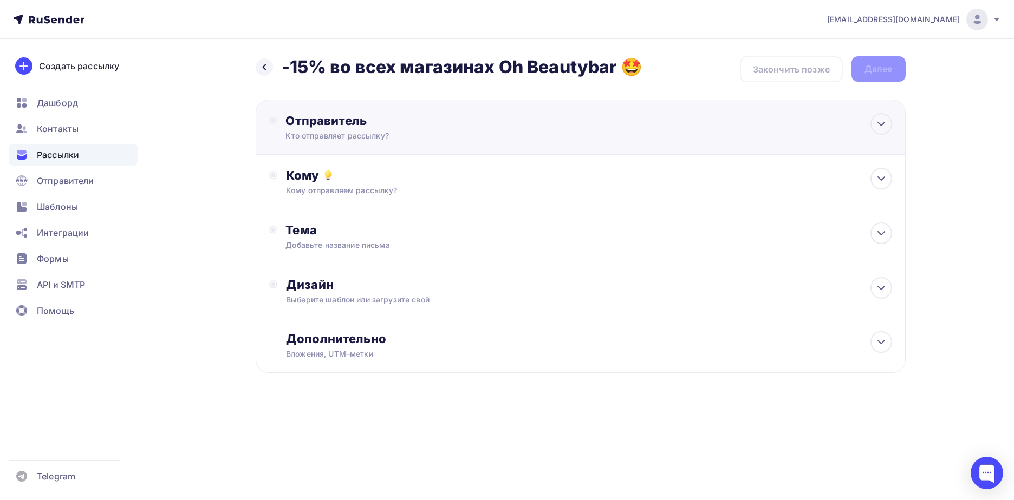
click at [409, 133] on div "Кто отправляет рассылку?" at bounding box center [390, 136] width 211 height 11
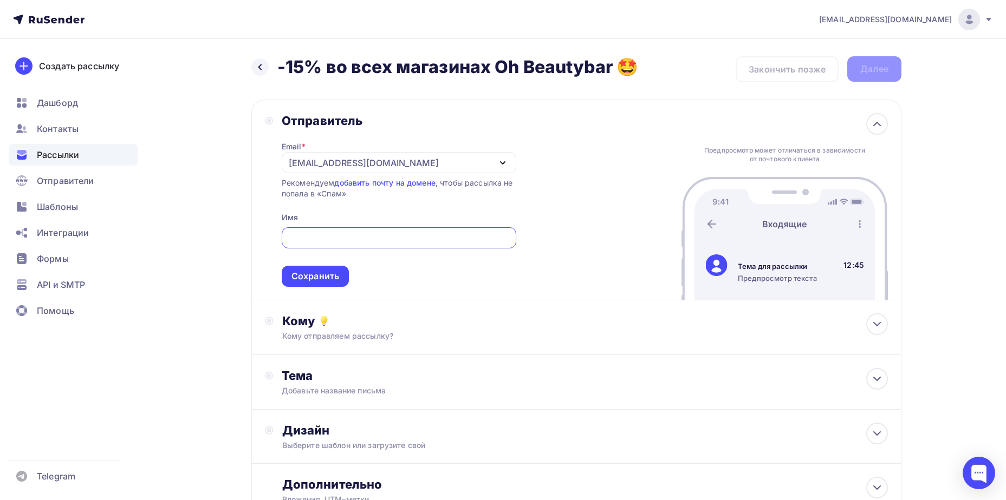
click at [392, 156] on div "[EMAIL_ADDRESS][DOMAIN_NAME]" at bounding box center [364, 162] width 150 height 13
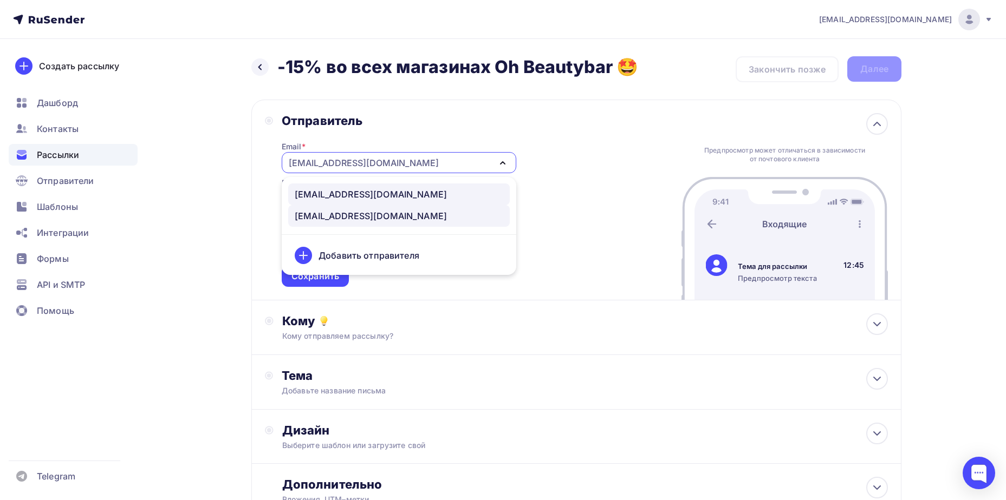
click at [375, 192] on div "[EMAIL_ADDRESS][DOMAIN_NAME]" at bounding box center [371, 194] width 152 height 13
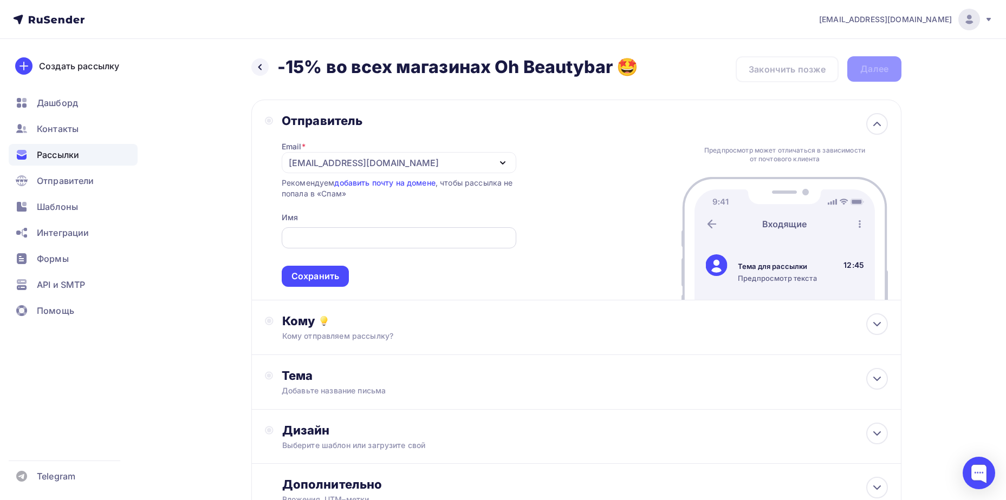
click at [382, 240] on input "text" at bounding box center [399, 238] width 222 height 13
click at [658, 369] on div "Тема Добавьте название письма Тема * Рекомендуем использовать не более 150 симв…" at bounding box center [576, 382] width 650 height 55
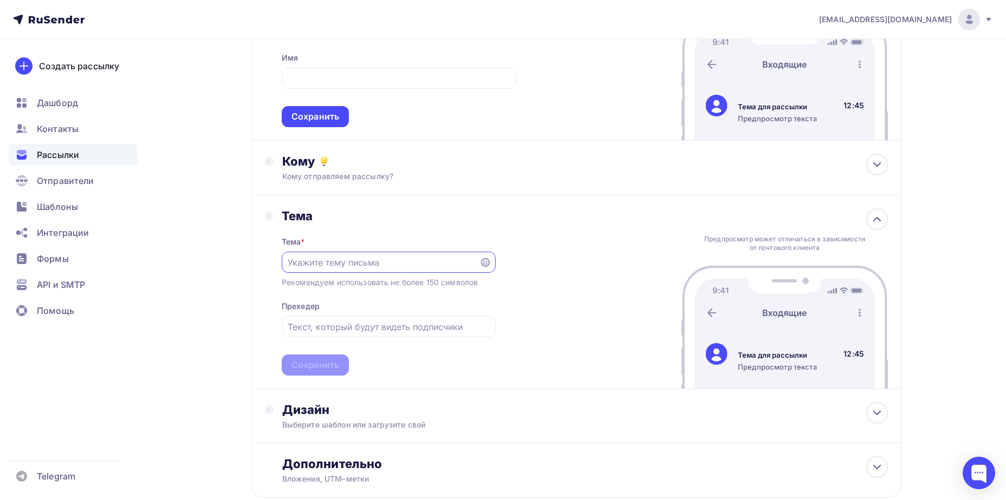
scroll to position [162, 0]
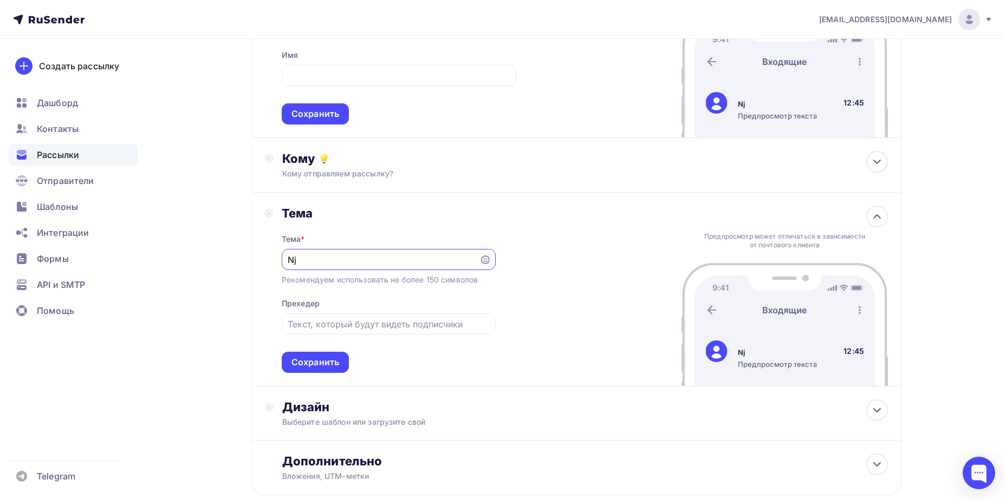
type input "N"
type input "Только [DATE]!"
click at [416, 318] on input "text" at bounding box center [388, 324] width 201 height 13
drag, startPoint x: 416, startPoint y: 319, endPoint x: 379, endPoint y: 312, distance: 38.0
click at [379, 312] on div "Тема * Только [DATE]! Рекомендуем использовать не более 150 символов Прехедер С…" at bounding box center [389, 297] width 214 height 152
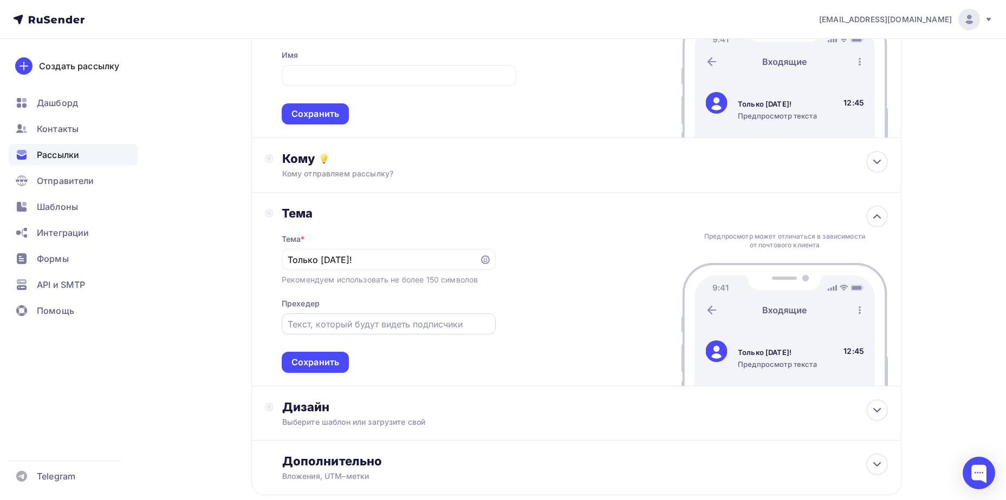
click at [366, 329] on input "text" at bounding box center [388, 324] width 201 height 13
paste input "Во всех магазинах Oh Beautybar 🤩"
type input "Во всех магазинах Oh Beautybar 🤩"
click at [382, 265] on input "Только [DATE]!" at bounding box center [380, 259] width 185 height 13
drag, startPoint x: 388, startPoint y: 262, endPoint x: 360, endPoint y: 264, distance: 28.2
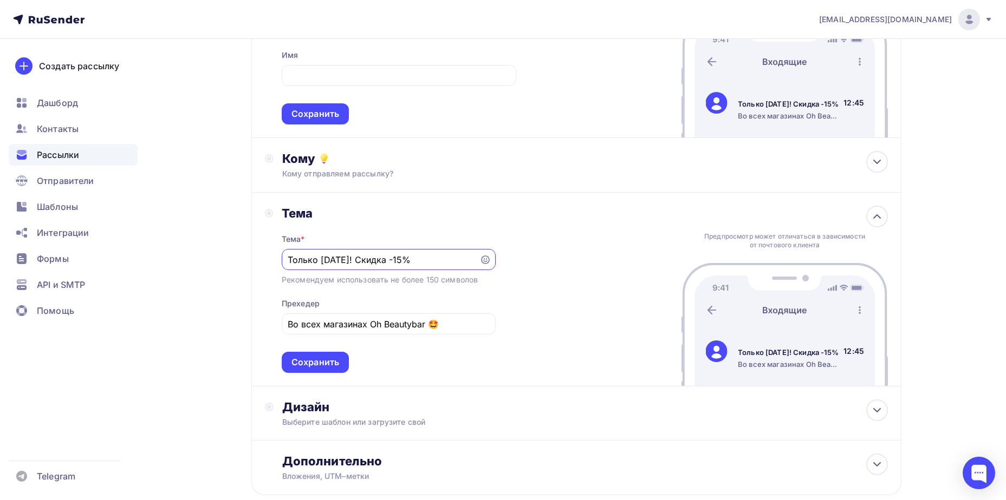
click at [360, 264] on input "Только [DATE]! Скидка -15%" at bounding box center [380, 259] width 185 height 13
click at [391, 264] on input "Только [DATE]! -15%" at bounding box center [380, 259] width 185 height 13
paste input "🔥"
type input "Только [DATE]! -15%🔥"
click at [338, 356] on div "Сохранить" at bounding box center [315, 362] width 67 height 21
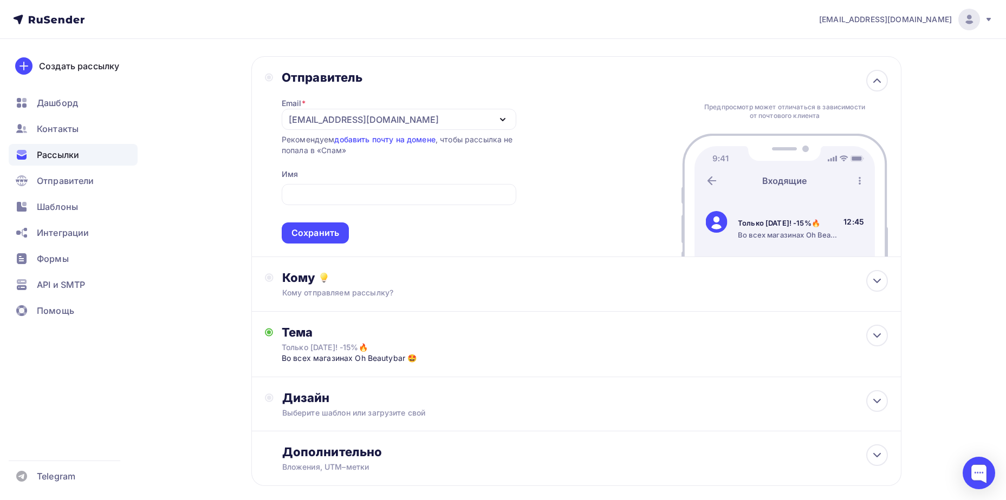
scroll to position [0, 0]
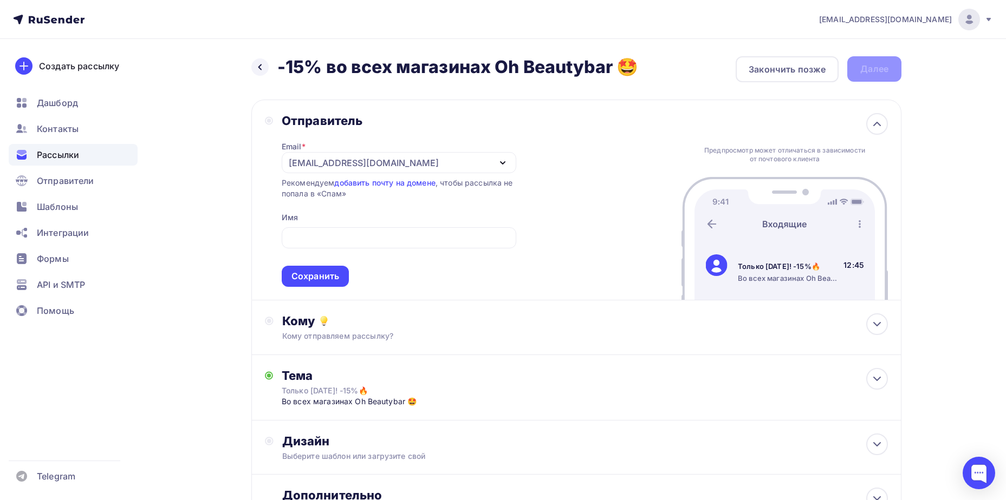
click at [401, 165] on div "[EMAIL_ADDRESS][DOMAIN_NAME]" at bounding box center [399, 162] width 234 height 21
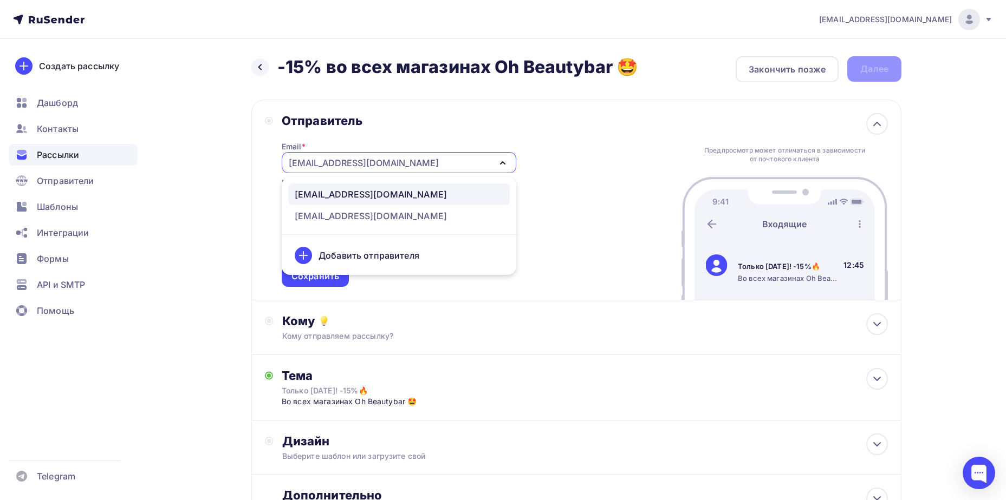
click at [361, 193] on div "[EMAIL_ADDRESS][DOMAIN_NAME]" at bounding box center [371, 194] width 152 height 13
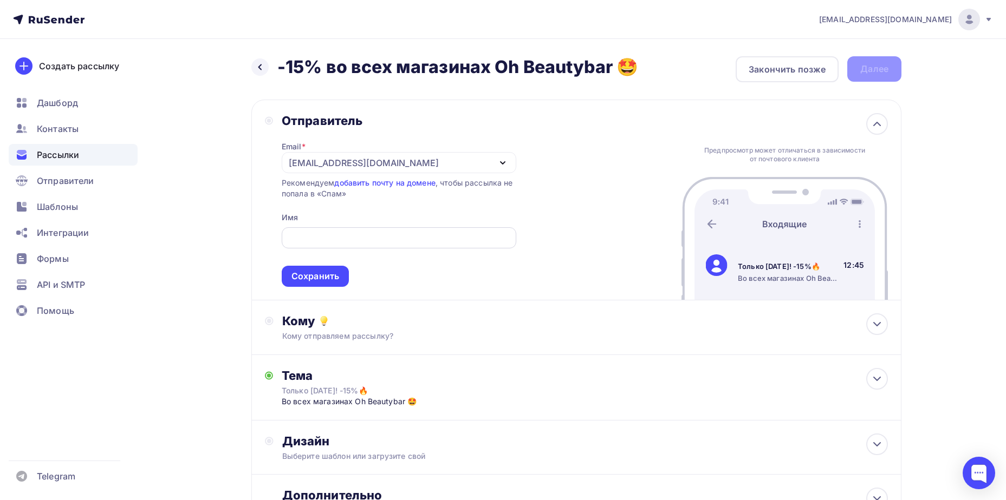
click at [344, 240] on input "text" at bounding box center [399, 238] width 222 height 13
type input "щ"
type input "o"
type input "Oh Beautybar Интернет-магазин"
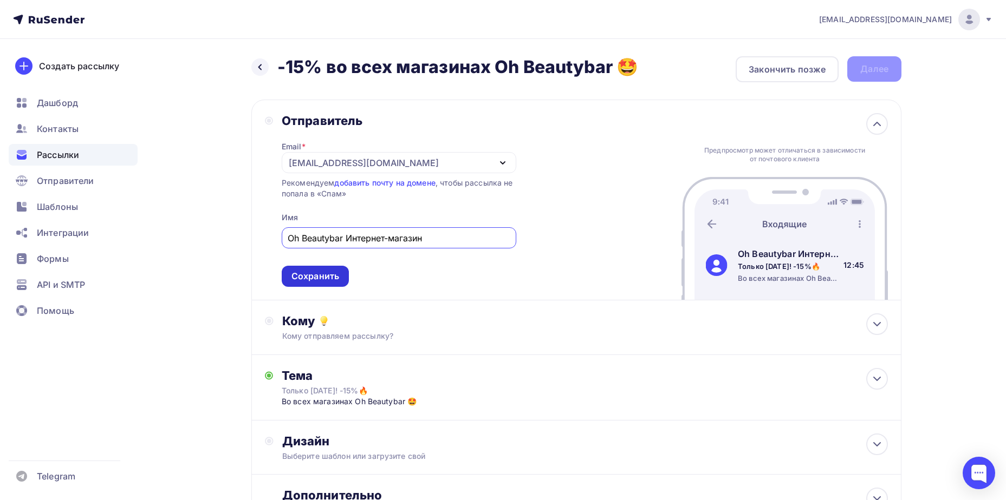
click at [340, 275] on div "Сохранить" at bounding box center [315, 276] width 67 height 21
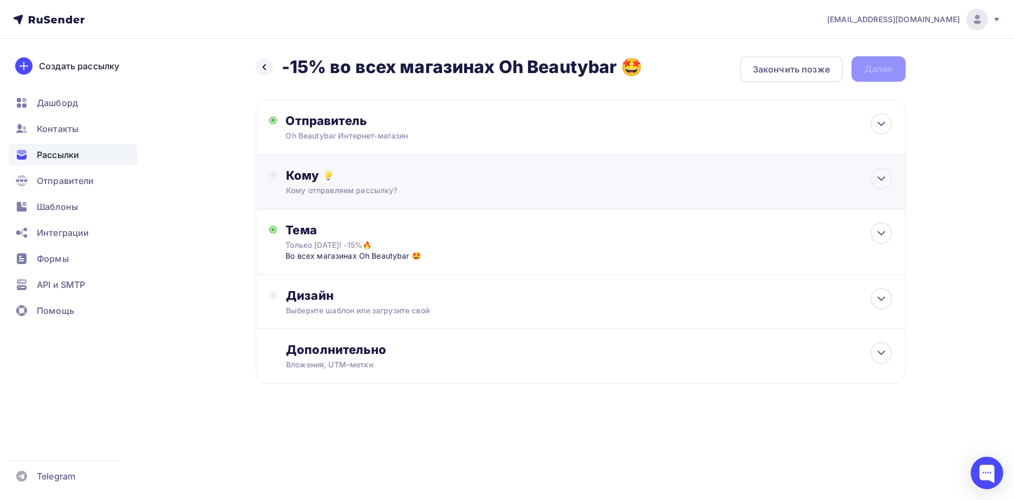
click at [379, 194] on div "Кому отправляем рассылку?" at bounding box center [558, 190] width 545 height 11
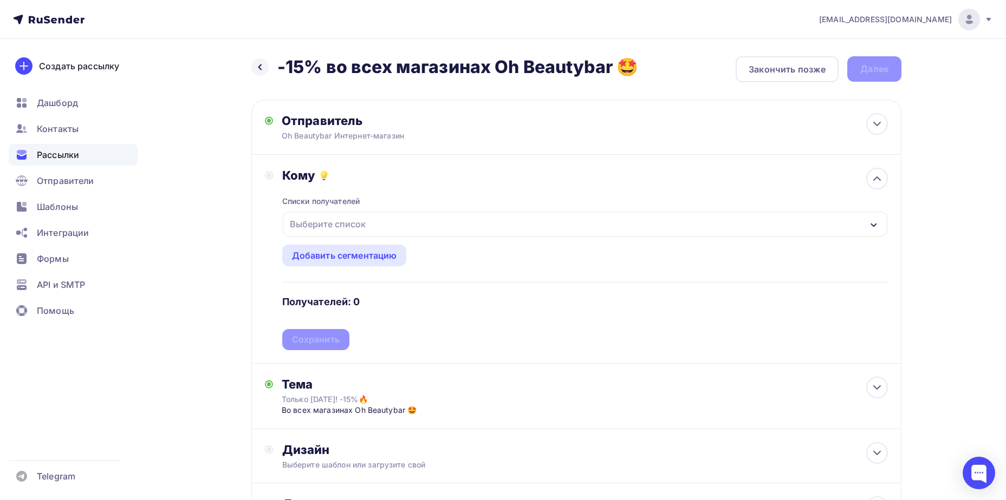
click at [381, 225] on div "Выберите список" at bounding box center [585, 224] width 604 height 25
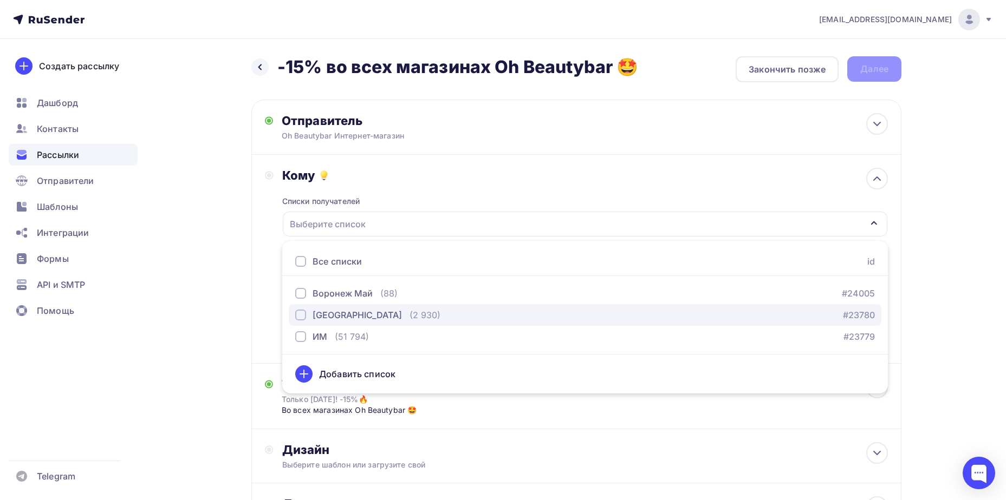
click at [351, 314] on div "[GEOGRAPHIC_DATA]" at bounding box center [356, 315] width 89 height 13
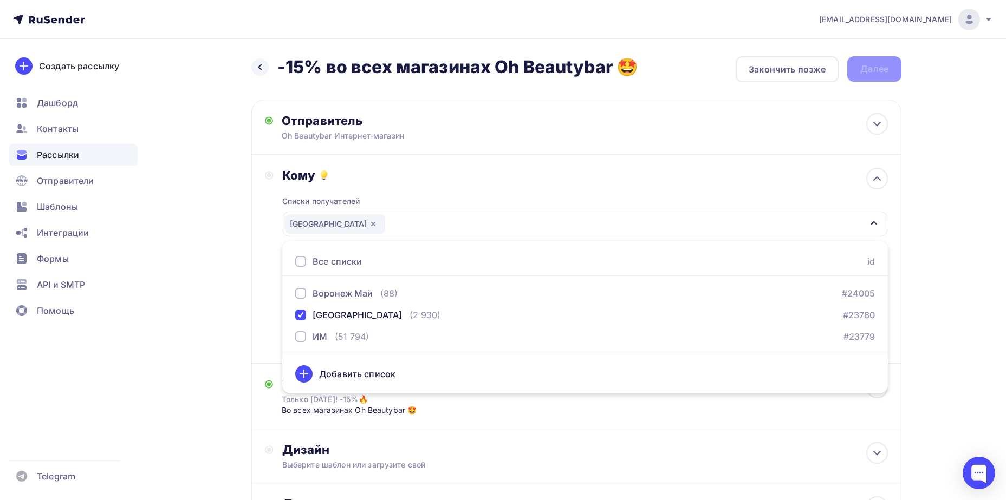
click at [227, 317] on div "Назад -15% во всех магазинах Oh Beautybar 🤩 -15% во всех магазинах Oh Beautybar…" at bounding box center [503, 323] width 888 height 569
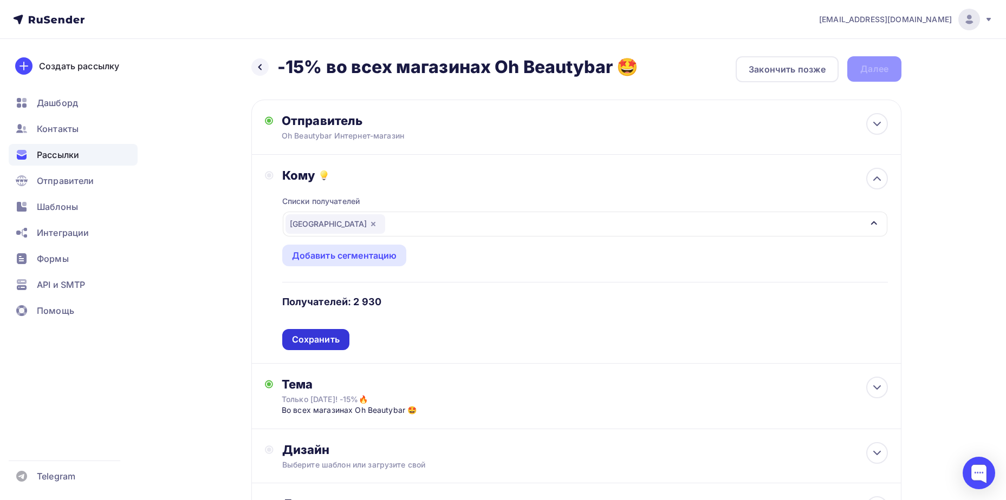
click at [304, 334] on div "Сохранить" at bounding box center [316, 340] width 48 height 12
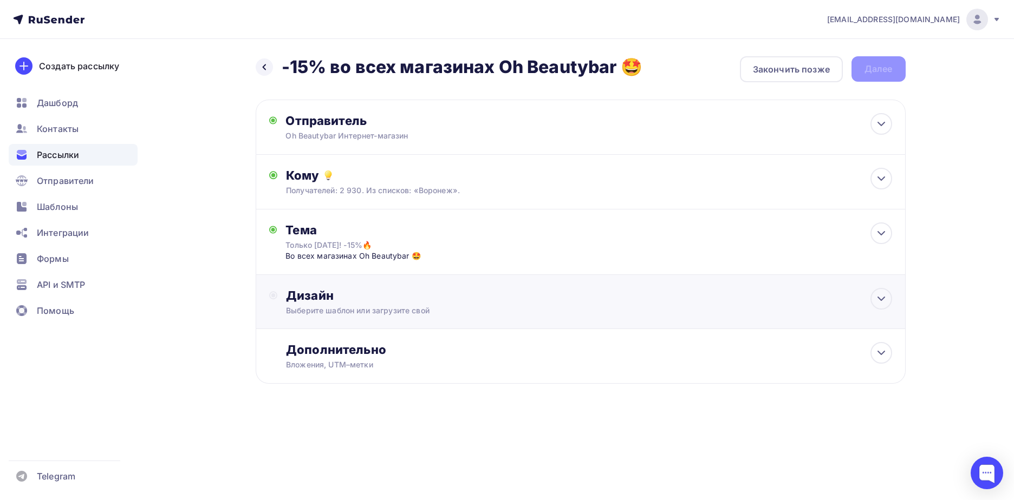
click at [332, 310] on div "Выберите шаблон или загрузите свой" at bounding box center [558, 310] width 545 height 11
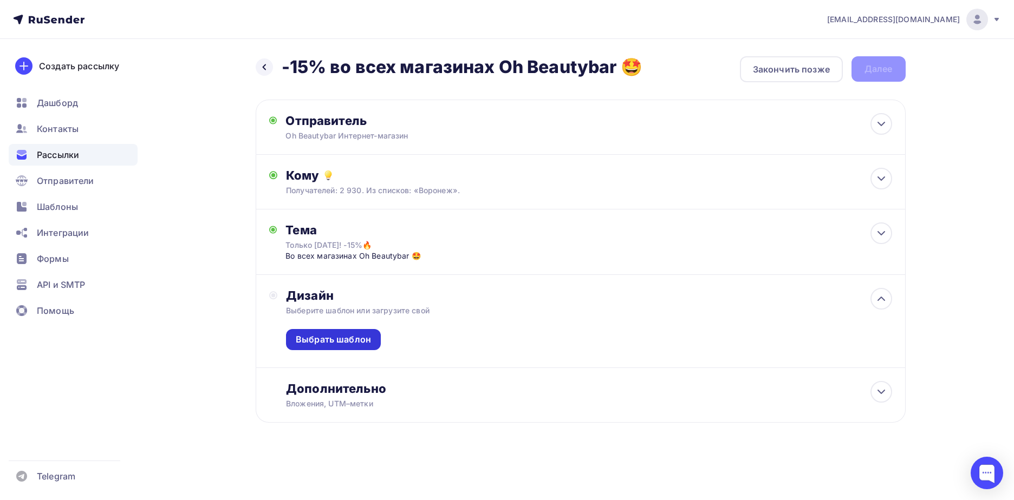
click at [335, 342] on div "Выбрать шаблон" at bounding box center [333, 340] width 75 height 12
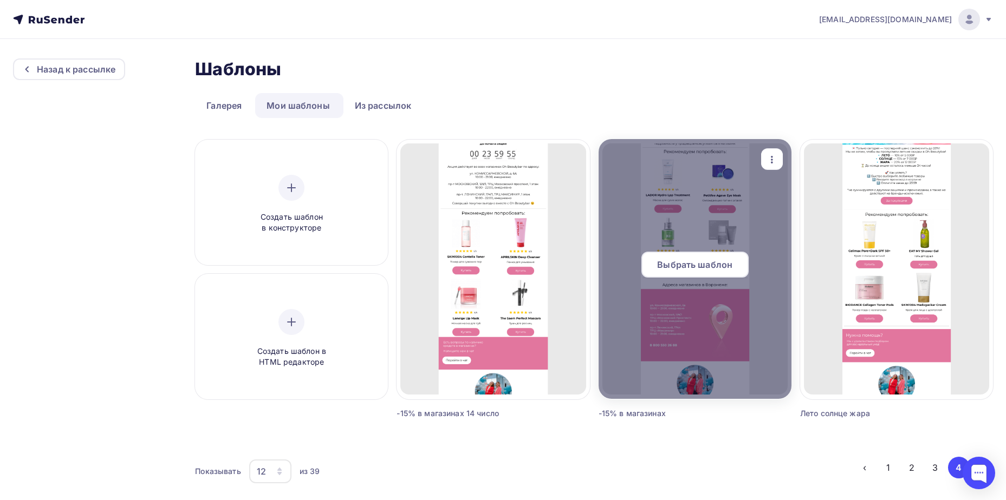
click at [677, 263] on span "Выбрать шаблон" at bounding box center [694, 264] width 75 height 13
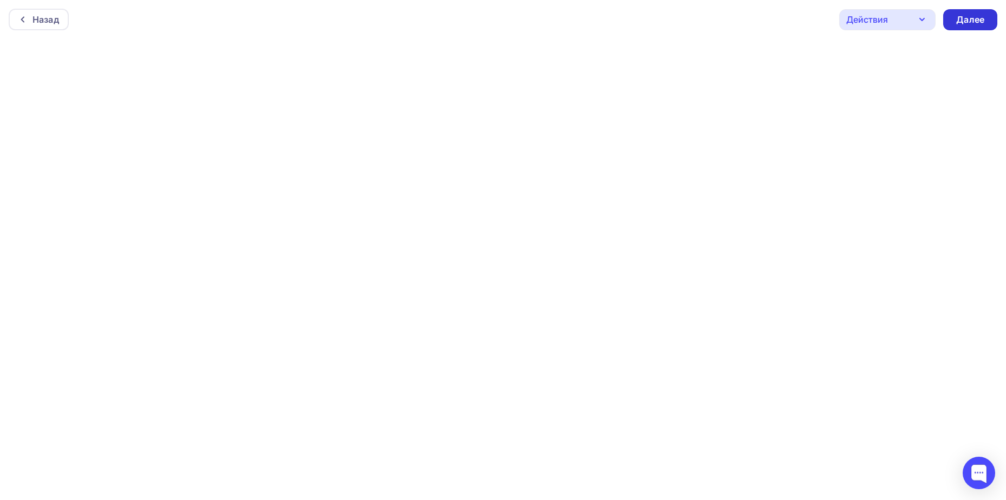
click at [976, 19] on div "Далее" at bounding box center [970, 20] width 28 height 12
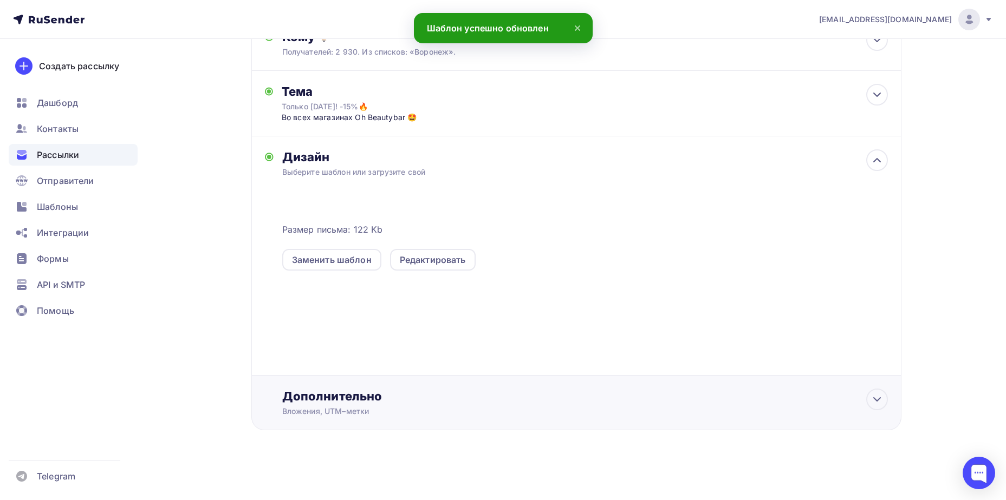
click at [466, 398] on div "Дополнительно" at bounding box center [584, 396] width 605 height 15
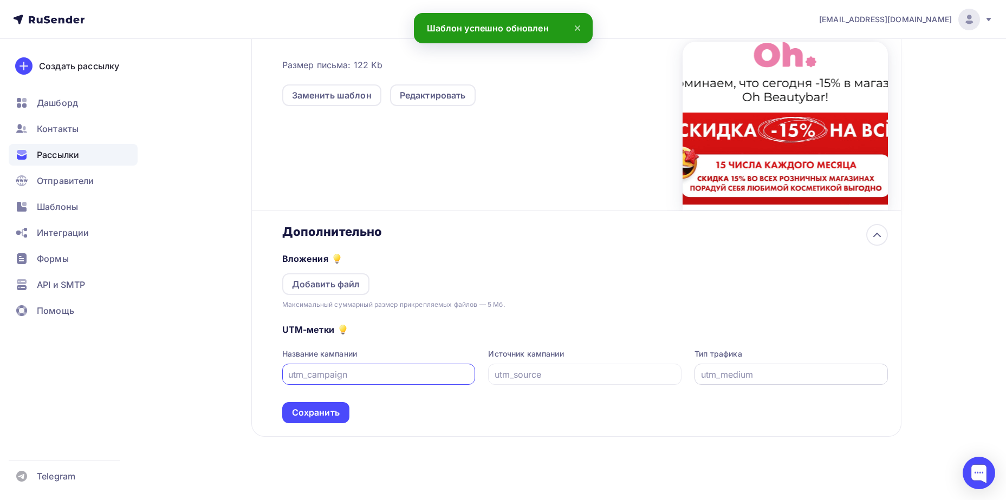
click at [726, 372] on input "text" at bounding box center [791, 374] width 181 height 13
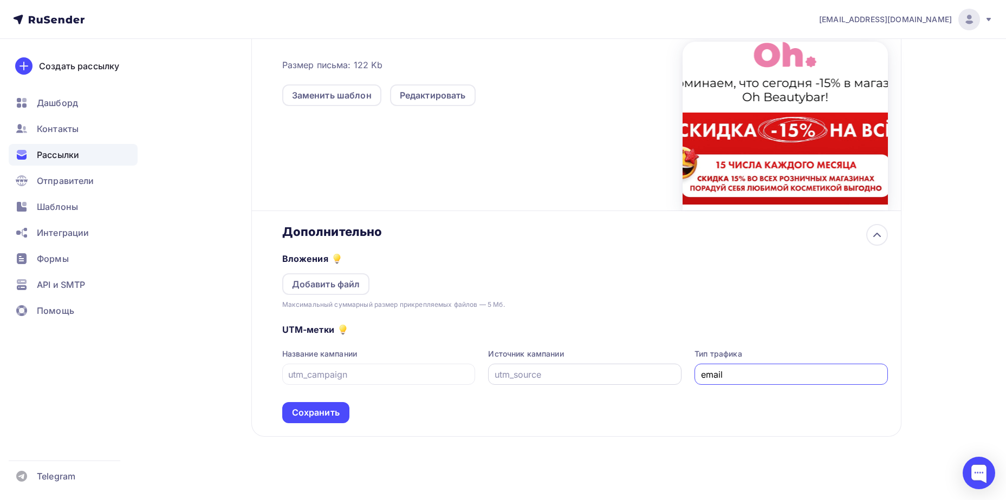
type input "email"
click at [620, 377] on input "text" at bounding box center [584, 374] width 181 height 13
type input "rusender"
click at [422, 378] on input "text" at bounding box center [378, 374] width 181 height 13
type input "15chislo"
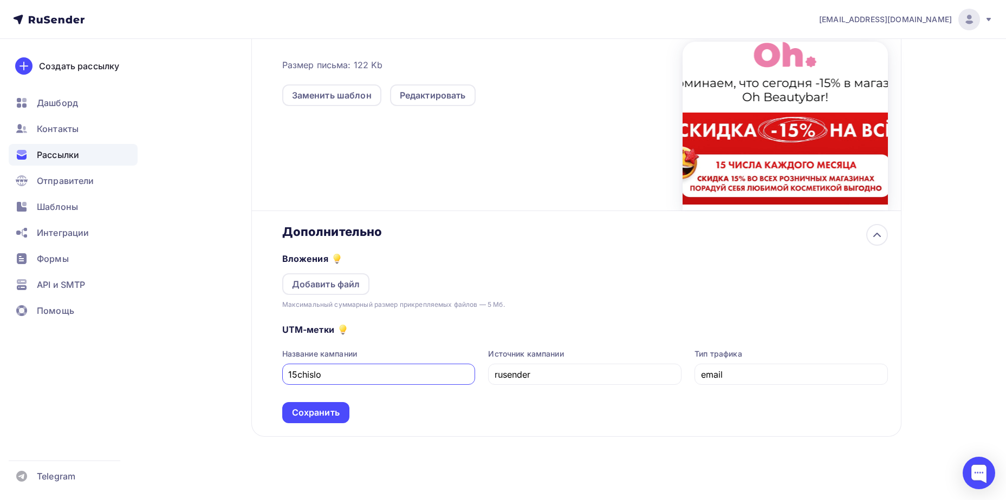
click at [342, 412] on div "Сохранить" at bounding box center [315, 412] width 67 height 21
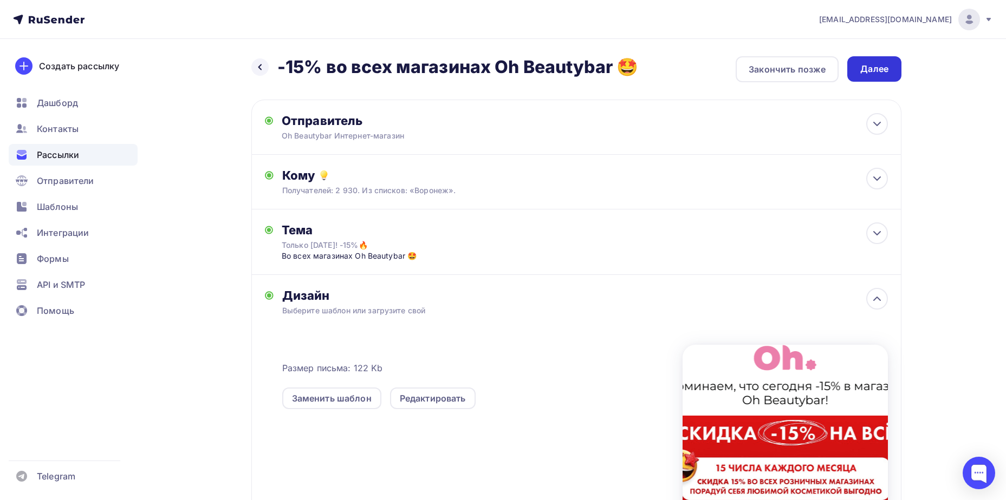
click at [859, 64] on div "Далее" at bounding box center [874, 68] width 54 height 25
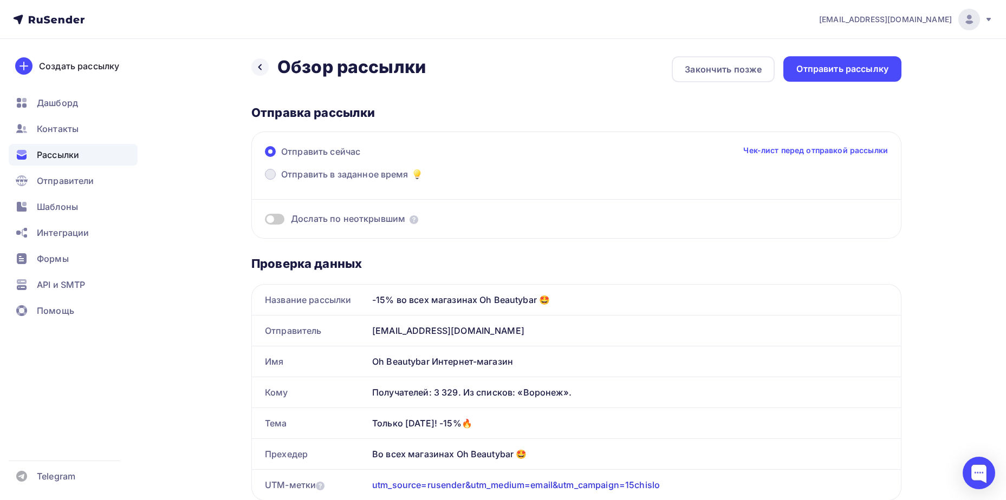
click at [364, 177] on span "Отправить в заданное время" at bounding box center [344, 174] width 127 height 13
click at [281, 181] on input "Отправить в заданное время" at bounding box center [281, 181] width 0 height 0
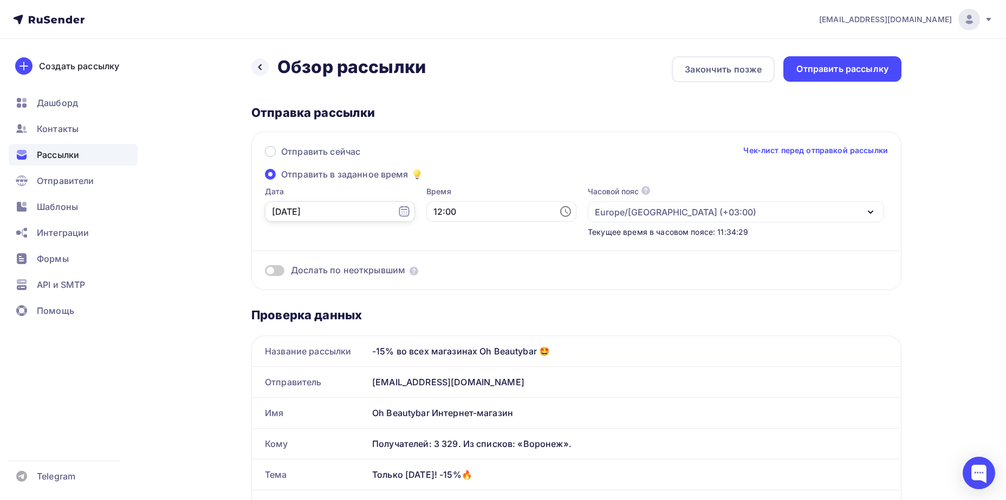
click at [315, 207] on input "[DATE]" at bounding box center [340, 211] width 150 height 21
click at [381, 209] on input "[DATE]" at bounding box center [340, 211] width 150 height 21
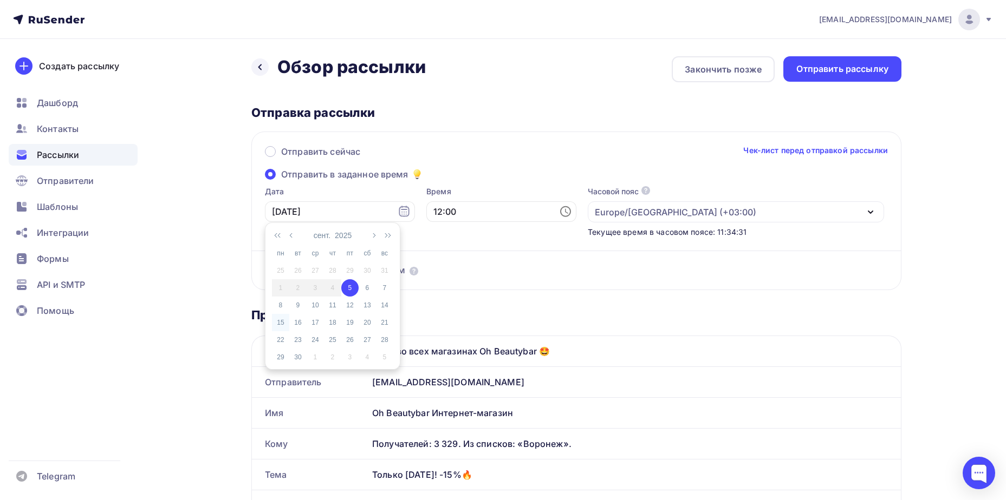
click at [278, 319] on div "15" at bounding box center [280, 323] width 17 height 10
type input "[DATE]"
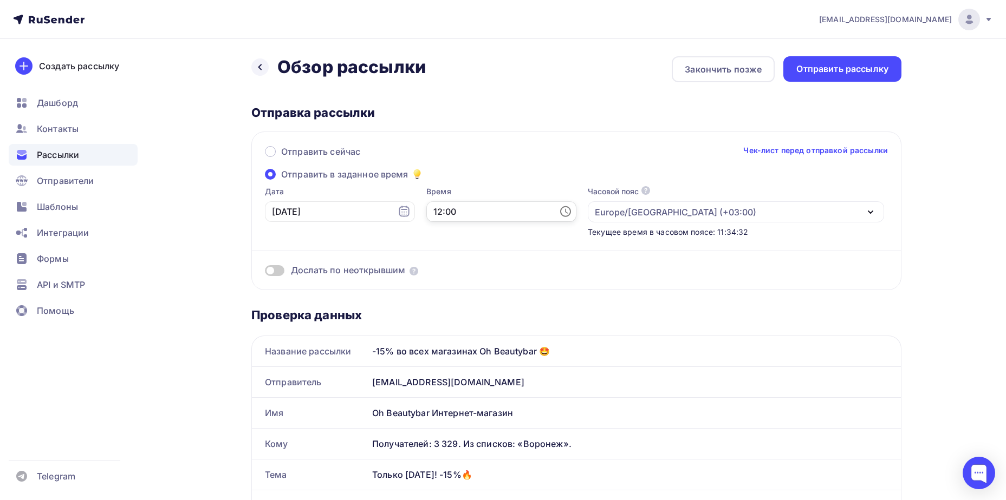
click at [471, 211] on input "12:00" at bounding box center [501, 211] width 150 height 21
click at [437, 321] on li "11" at bounding box center [442, 322] width 56 height 17
type input "11:00"
click at [501, 226] on li "00" at bounding box center [503, 231] width 56 height 17
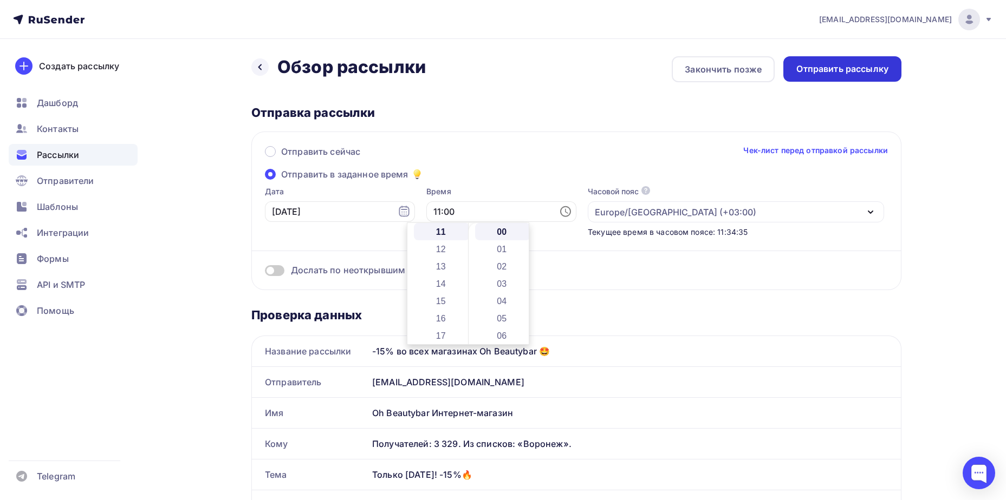
click at [849, 74] on div "Отправить рассылку" at bounding box center [842, 69] width 92 height 12
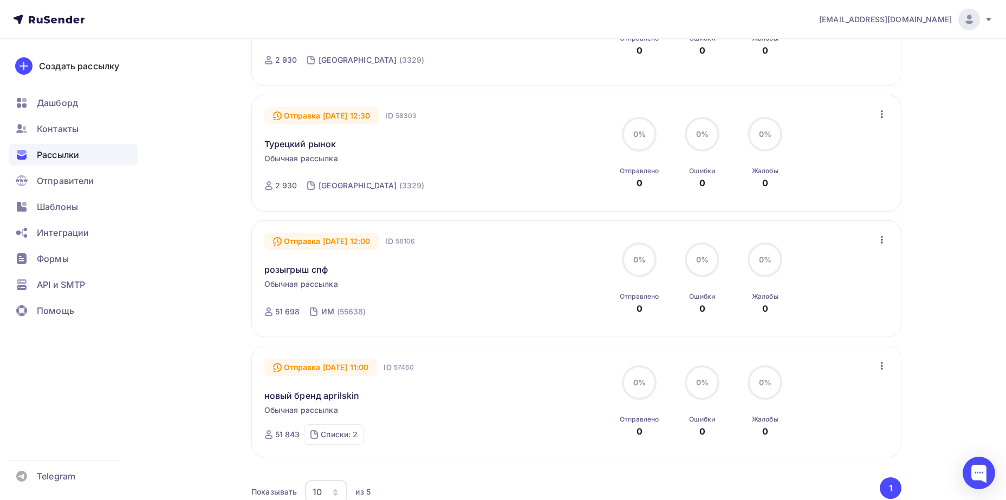
scroll to position [451, 0]
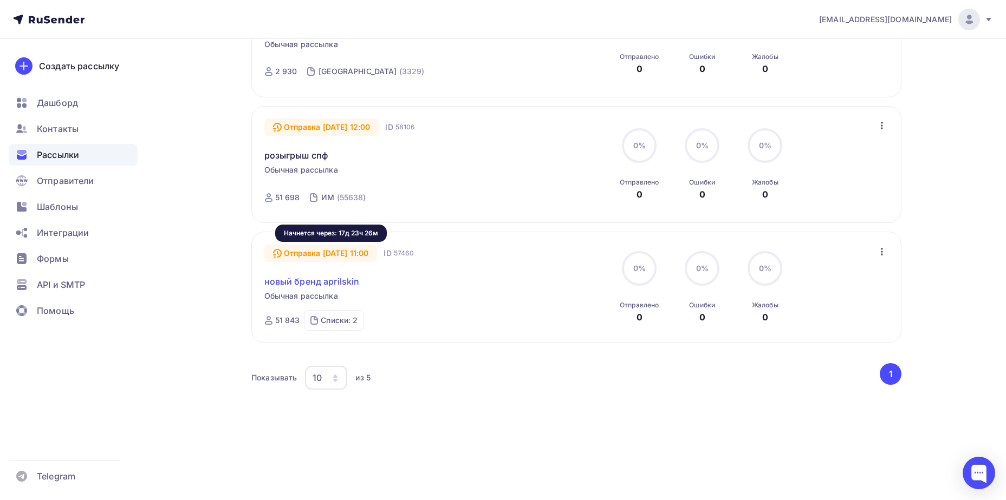
click at [334, 288] on link "новый бренд aprilskin" at bounding box center [311, 281] width 95 height 13
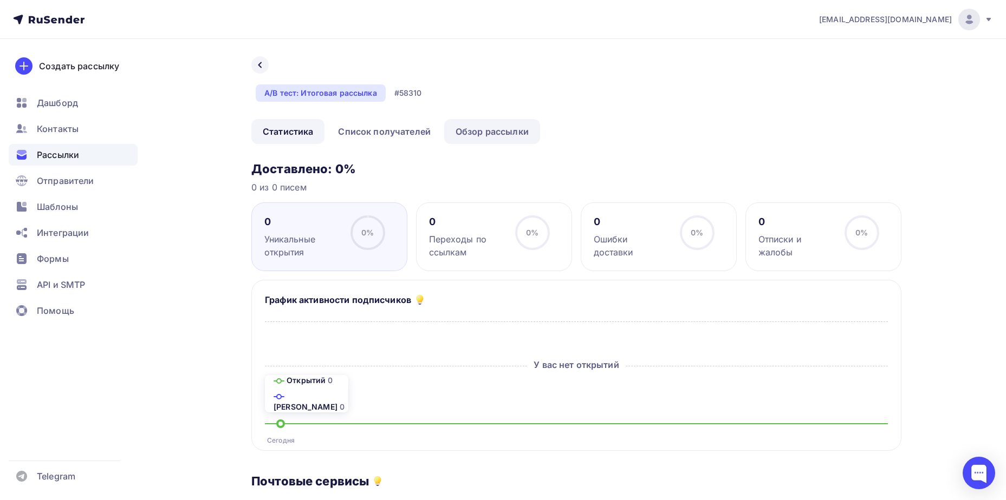
click at [472, 127] on link "Обзор рассылки" at bounding box center [492, 131] width 96 height 25
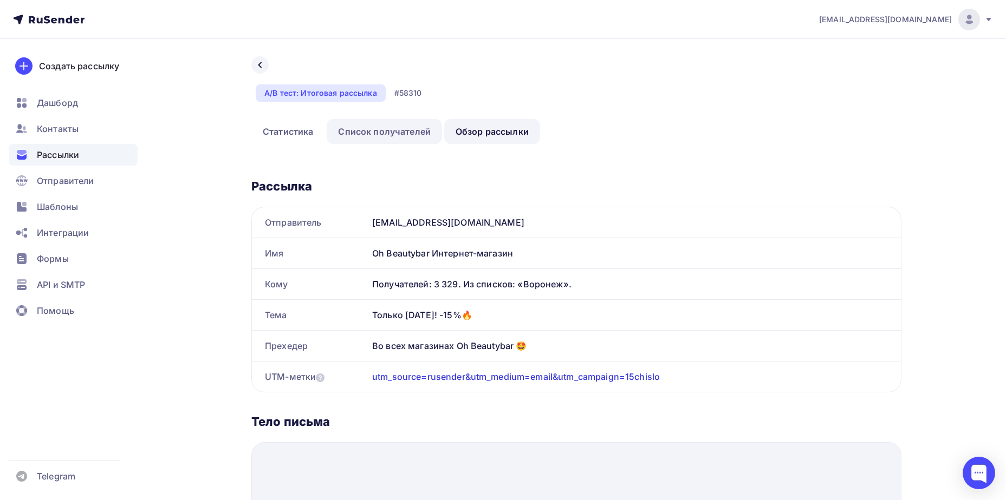
click at [375, 136] on link "Список получателей" at bounding box center [384, 131] width 115 height 25
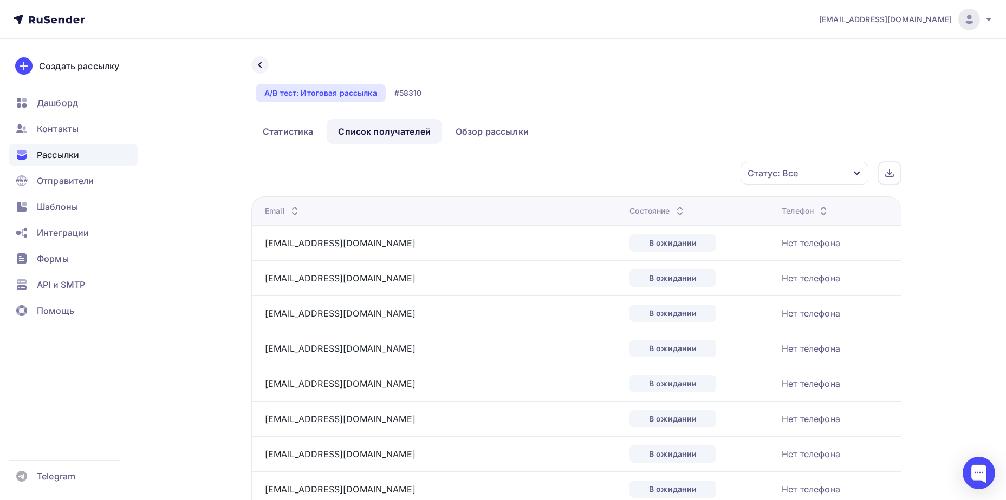
click at [746, 239] on td "В ожидании" at bounding box center [701, 242] width 152 height 35
drag, startPoint x: 798, startPoint y: 239, endPoint x: 783, endPoint y: 239, distance: 15.2
click at [783, 239] on div "Нет телефона" at bounding box center [810, 243] width 58 height 13
click at [369, 253] on td "[EMAIL_ADDRESS][DOMAIN_NAME]" at bounding box center [438, 242] width 374 height 35
drag, startPoint x: 258, startPoint y: 244, endPoint x: 316, endPoint y: 244, distance: 57.9
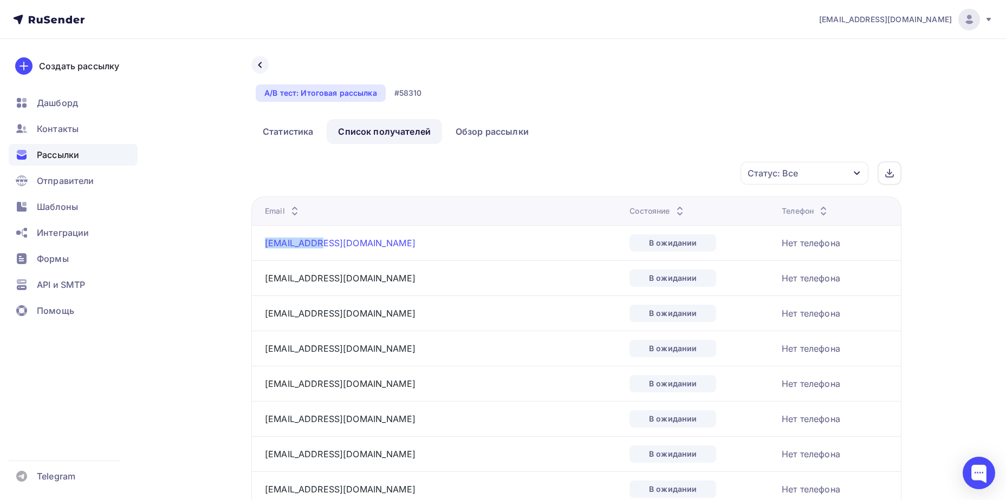
click at [316, 244] on td "[EMAIL_ADDRESS][DOMAIN_NAME]" at bounding box center [438, 242] width 374 height 35
click at [318, 244] on link "[EMAIL_ADDRESS][DOMAIN_NAME]" at bounding box center [340, 243] width 151 height 11
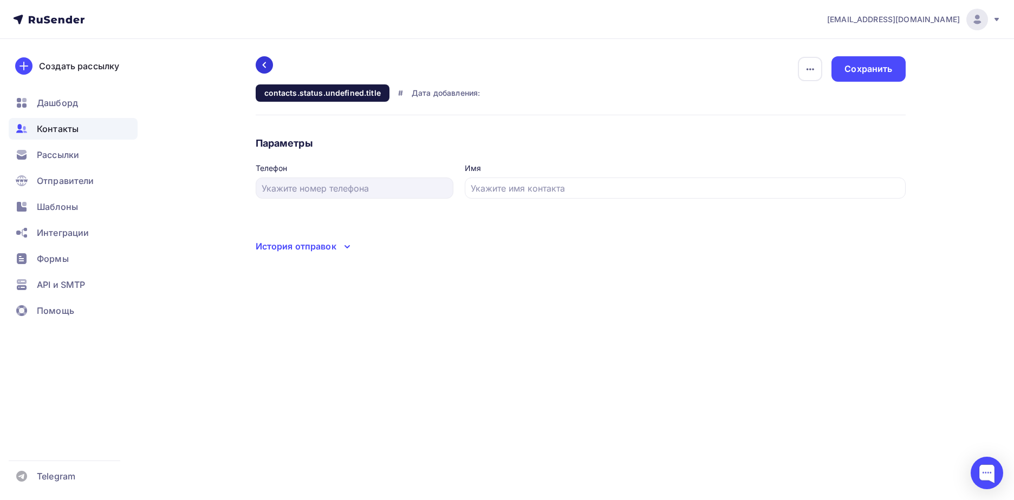
click at [265, 64] on icon at bounding box center [264, 65] width 9 height 9
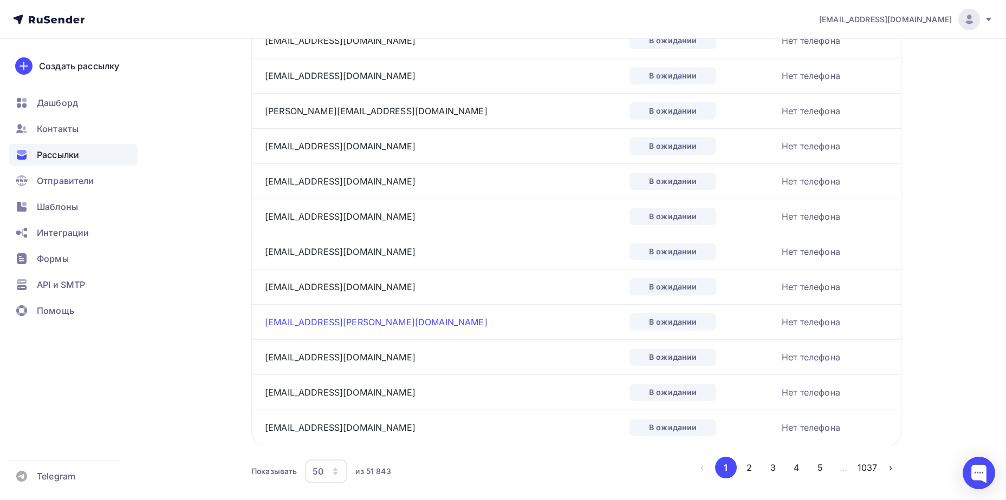
scroll to position [1569, 0]
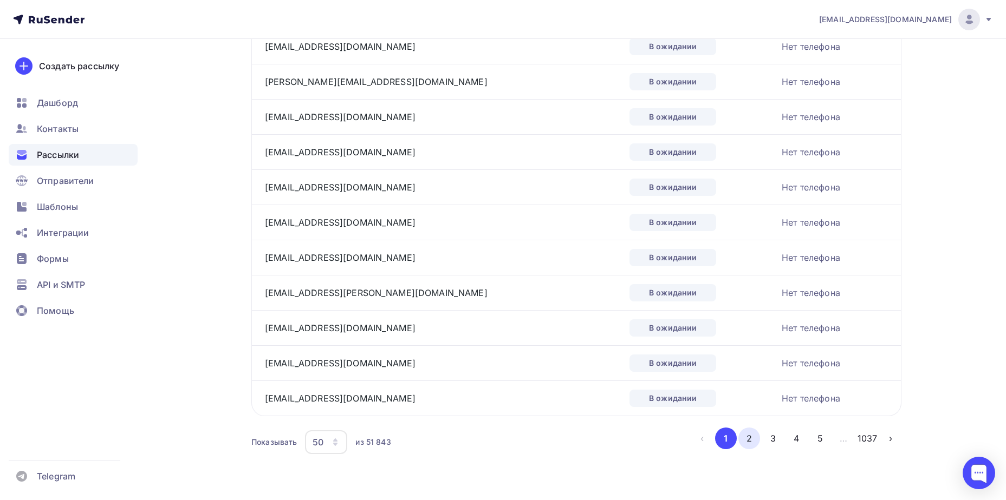
click at [753, 442] on button "2" at bounding box center [749, 439] width 22 height 22
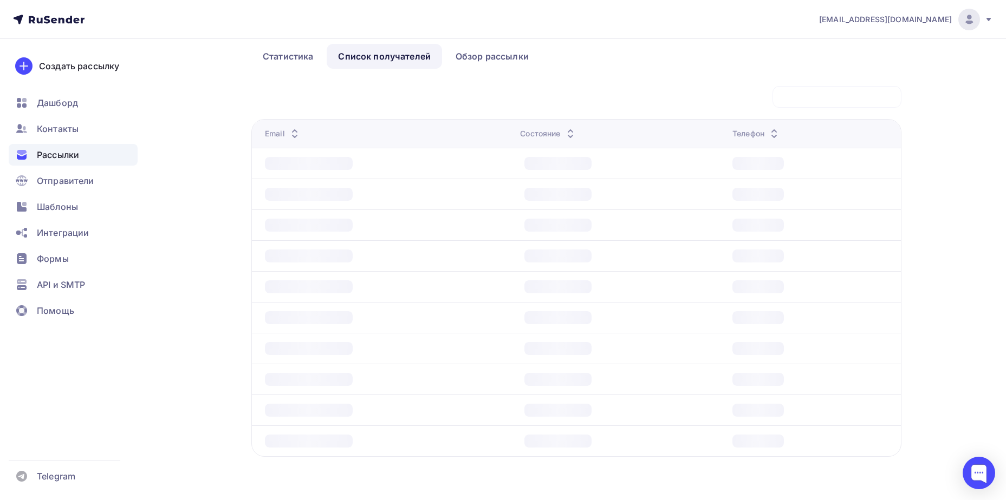
scroll to position [75, 0]
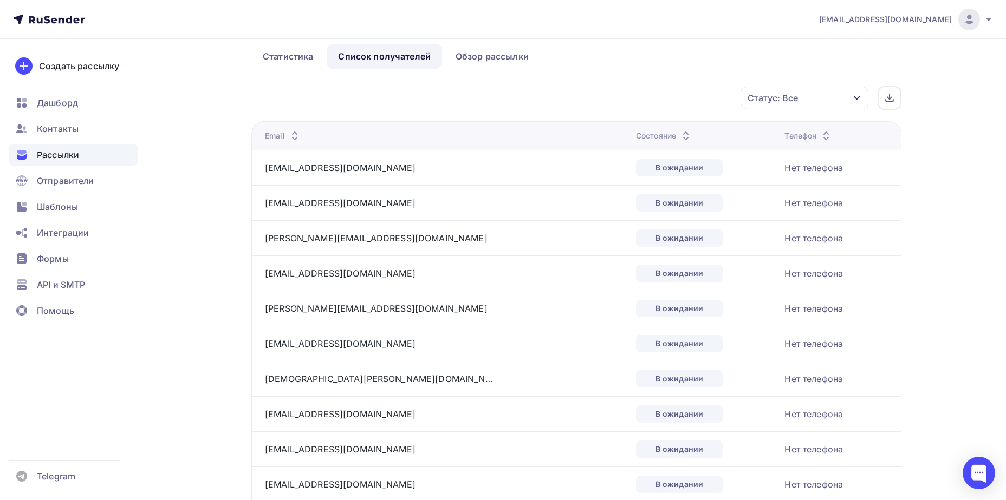
click at [825, 94] on div "Статус: Все" at bounding box center [804, 98] width 128 height 23
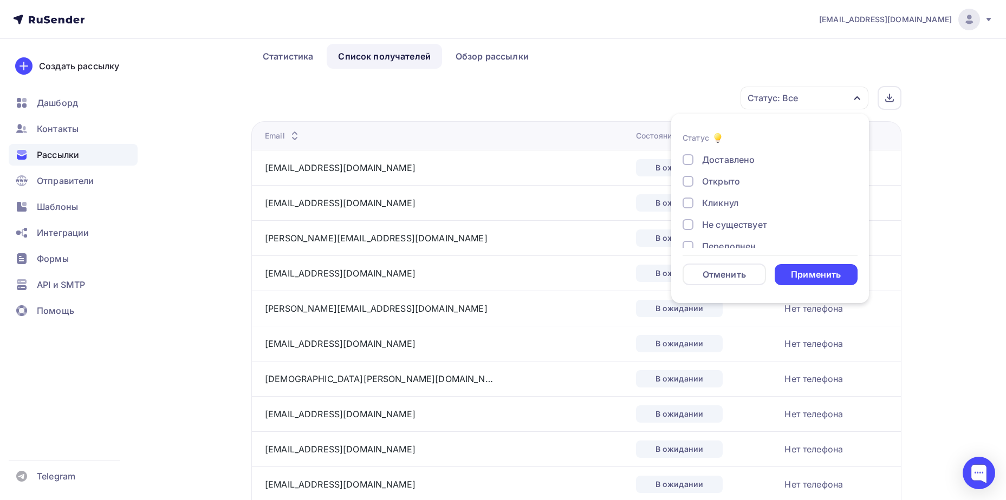
scroll to position [100, 0]
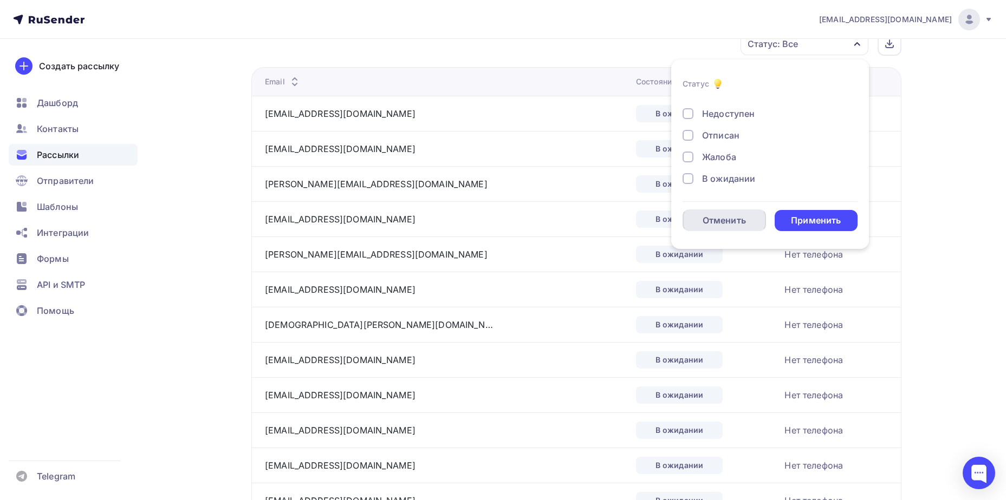
click at [721, 214] on div "Отменить" at bounding box center [723, 220] width 43 height 13
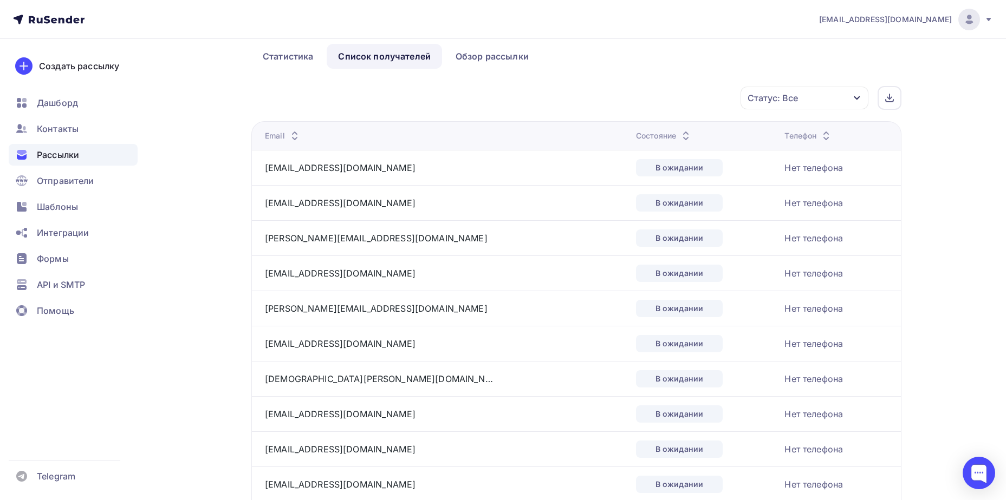
scroll to position [0, 0]
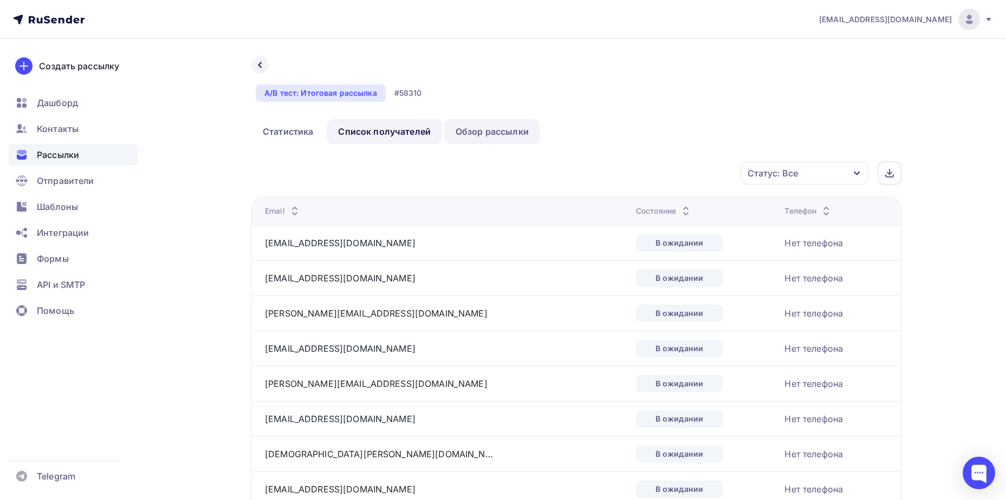
click at [460, 125] on link "Обзор рассылки" at bounding box center [492, 131] width 96 height 25
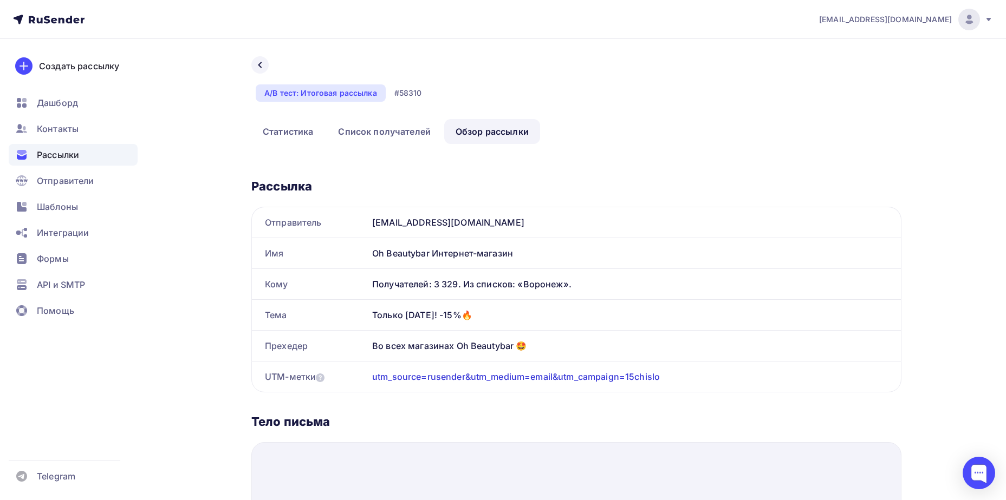
click at [322, 93] on div "A/B тест: Итоговая рассылка" at bounding box center [321, 92] width 130 height 17
click at [265, 64] on div at bounding box center [259, 64] width 17 height 17
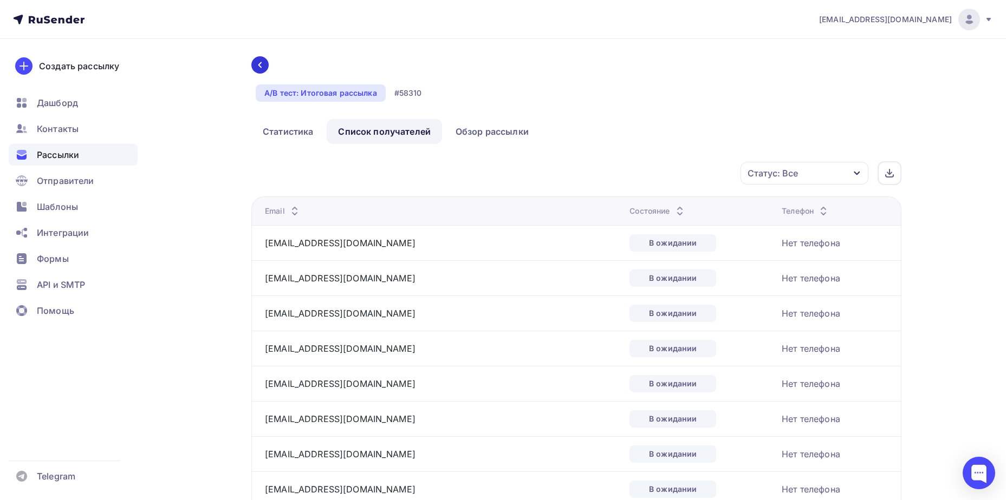
click at [257, 59] on div at bounding box center [259, 64] width 17 height 17
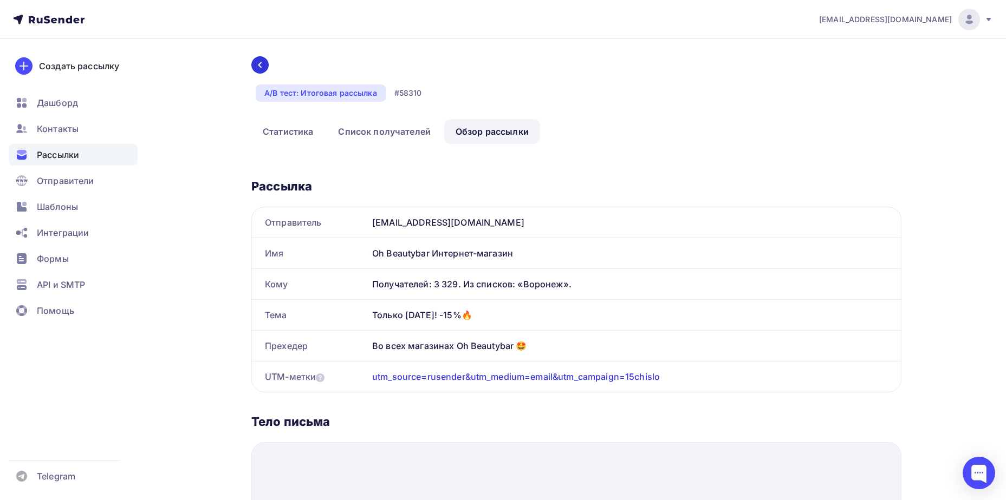
click at [257, 59] on div at bounding box center [259, 64] width 17 height 17
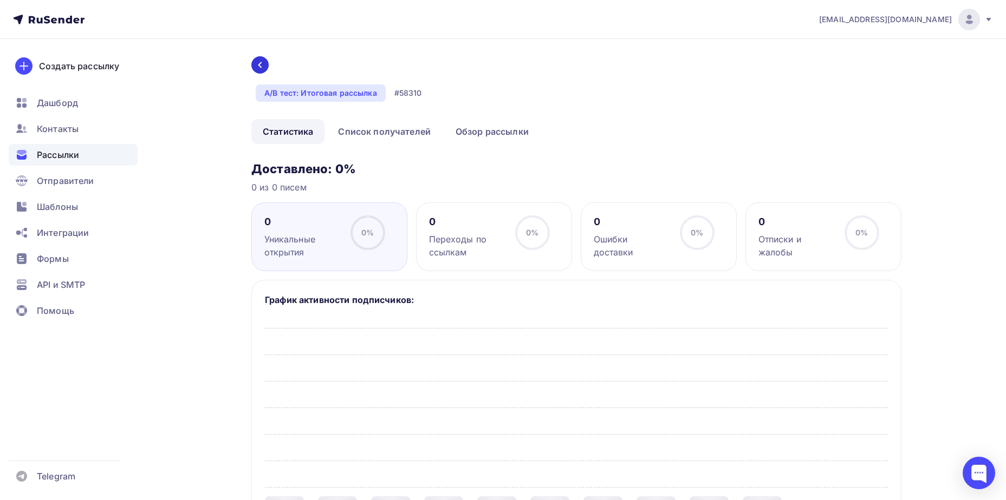
click at [257, 59] on div at bounding box center [259, 64] width 17 height 17
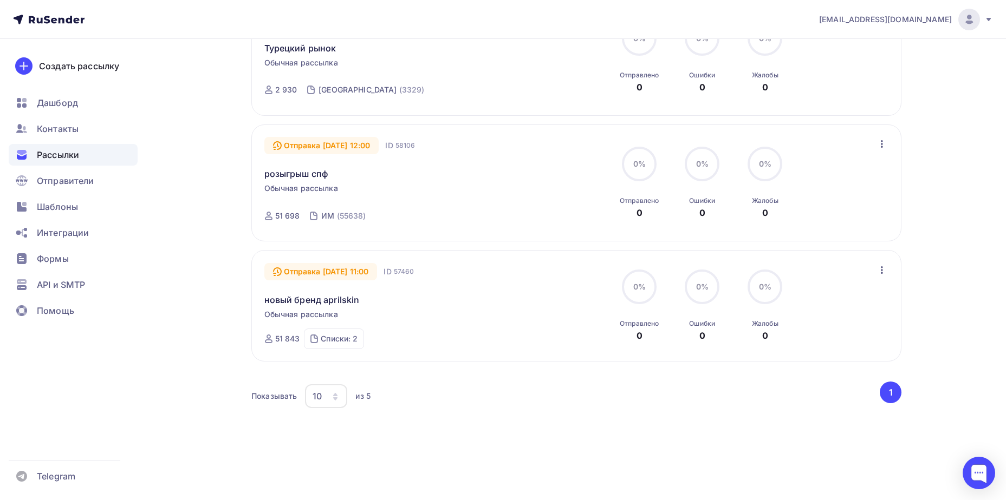
scroll to position [433, 0]
click at [301, 301] on link "новый бренд aprilskin" at bounding box center [311, 299] width 95 height 13
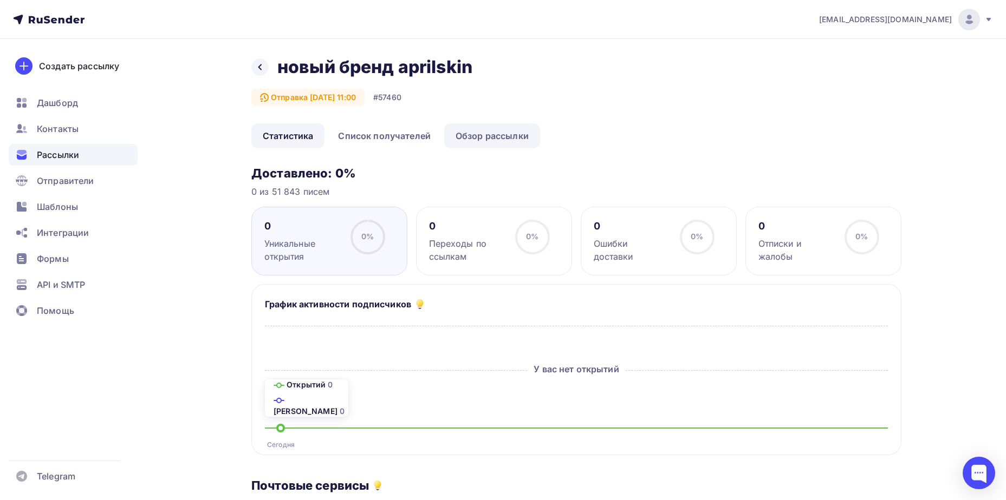
click at [472, 138] on link "Обзор рассылки" at bounding box center [492, 135] width 96 height 25
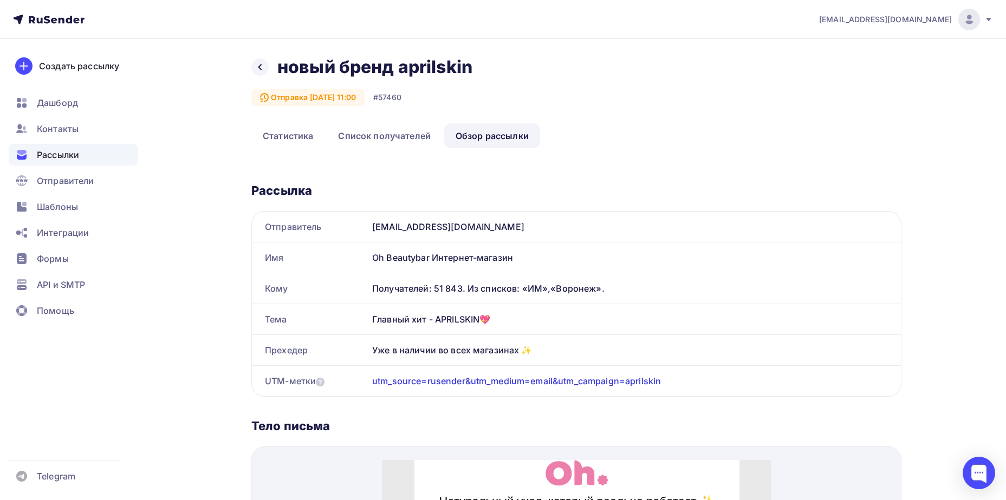
drag, startPoint x: 365, startPoint y: 317, endPoint x: 541, endPoint y: 347, distance: 178.6
click at [541, 347] on div "Отправитель [EMAIL_ADDRESS][DOMAIN_NAME] Имя Oh Beautybar Интернет-магазин Кому…" at bounding box center [576, 304] width 650 height 186
copy div "Тема Главный хит - APRILSKIN💖 Прехедер Уже в наличии во всех магазинах ✨"
click at [263, 67] on icon at bounding box center [260, 67] width 9 height 9
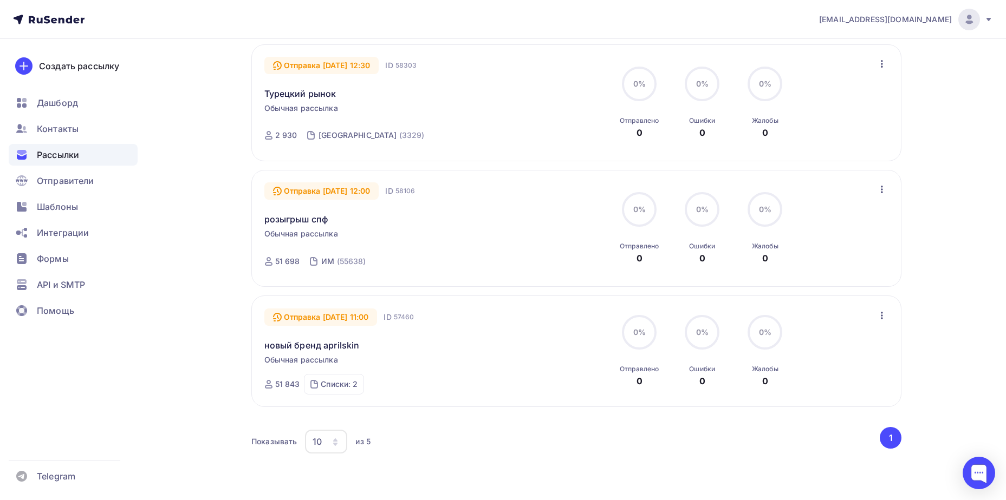
scroll to position [451, 0]
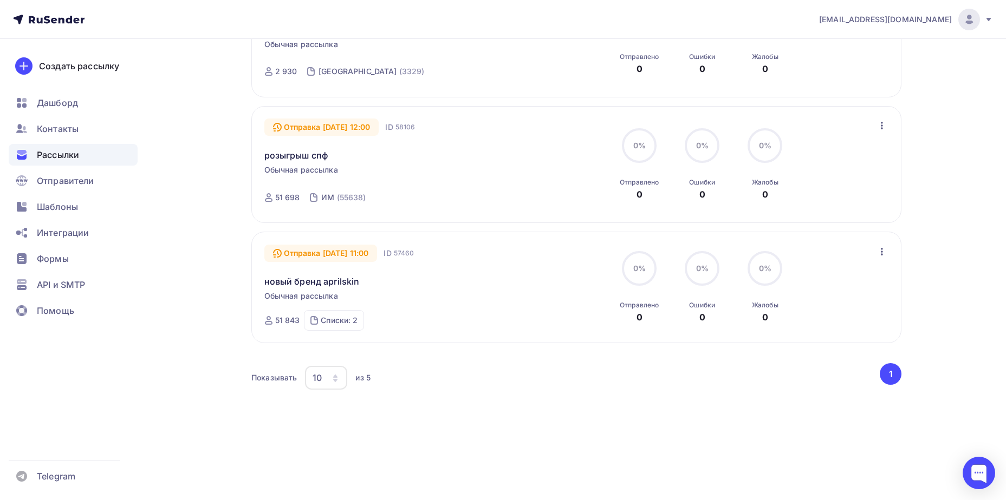
click at [884, 247] on icon "button" at bounding box center [881, 251] width 13 height 13
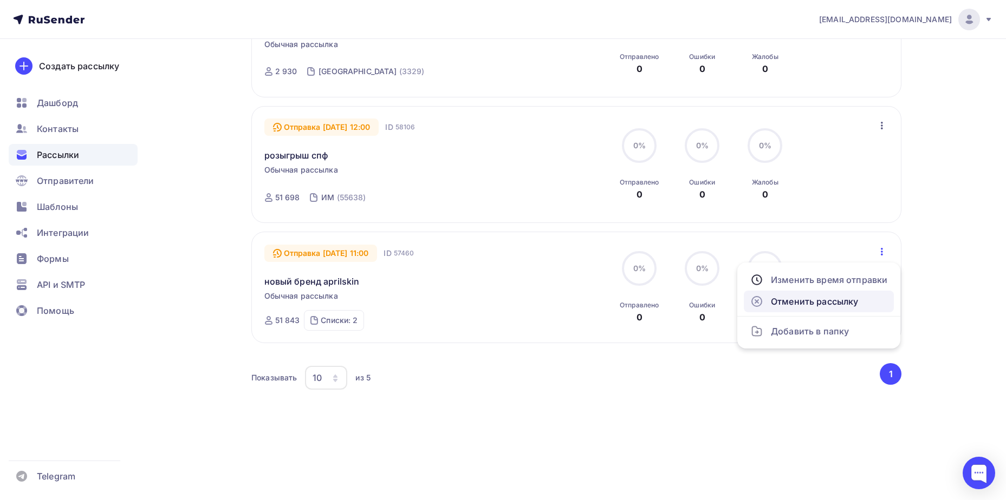
click at [827, 309] on link "Отменить рассылку" at bounding box center [819, 302] width 150 height 22
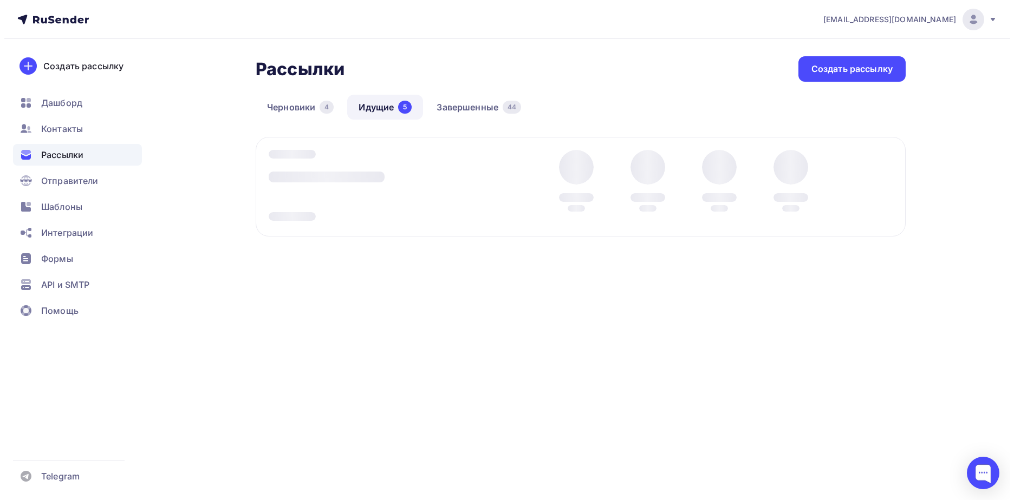
scroll to position [0, 0]
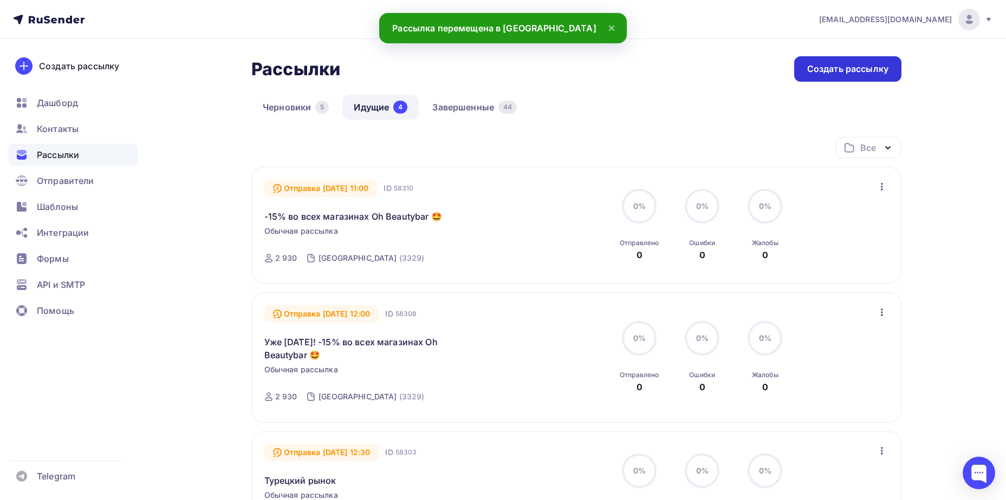
click at [821, 77] on div "Создать рассылку" at bounding box center [847, 68] width 107 height 25
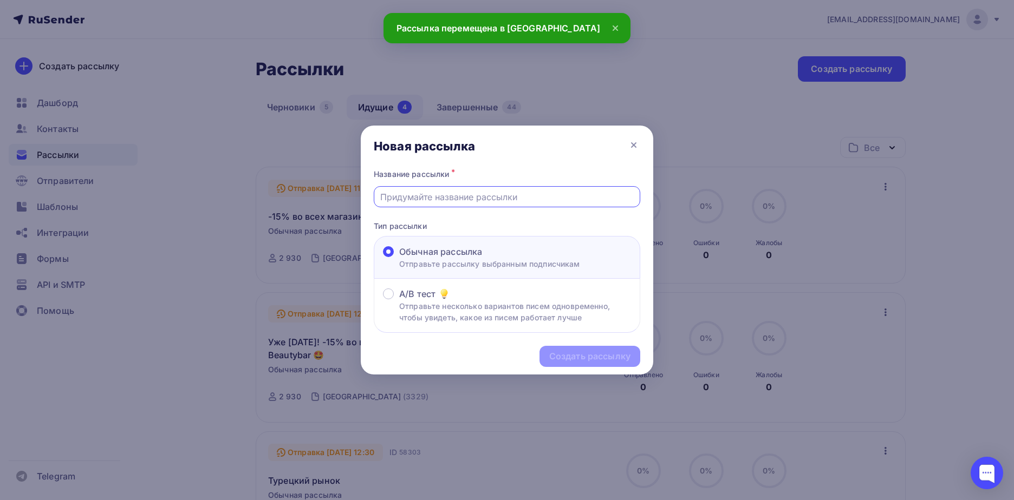
click at [408, 192] on input "text" at bounding box center [507, 197] width 254 height 13
paste input "Главный хит - APRILSKIN💖 Прехедер Уже в наличии во всех магазинах ✨"
click at [457, 198] on input "Главный хит - APRILSKIN💖 Прехедер Уже в наличии во всех магазинах ✨" at bounding box center [507, 197] width 254 height 13
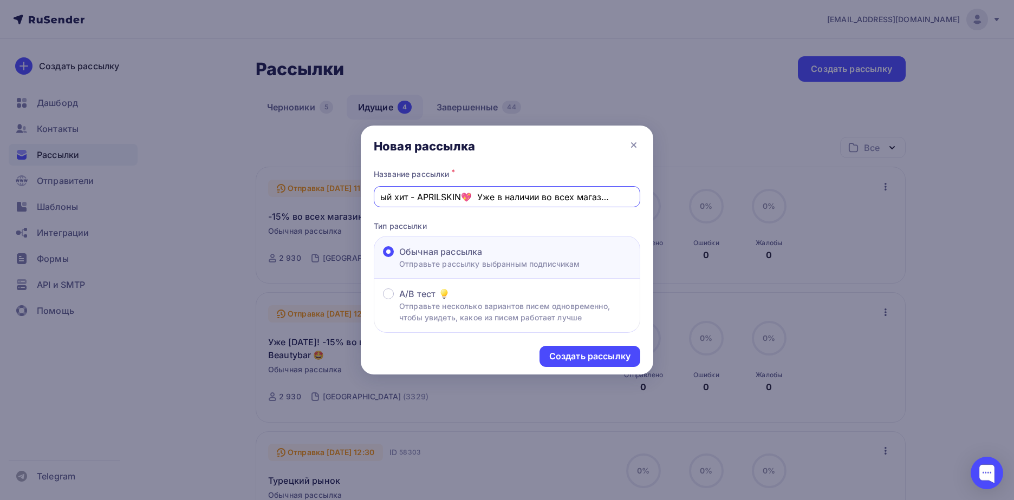
scroll to position [0, 29]
type input "Главный хит - APRILSKIN💖 Уже в наличии во всех магазинах ✨"
click at [598, 354] on div "Создать рассылку" at bounding box center [589, 356] width 81 height 12
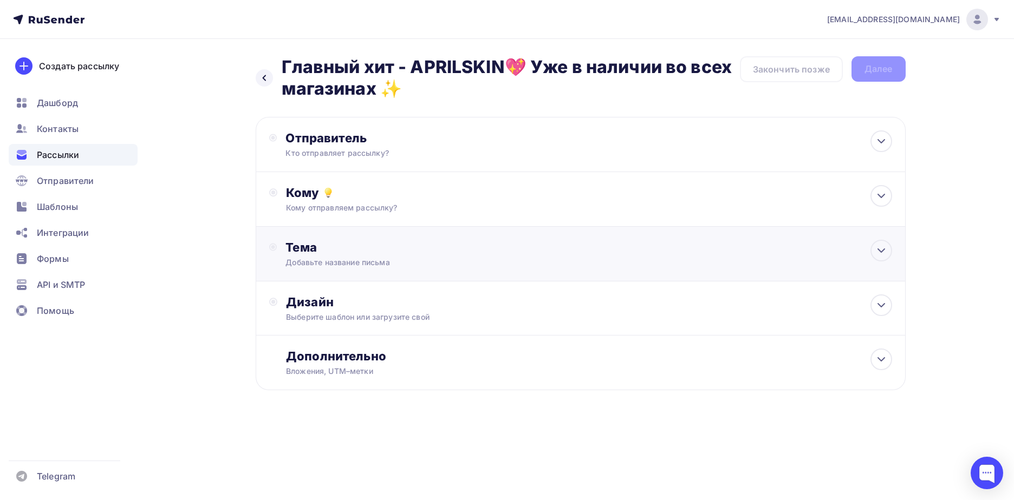
click at [444, 259] on div "Добавьте название письма" at bounding box center [381, 262] width 193 height 11
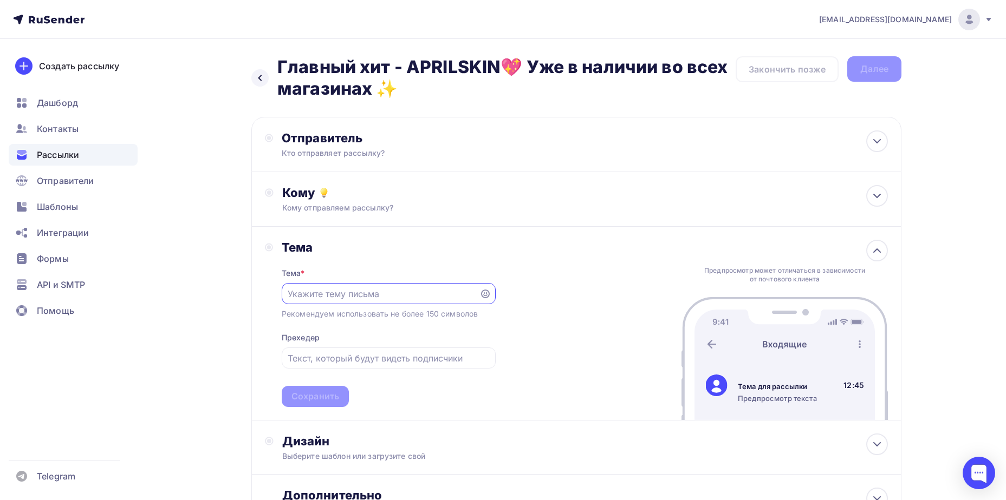
paste input "Главный хит - APRILSKIN💖 Прехедер Уже в наличии во всех магазинах ✨"
click at [302, 295] on input "Главный хит - APRILSKIN💖 Прехедер Уже в наличии во всех магазинах ✨" at bounding box center [380, 294] width 185 height 13
drag, startPoint x: 315, startPoint y: 294, endPoint x: 485, endPoint y: 298, distance: 170.1
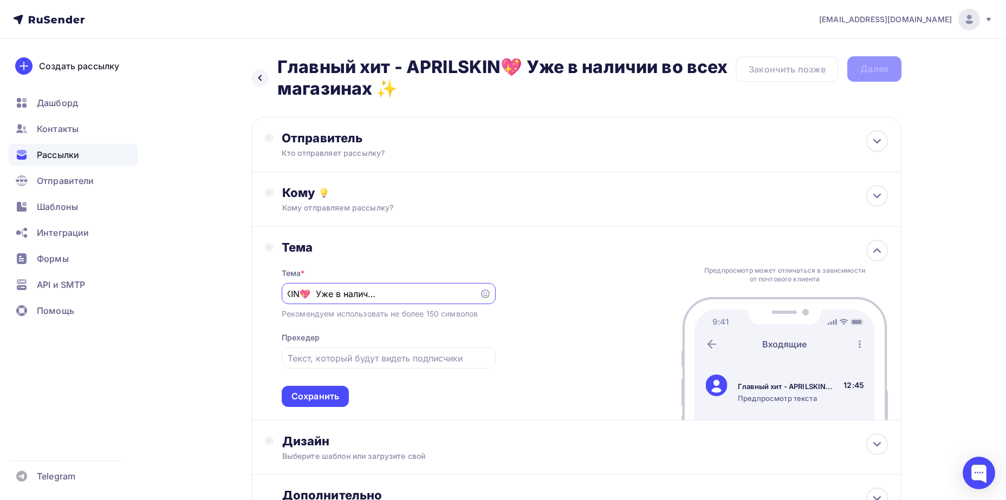
click at [485, 298] on div "Главный хит - APRILSKIN💖 Уже в наличии во всех магазинах ✨" at bounding box center [389, 293] width 214 height 21
type input "Главный хит - APRILSKIN💖 Уже в наличии во всех магазинах ✨"
click at [381, 354] on input "text" at bounding box center [388, 358] width 201 height 13
paste input "Уже в наличии во всех магазинах ✨"
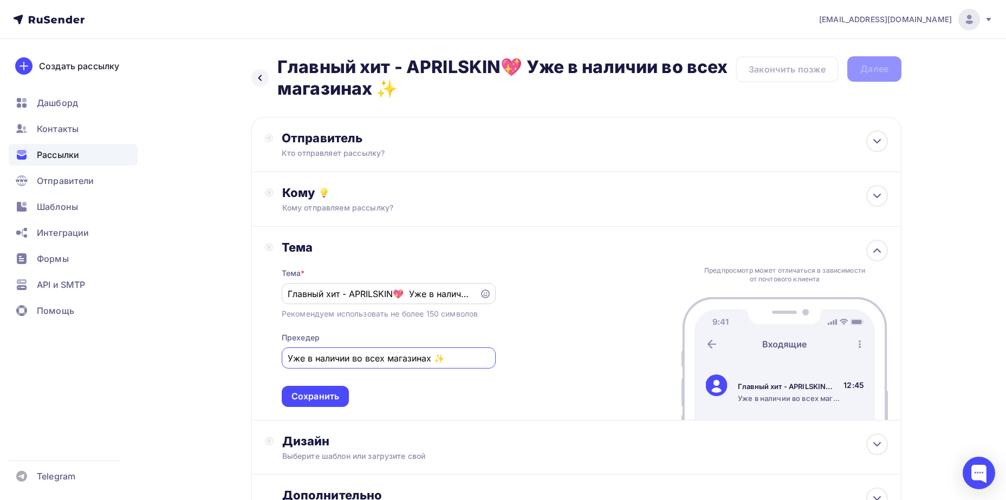
type input "Уже в наличии во всех магазинах ✨"
drag, startPoint x: 413, startPoint y: 295, endPoint x: 534, endPoint y: 299, distance: 121.9
click at [534, 299] on div "Тема Тема * Главный хит - APRILSKIN💖 Уже в наличии во всех магазинах ✨ Рекоменд…" at bounding box center [576, 324] width 650 height 194
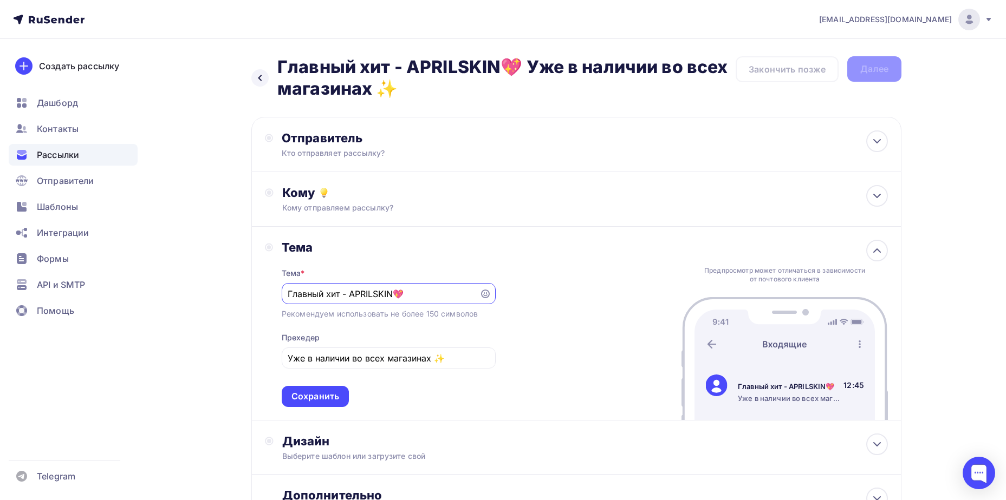
click at [292, 297] on input "Главный хит - APRILSKIN💖" at bounding box center [380, 294] width 185 height 13
type input "Главный хит - APRILSKIN💖"
click at [344, 153] on div "Кто отправляет рассылку?" at bounding box center [387, 153] width 211 height 11
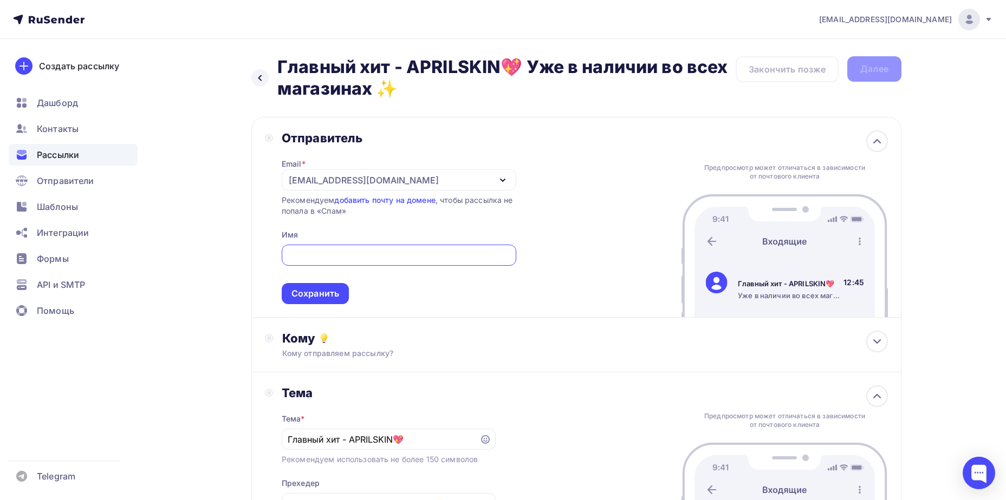
click at [348, 183] on div "[EMAIL_ADDRESS][DOMAIN_NAME]" at bounding box center [364, 180] width 150 height 13
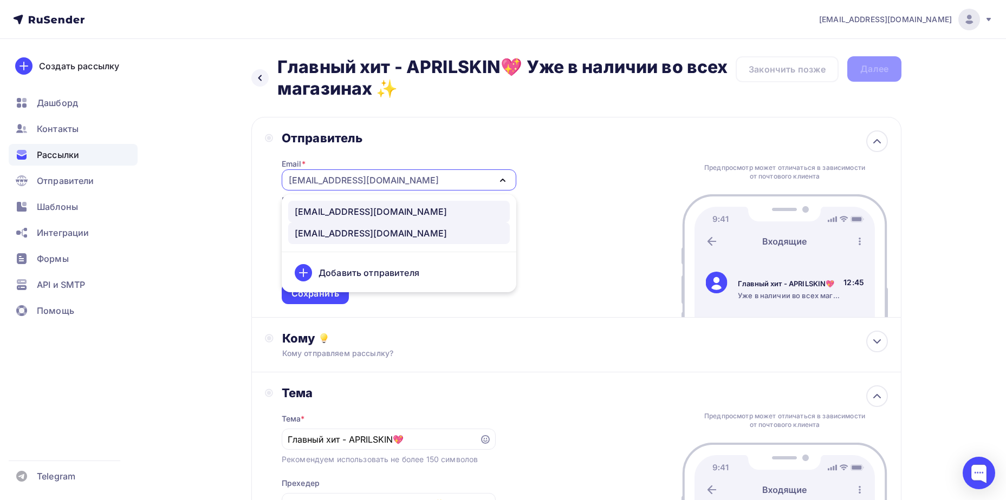
click at [339, 207] on div "[EMAIL_ADDRESS][DOMAIN_NAME]" at bounding box center [371, 211] width 152 height 13
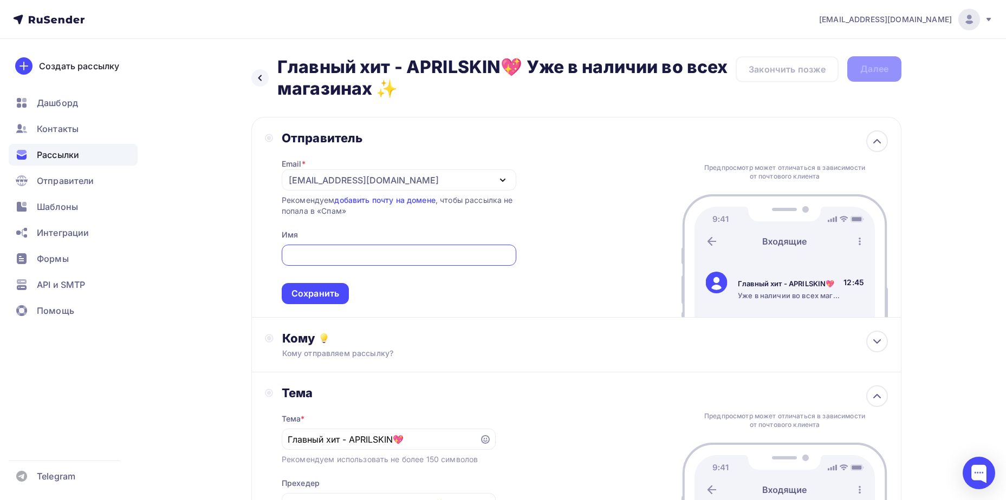
click at [339, 253] on input "text" at bounding box center [399, 255] width 222 height 13
type input "Oh Beautybar Интернет-магазин"
click at [341, 295] on div "Сохранить" at bounding box center [315, 293] width 67 height 21
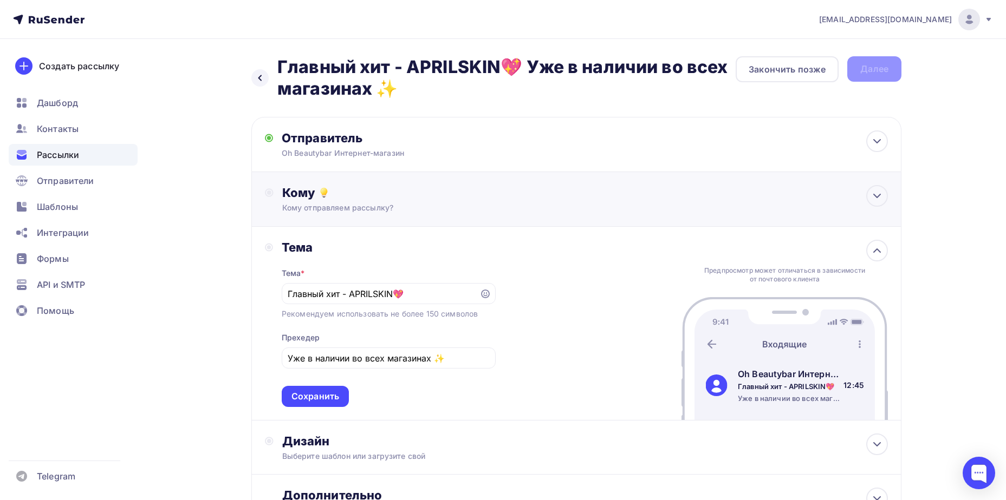
click at [371, 198] on div "Кому" at bounding box center [584, 192] width 605 height 15
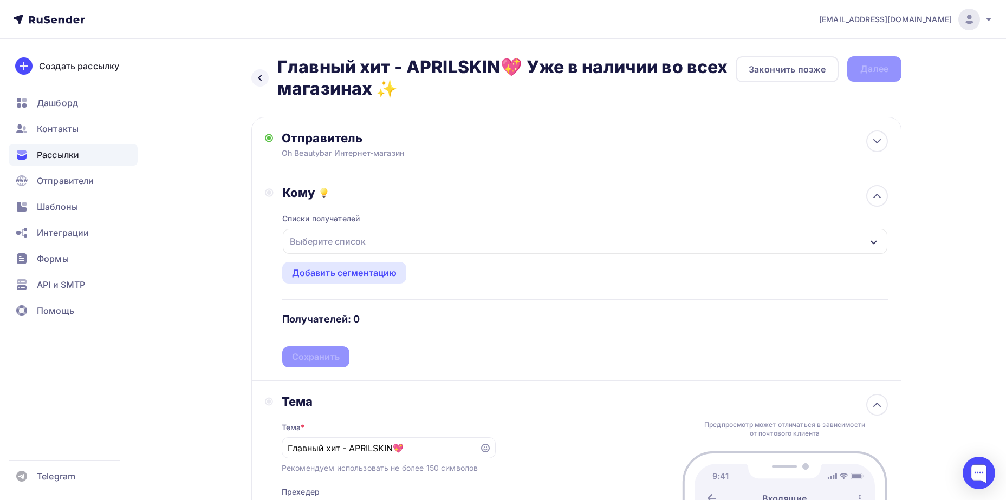
click at [357, 245] on div "Выберите список" at bounding box center [327, 241] width 84 height 19
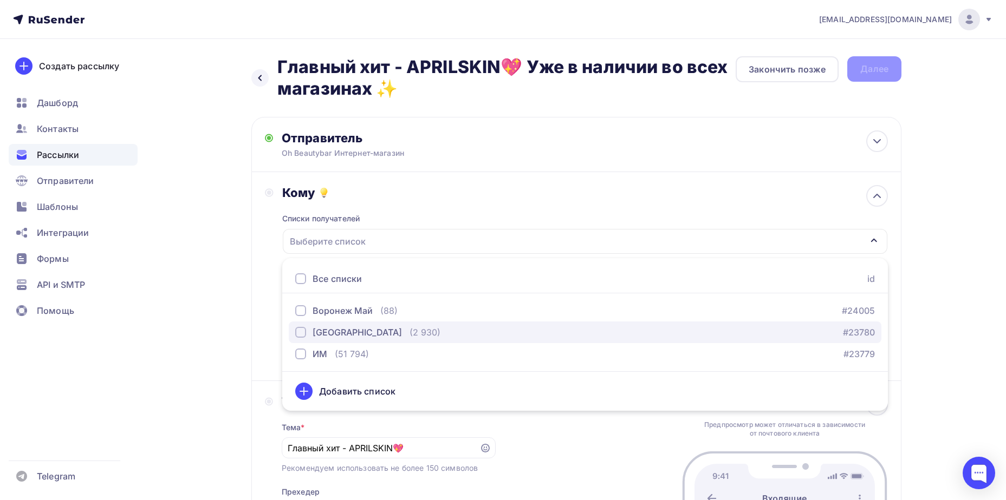
click at [317, 334] on div "[GEOGRAPHIC_DATA]" at bounding box center [356, 332] width 89 height 13
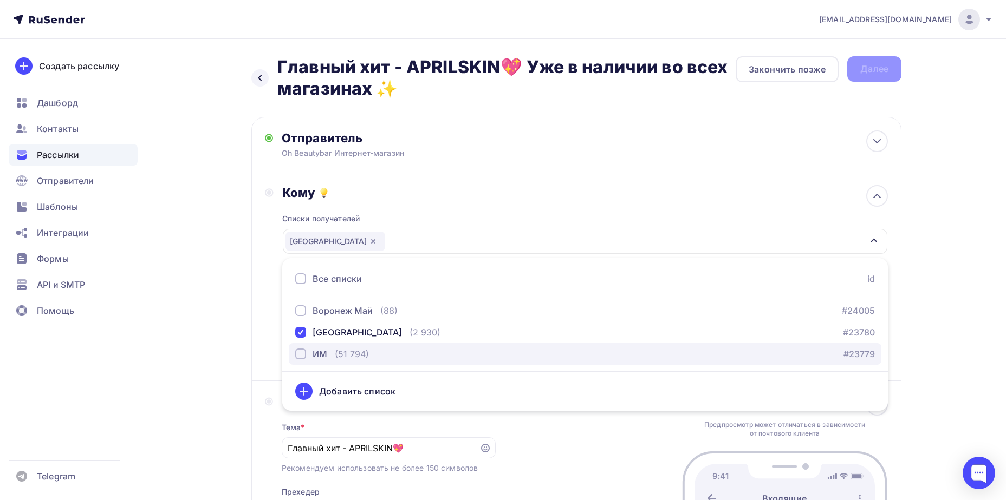
click at [304, 361] on button "ИМ (51 794) #23779" at bounding box center [585, 354] width 592 height 22
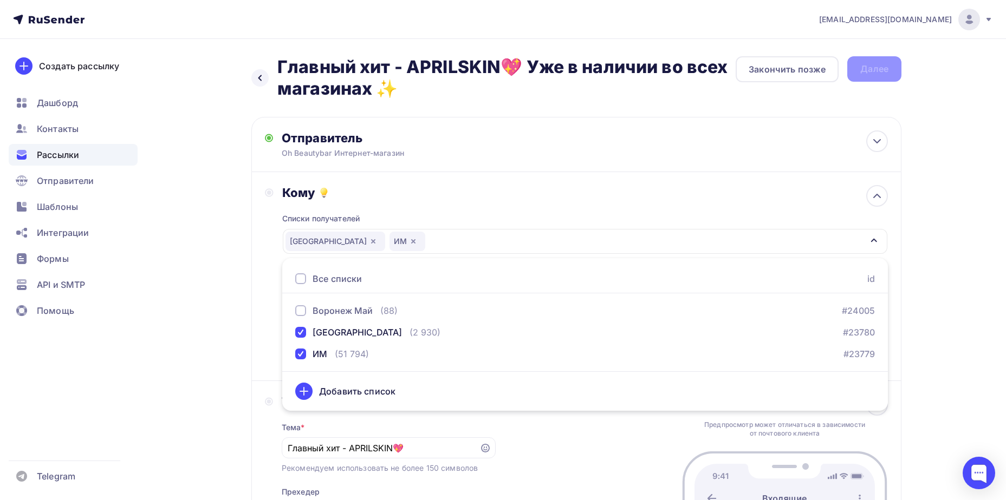
click at [253, 366] on div "Кому Списки получателей [GEOGRAPHIC_DATA] ИМ Все списки id Воронеж Май (88) #24…" at bounding box center [576, 276] width 650 height 209
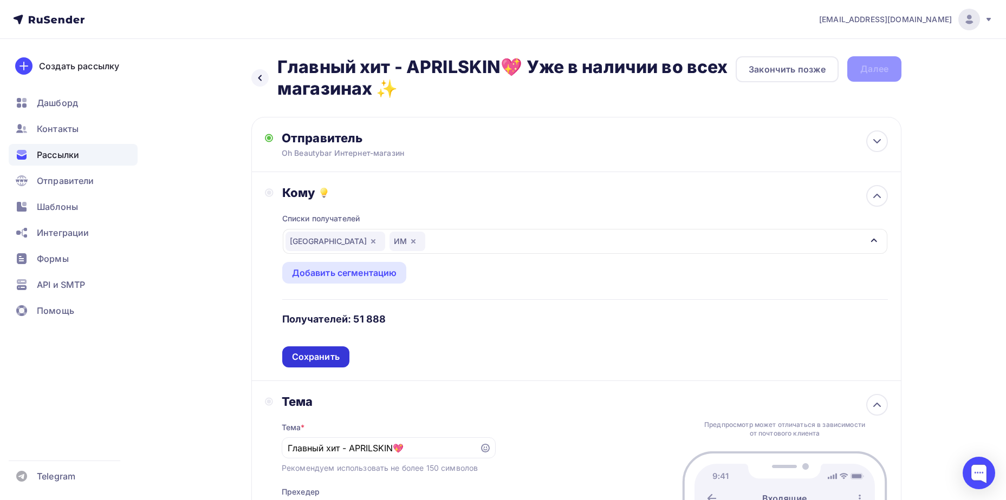
click at [325, 355] on div "Сохранить" at bounding box center [316, 357] width 48 height 12
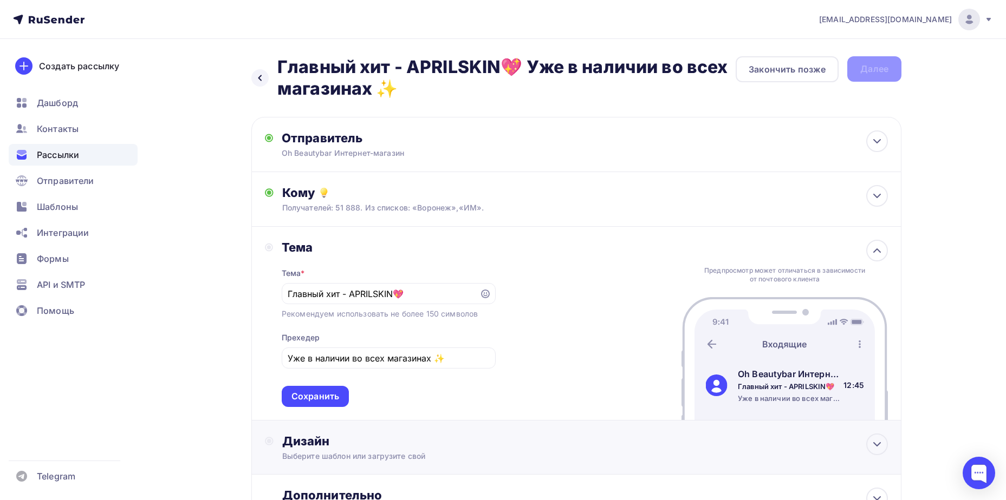
scroll to position [99, 0]
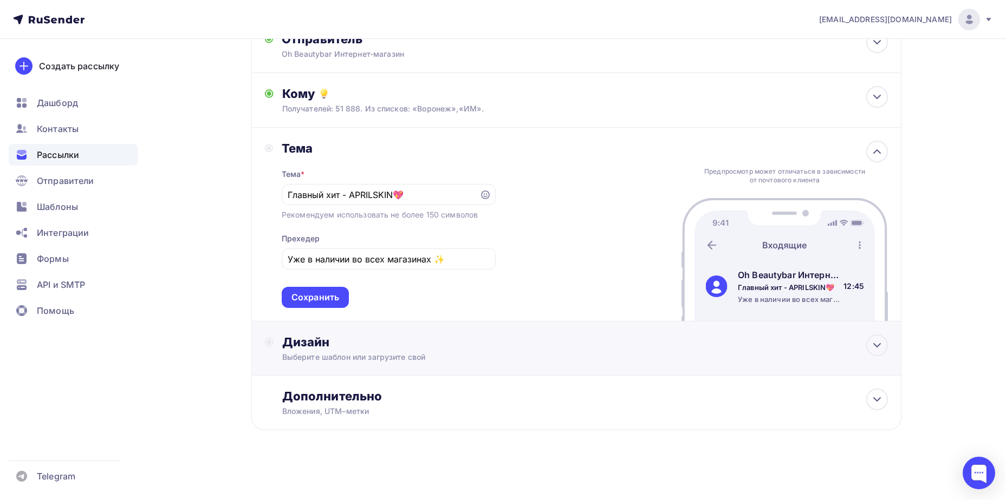
click at [341, 354] on div "Выберите шаблон или загрузите свой" at bounding box center [554, 357] width 545 height 11
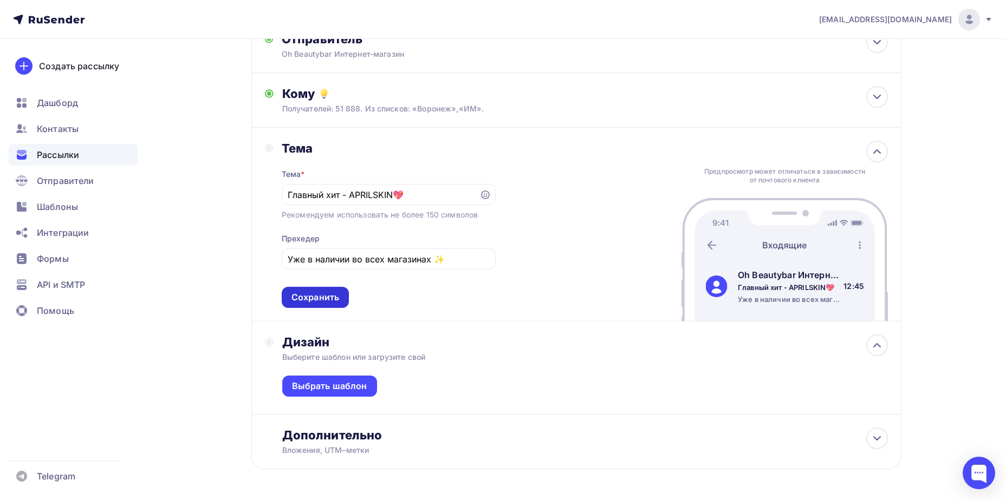
click at [319, 298] on div "Сохранить" at bounding box center [315, 297] width 48 height 12
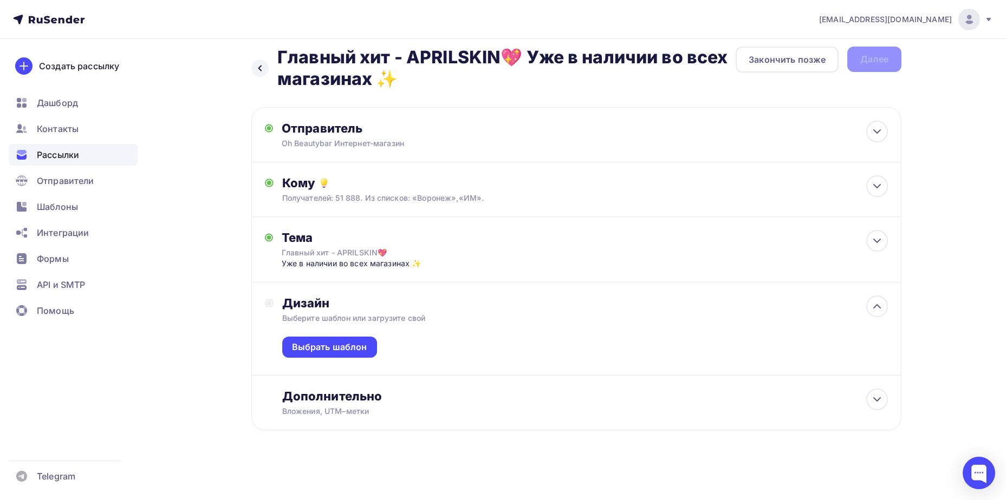
scroll to position [10, 0]
click at [344, 347] on div "Выбрать шаблон" at bounding box center [329, 347] width 75 height 12
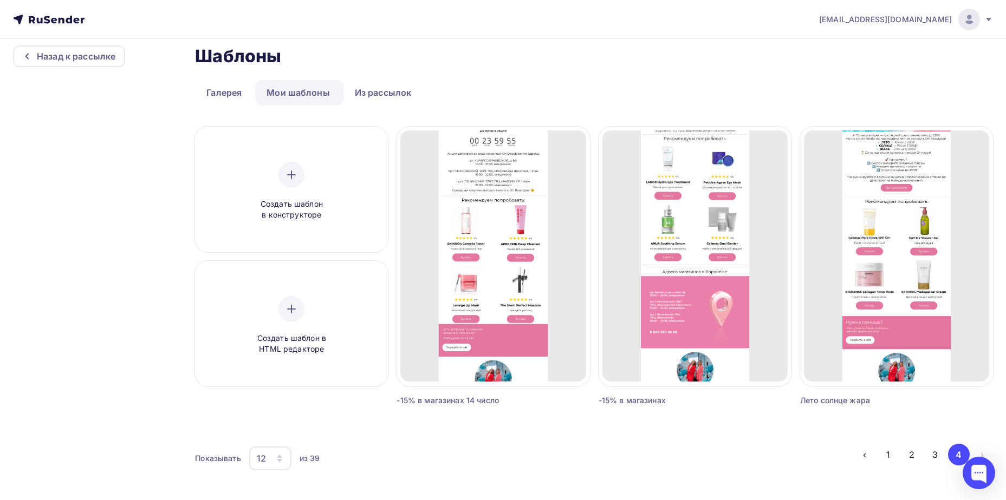
scroll to position [17, 0]
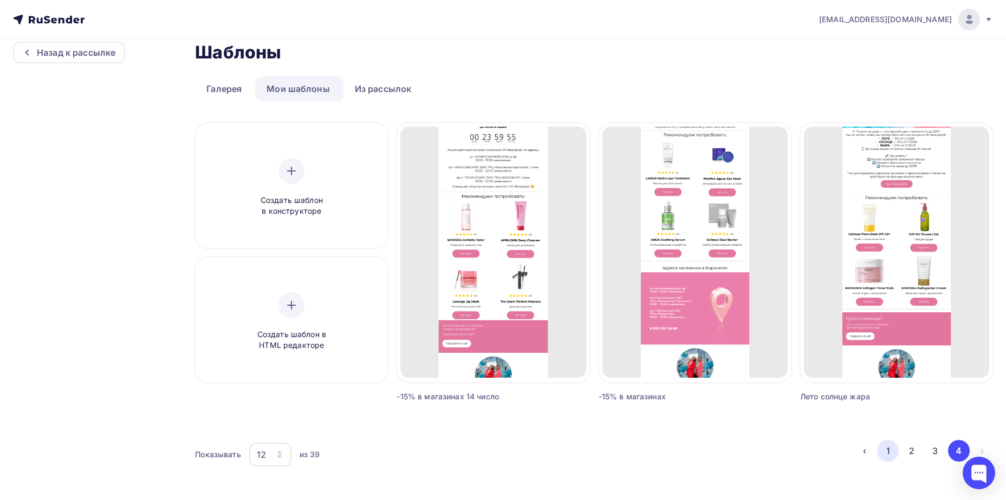
click at [881, 458] on button "1" at bounding box center [888, 451] width 22 height 22
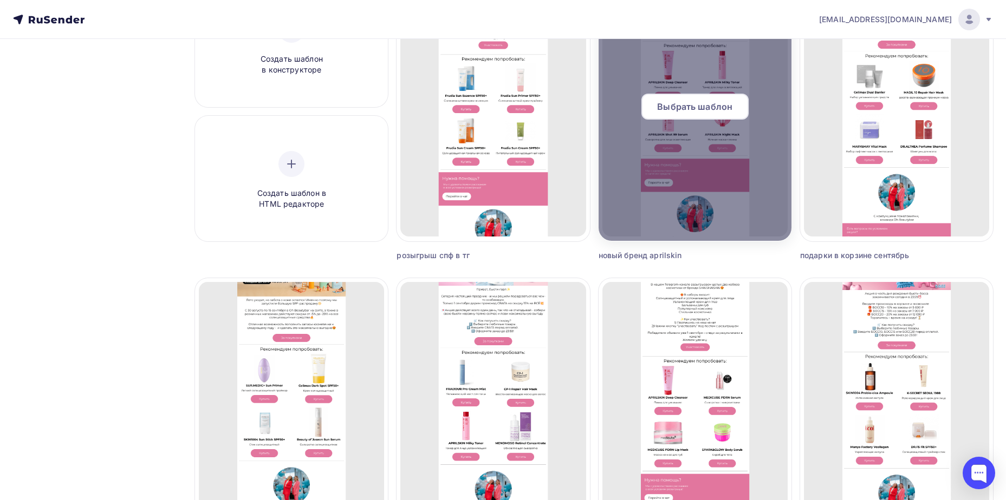
scroll to position [71, 0]
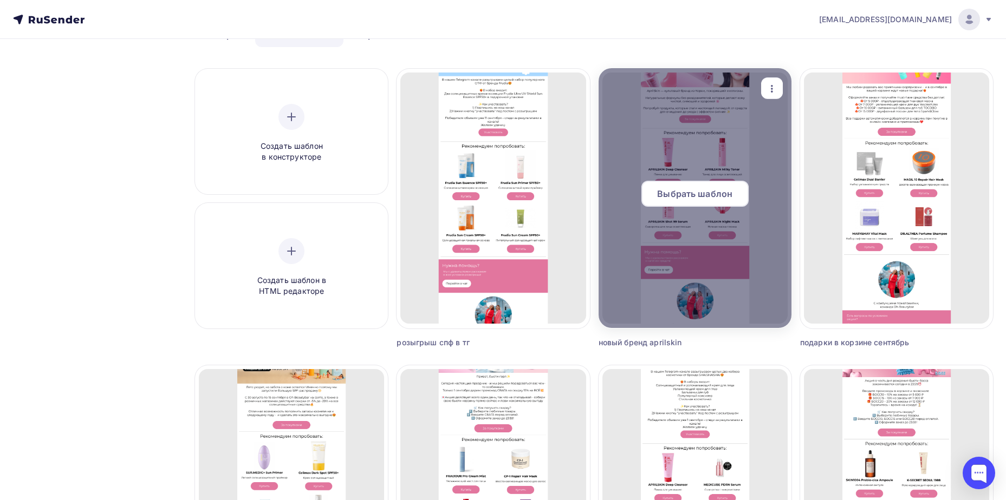
click at [682, 201] on div "Выбрать шаблон" at bounding box center [694, 194] width 107 height 26
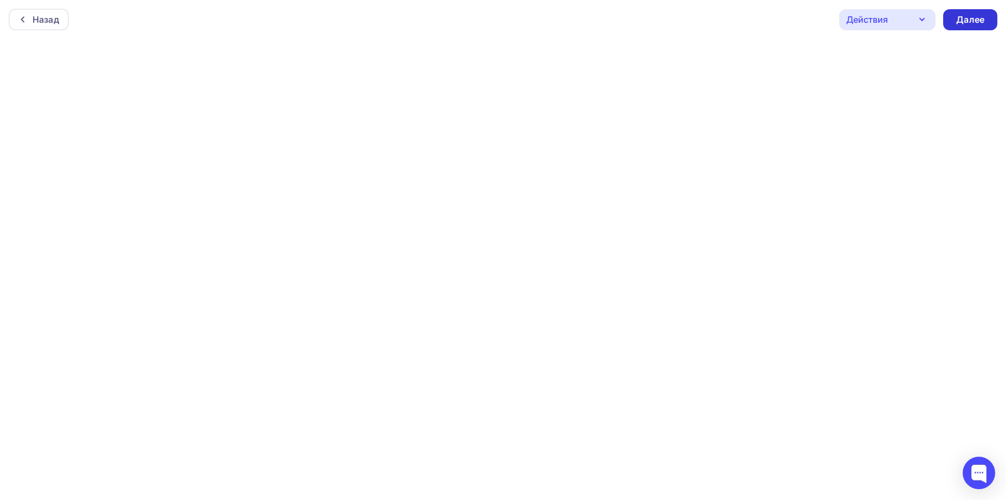
click at [968, 16] on div "Далее" at bounding box center [970, 20] width 28 height 12
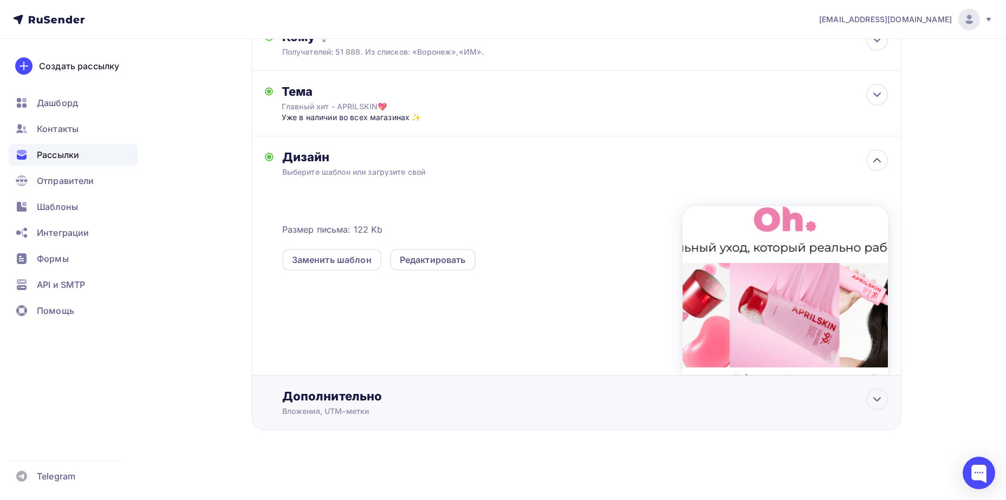
click at [505, 400] on div "Дополнительно" at bounding box center [584, 396] width 605 height 15
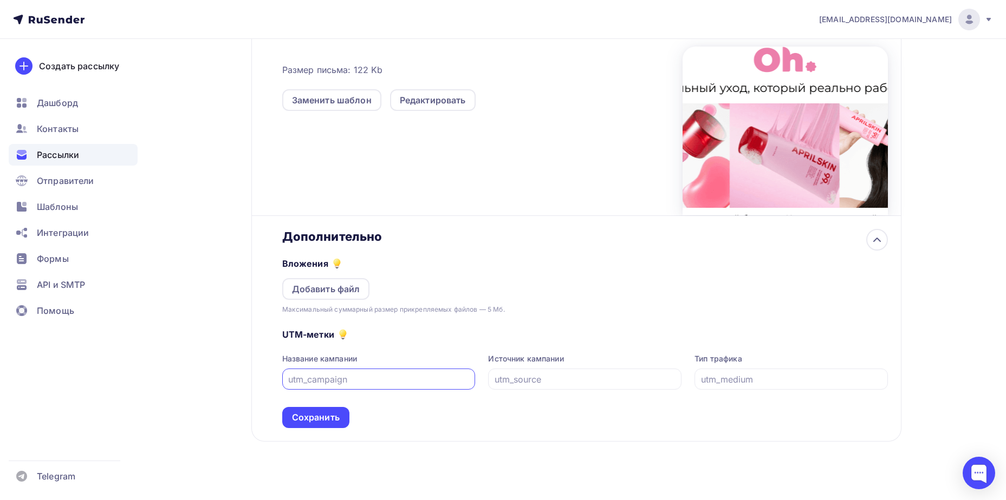
scroll to position [327, 0]
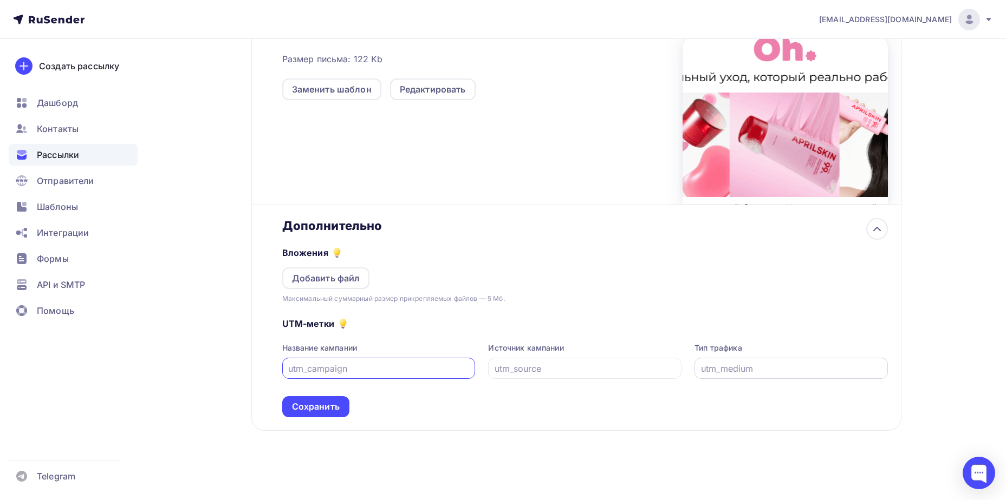
click at [736, 367] on input "text" at bounding box center [791, 368] width 181 height 13
type input "email"
click at [588, 372] on input "text" at bounding box center [584, 368] width 181 height 13
type input "rusender"
click at [396, 367] on input "text" at bounding box center [378, 368] width 181 height 13
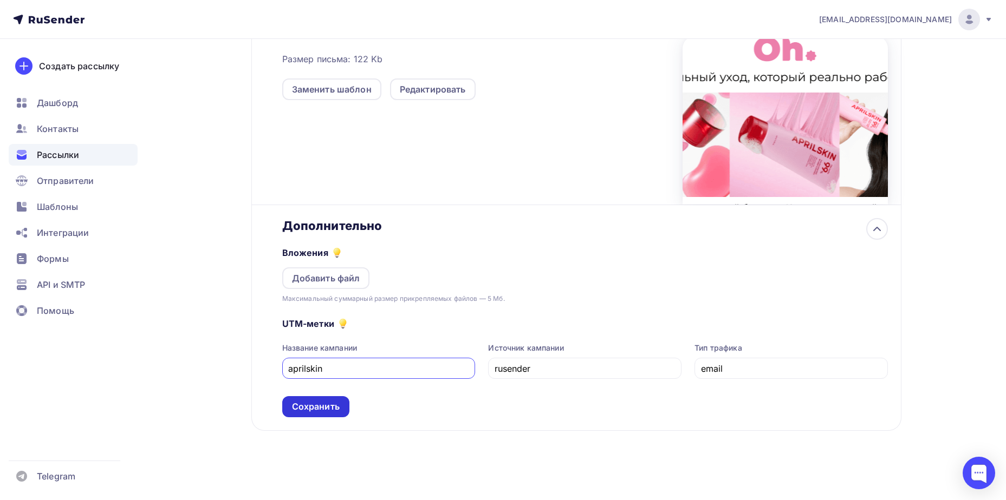
type input "aprilskin"
click at [324, 409] on div "Сохранить" at bounding box center [316, 407] width 48 height 12
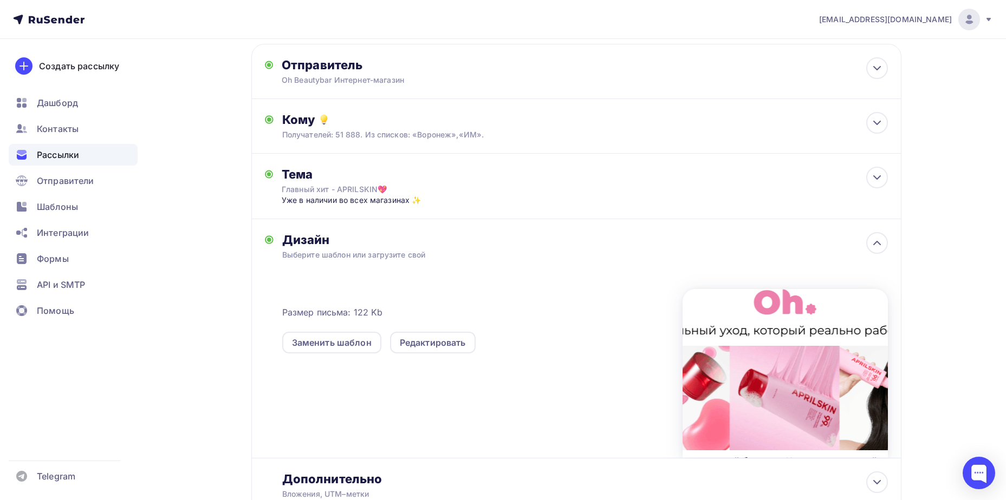
scroll to position [0, 0]
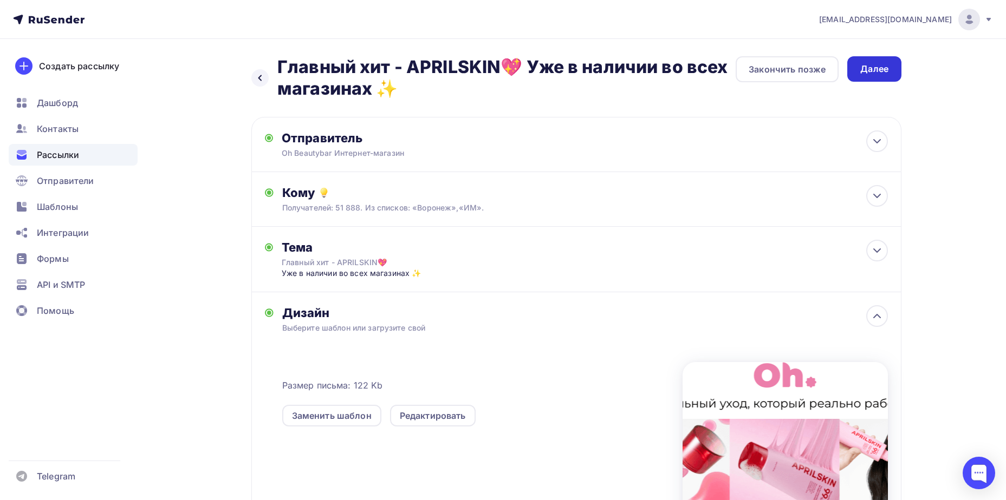
click at [875, 69] on div "Далее" at bounding box center [874, 69] width 28 height 12
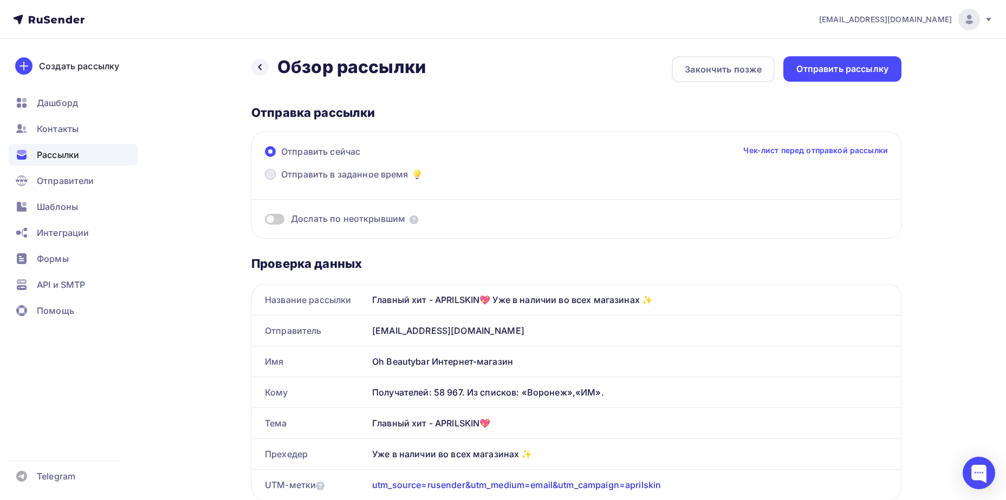
click at [370, 181] on label "Отправить в заданное время" at bounding box center [344, 175] width 159 height 15
click at [281, 181] on input "Отправить в заданное время" at bounding box center [281, 181] width 0 height 0
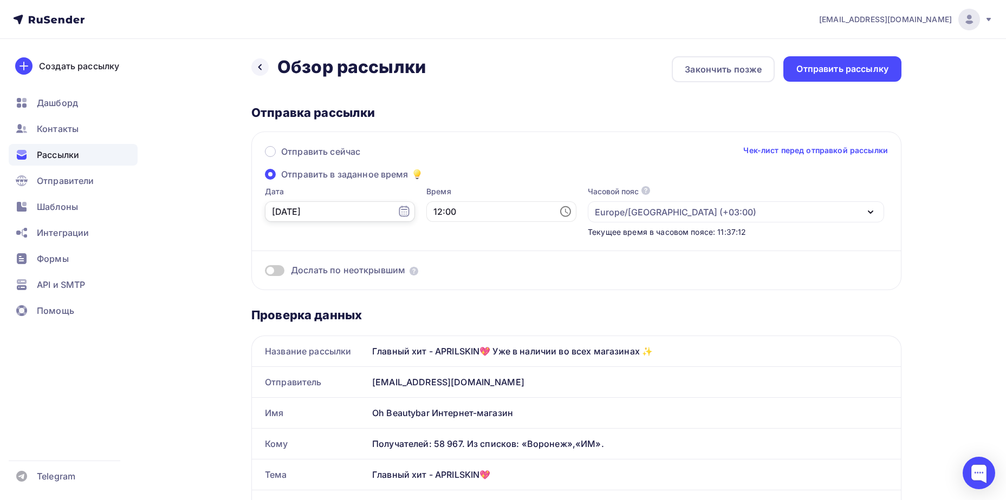
click at [349, 209] on input "[DATE]" at bounding box center [340, 211] width 150 height 21
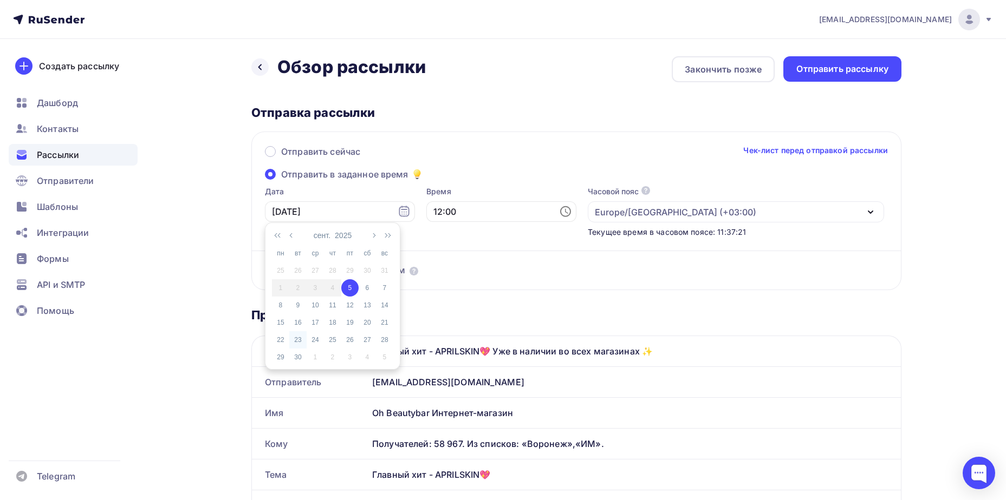
click at [299, 342] on div "23" at bounding box center [297, 340] width 17 height 10
type input "[DATE]"
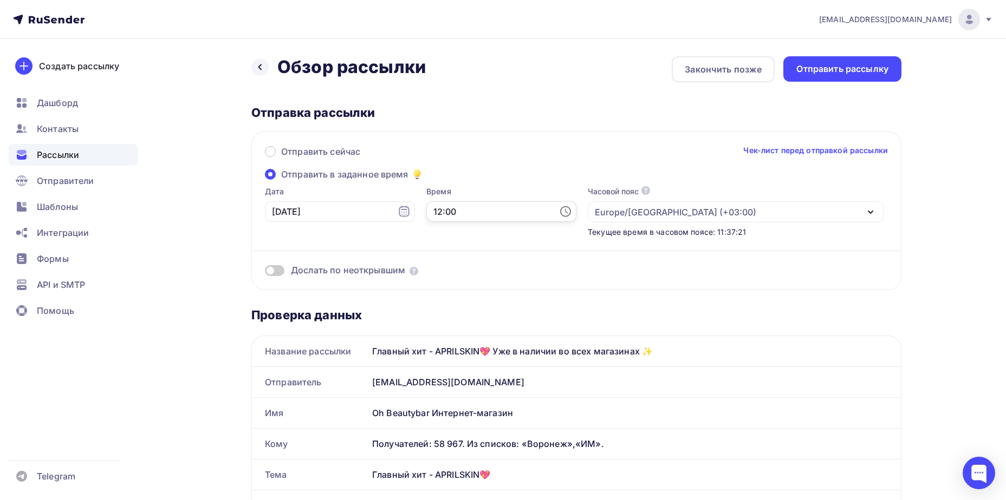
click at [439, 210] on input "12:00" at bounding box center [501, 211] width 150 height 21
click at [440, 269] on li "11" at bounding box center [442, 268] width 56 height 17
type input "11:00"
click at [498, 230] on li "00" at bounding box center [503, 231] width 56 height 17
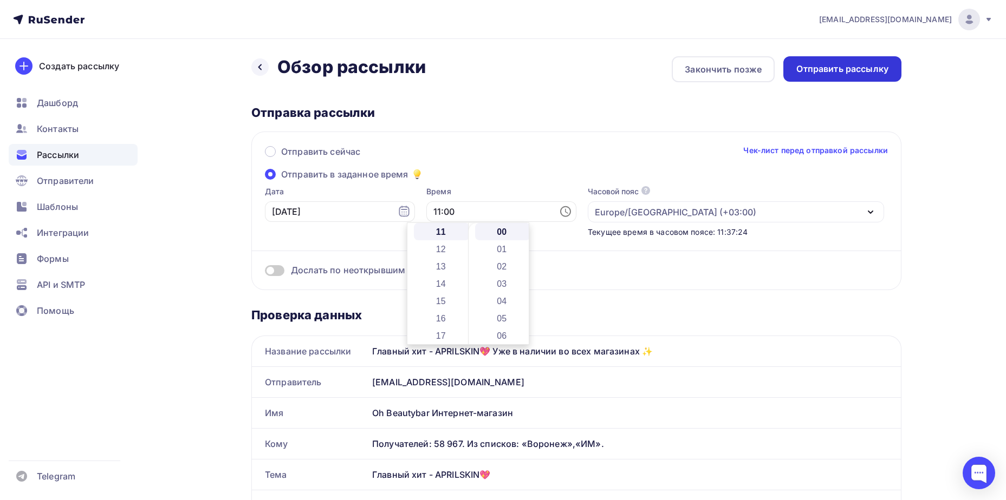
click at [843, 75] on div "Отправить рассылку" at bounding box center [842, 69] width 92 height 12
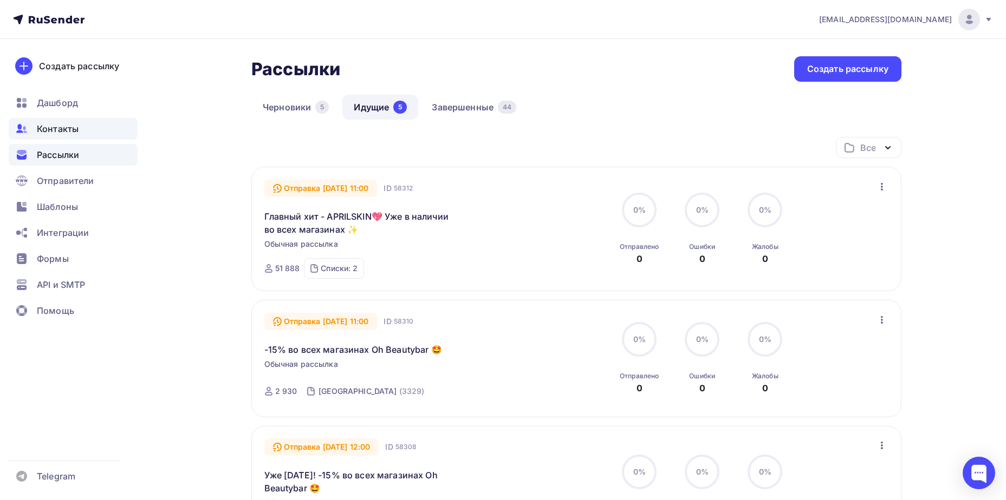
click at [108, 127] on div "Контакты" at bounding box center [73, 129] width 129 height 22
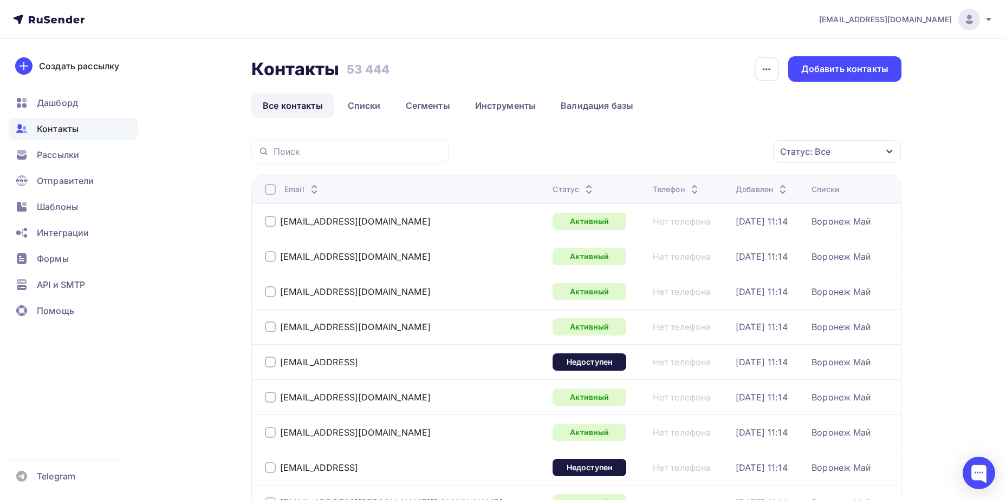
click at [358, 161] on div at bounding box center [350, 152] width 198 height 24
click at [360, 149] on input "text" at bounding box center [357, 152] width 169 height 12
type input "м"
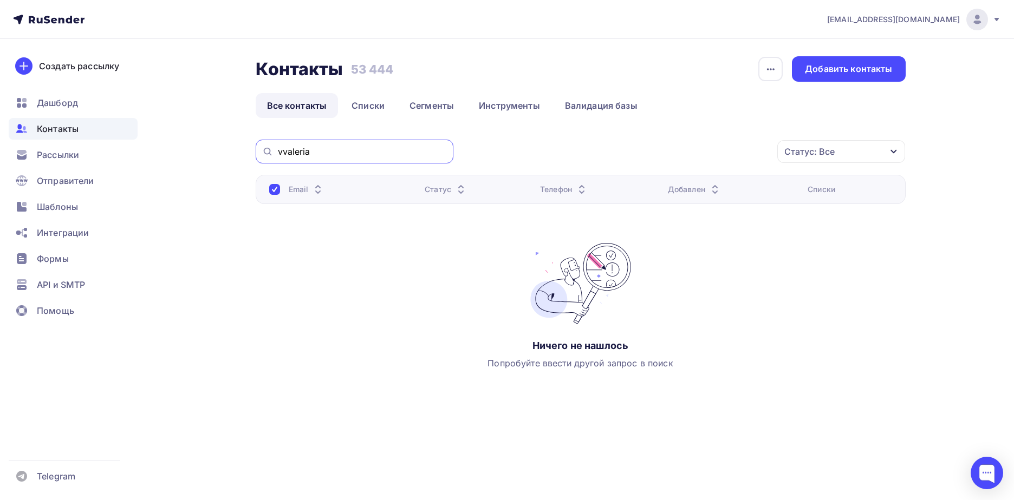
click at [360, 149] on input "vvaleria" at bounding box center [362, 152] width 169 height 12
type input "[EMAIL_ADDRESS][DOMAIN_NAME]"
click at [370, 112] on link "Списки" at bounding box center [368, 105] width 56 height 25
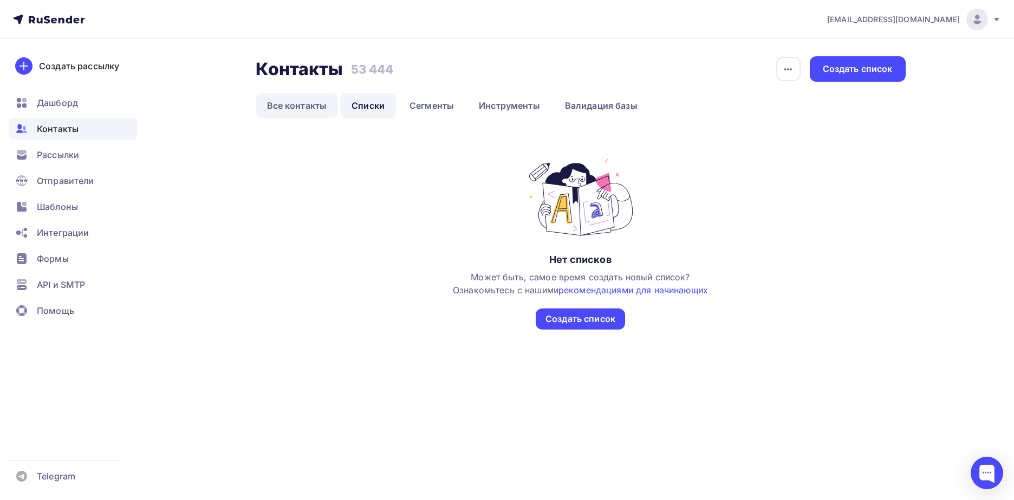
click at [263, 111] on link "Все контакты" at bounding box center [297, 105] width 83 height 25
